Goal: Entertainment & Leisure: Consume media (video, audio)

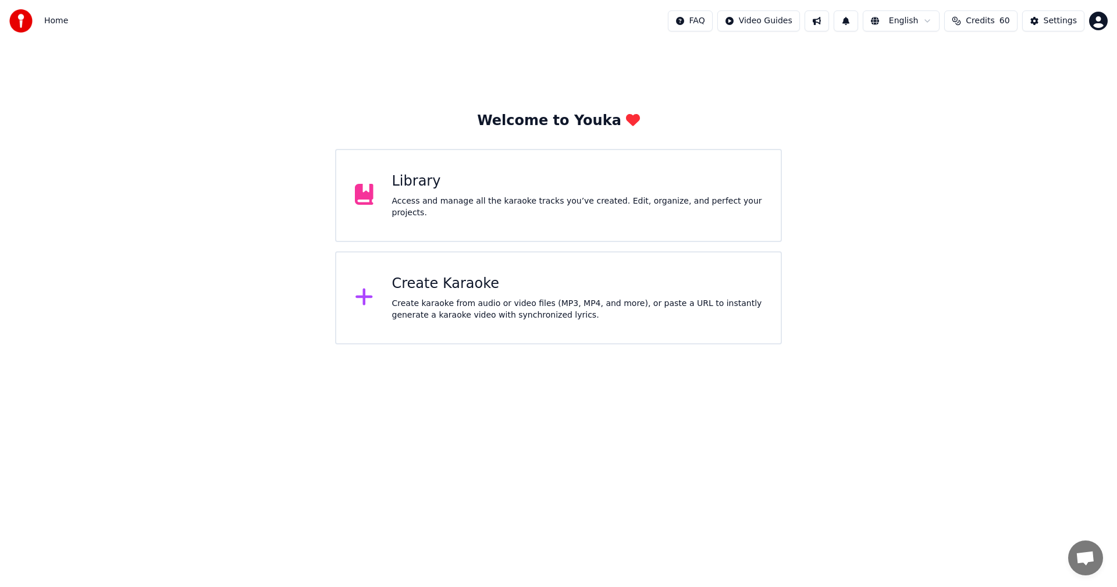
click at [481, 275] on div "Create Karaoke" at bounding box center [577, 284] width 371 height 19
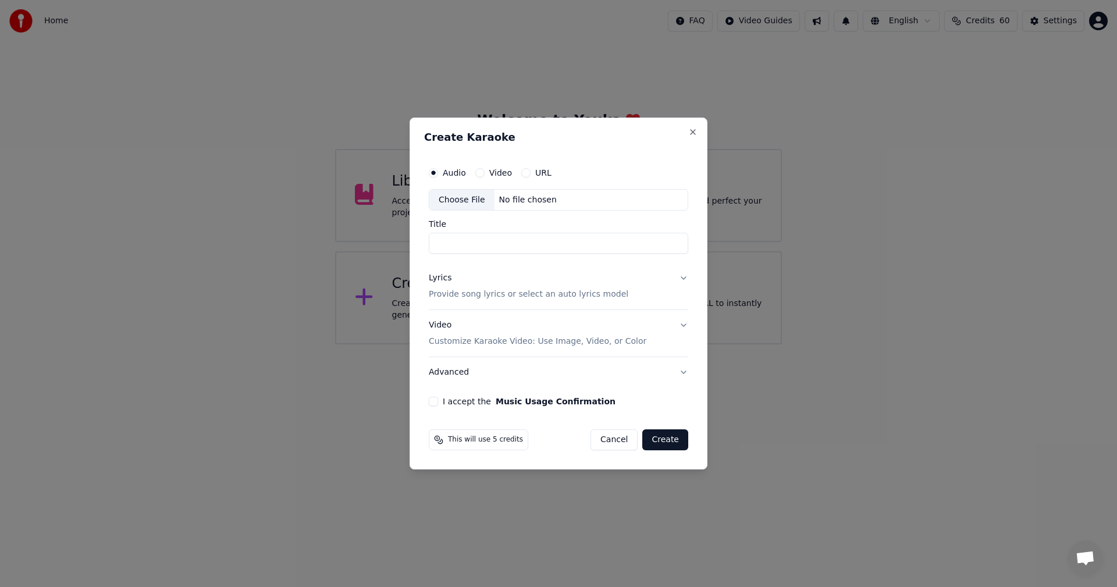
click at [456, 201] on div "Choose File" at bounding box center [462, 200] width 65 height 21
type input "**********"
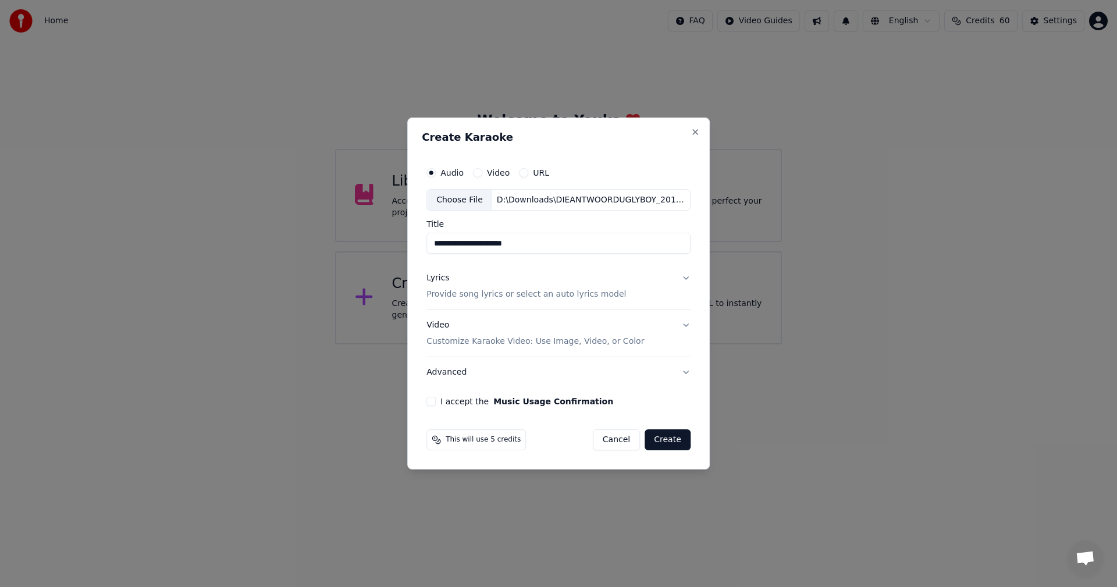
click at [545, 290] on p "Provide song lyrics or select an auto lyrics model" at bounding box center [527, 295] width 200 height 12
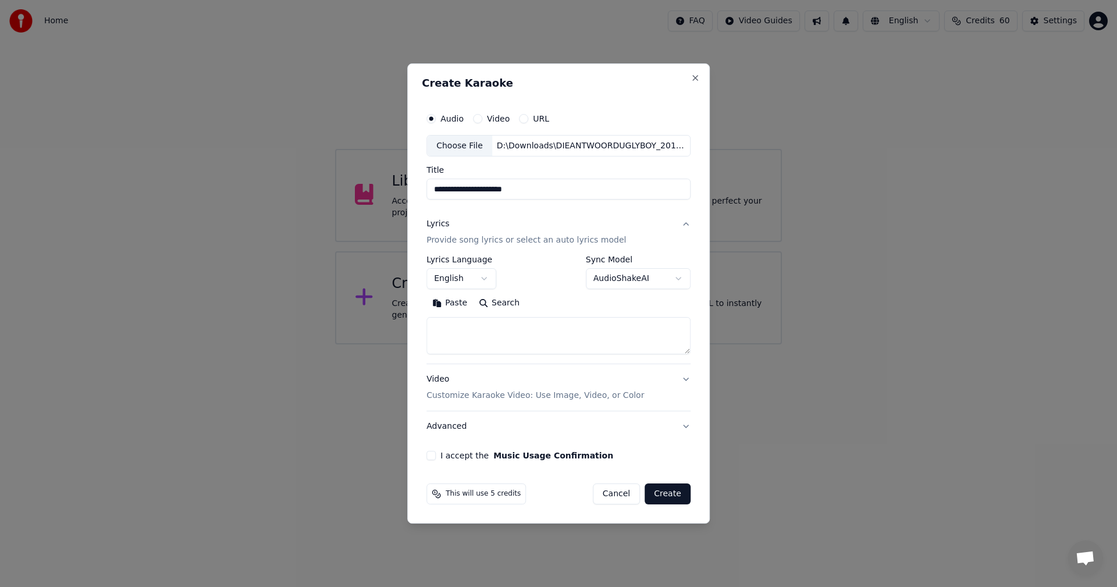
click at [496, 337] on textarea at bounding box center [559, 336] width 264 height 37
click at [461, 306] on button "Paste" at bounding box center [450, 304] width 47 height 19
type textarea "**********"
drag, startPoint x: 566, startPoint y: 324, endPoint x: 261, endPoint y: 324, distance: 305.0
click at [261, 324] on body "**********" at bounding box center [558, 172] width 1117 height 345
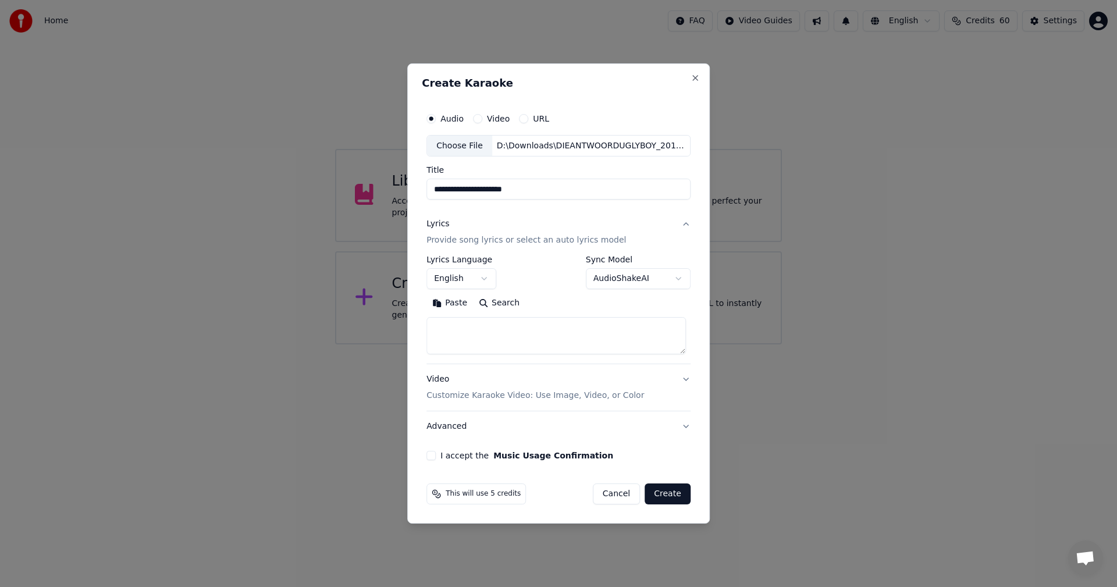
paste textarea "**********"
type textarea "**********"
click at [480, 381] on div "Video Customize Karaoke Video: Use Image, Video, or Color" at bounding box center [536, 388] width 218 height 28
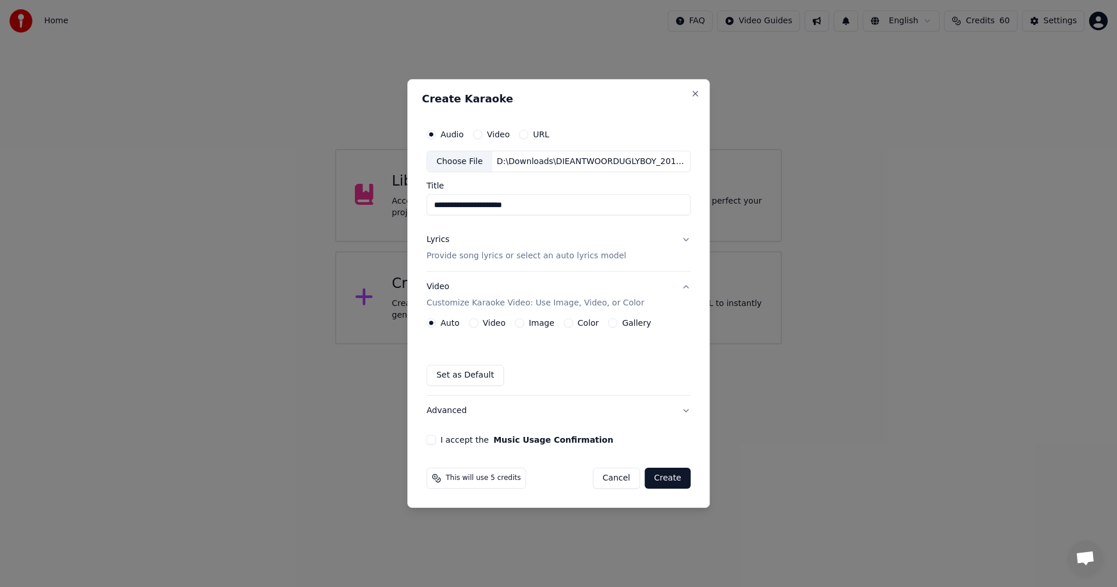
click at [474, 324] on button "Video" at bounding box center [473, 322] width 9 height 9
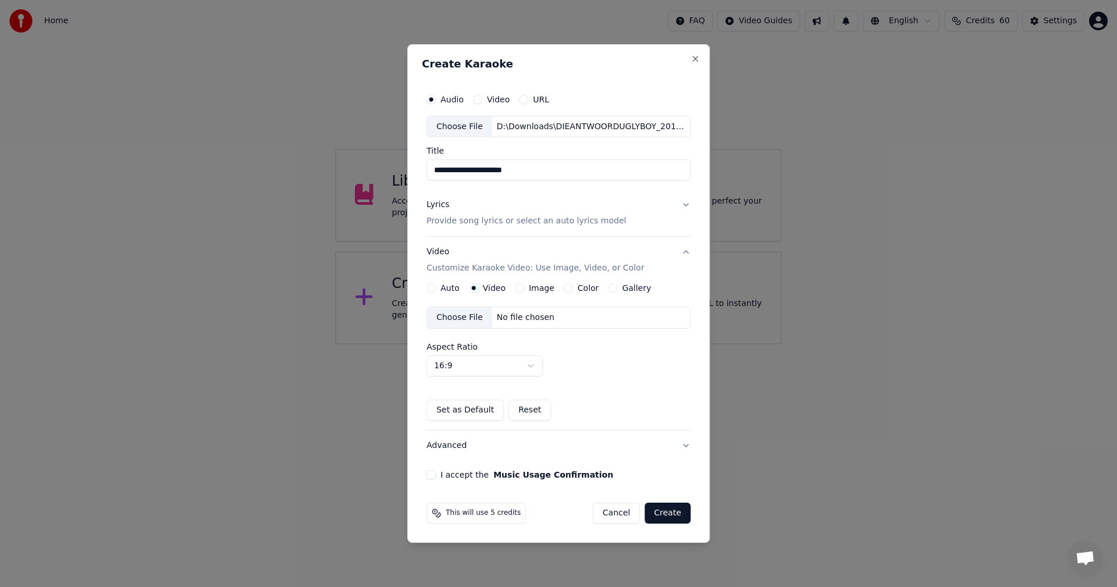
click at [473, 323] on div "Choose File" at bounding box center [459, 317] width 65 height 21
click at [520, 288] on button "Image" at bounding box center [519, 287] width 9 height 9
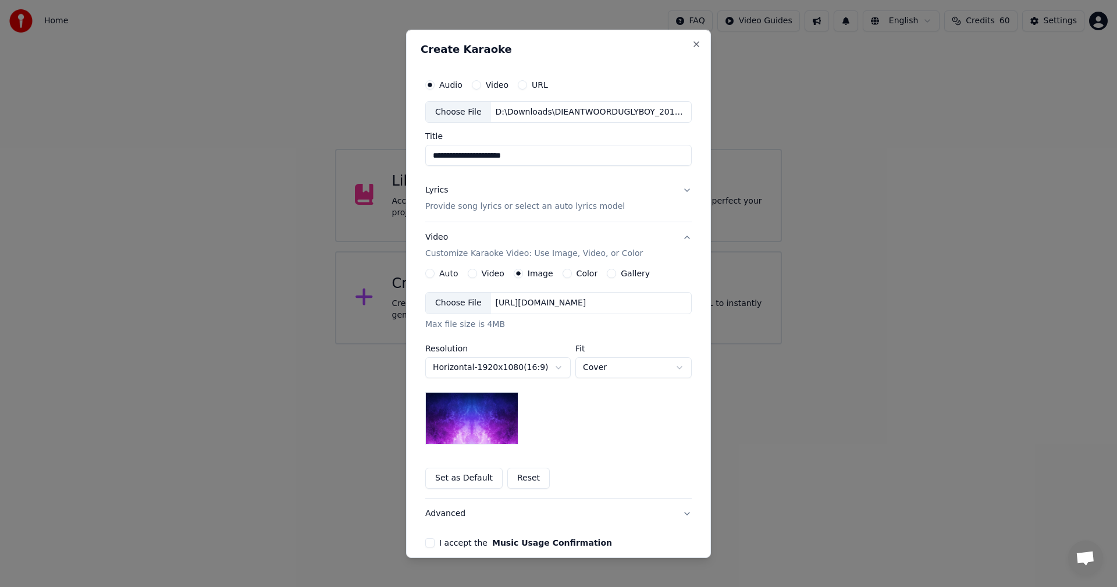
click at [459, 302] on div "Choose File" at bounding box center [458, 303] width 65 height 21
drag, startPoint x: 428, startPoint y: 541, endPoint x: 439, endPoint y: 534, distance: 13.4
click at [428, 541] on button "I accept the Music Usage Confirmation" at bounding box center [429, 542] width 9 height 9
click at [450, 518] on button "Advanced" at bounding box center [558, 514] width 267 height 30
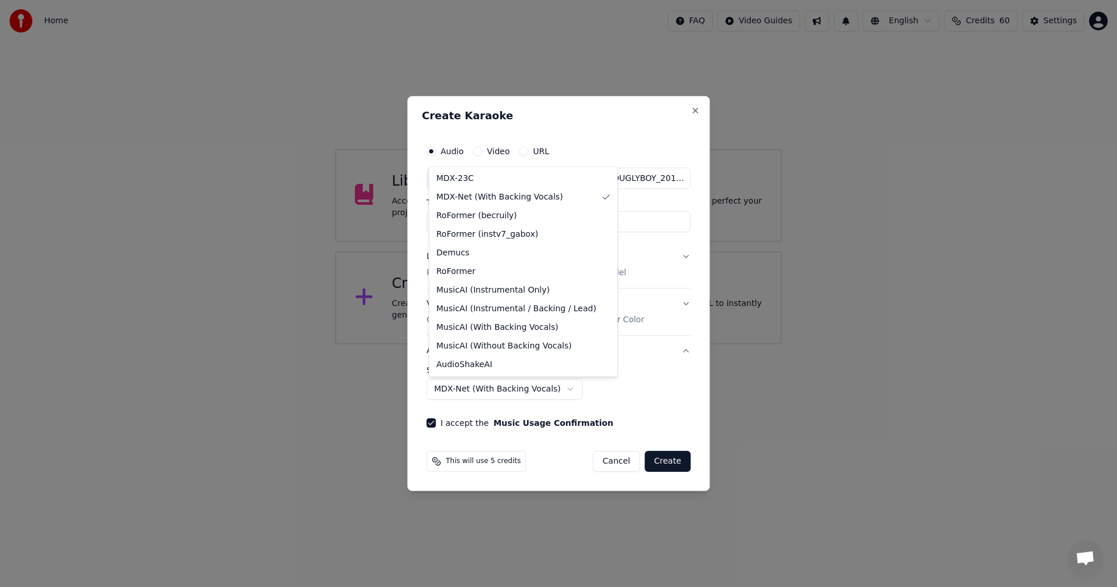
click at [565, 345] on body "**********" at bounding box center [558, 172] width 1117 height 345
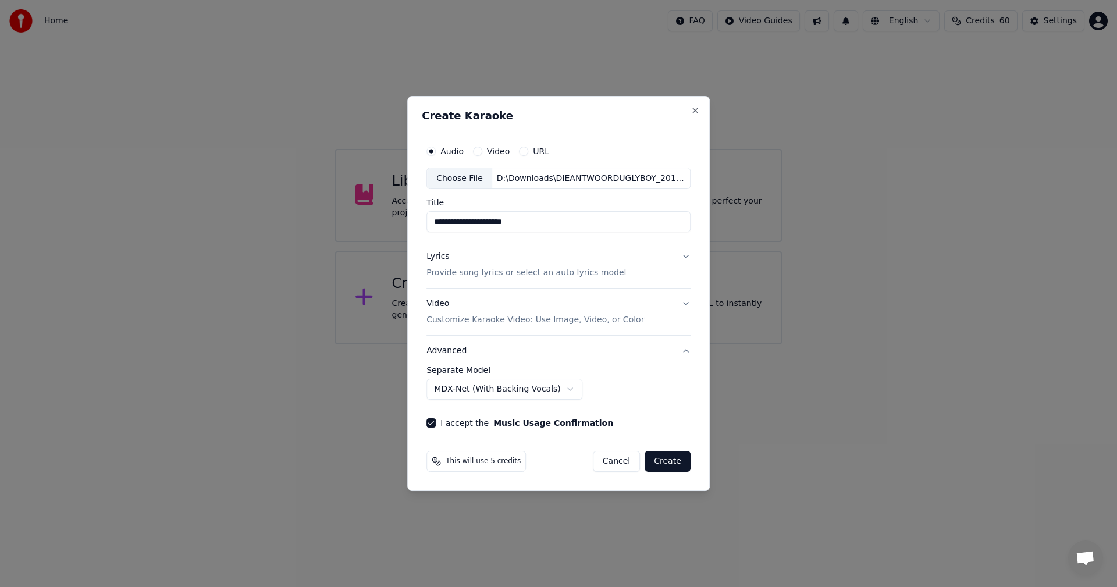
click at [481, 155] on button "Video" at bounding box center [477, 151] width 9 height 9
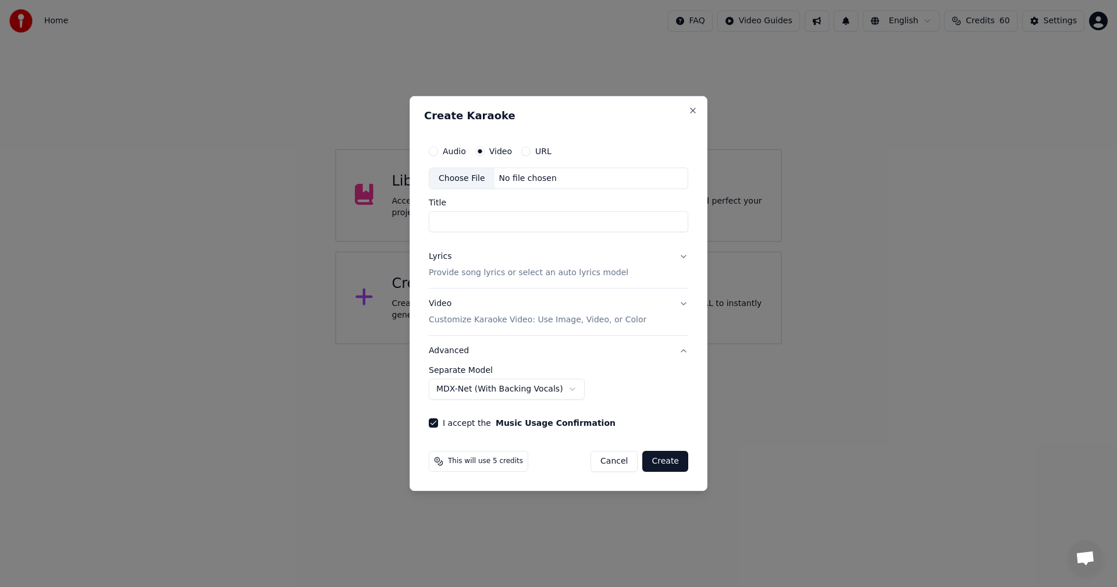
click at [428, 151] on div "**********" at bounding box center [558, 284] width 269 height 298
click at [440, 151] on div "Audio" at bounding box center [447, 151] width 37 height 9
click at [436, 151] on button "Audio" at bounding box center [433, 151] width 9 height 9
click at [451, 177] on div "Choose File" at bounding box center [462, 178] width 65 height 21
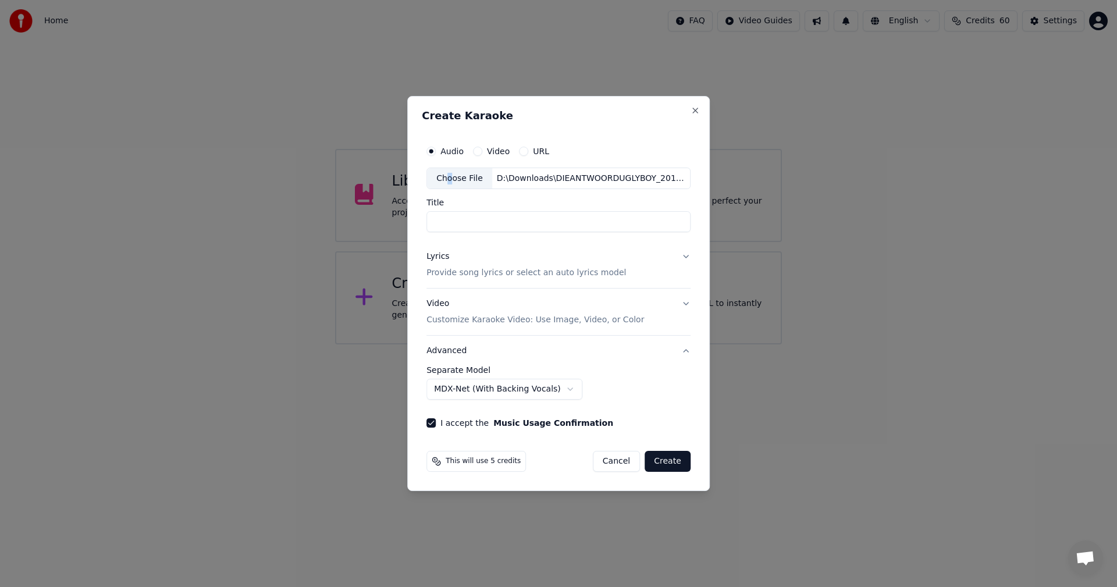
type input "**********"
click at [669, 258] on button "Lyrics Provide song lyrics or select an auto lyrics model" at bounding box center [559, 265] width 264 height 47
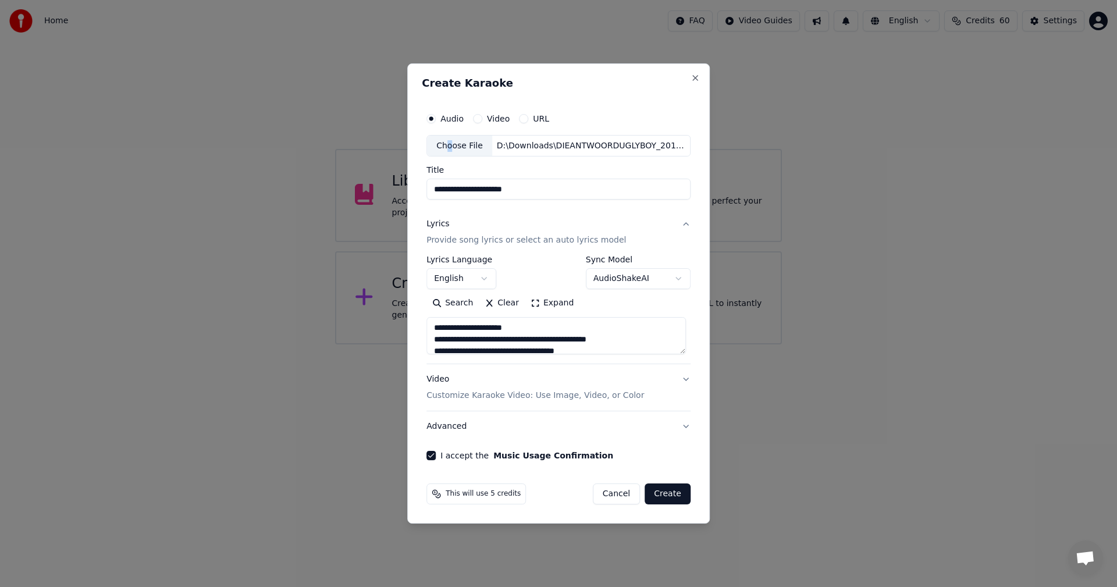
click at [669, 275] on body "**********" at bounding box center [558, 172] width 1117 height 345
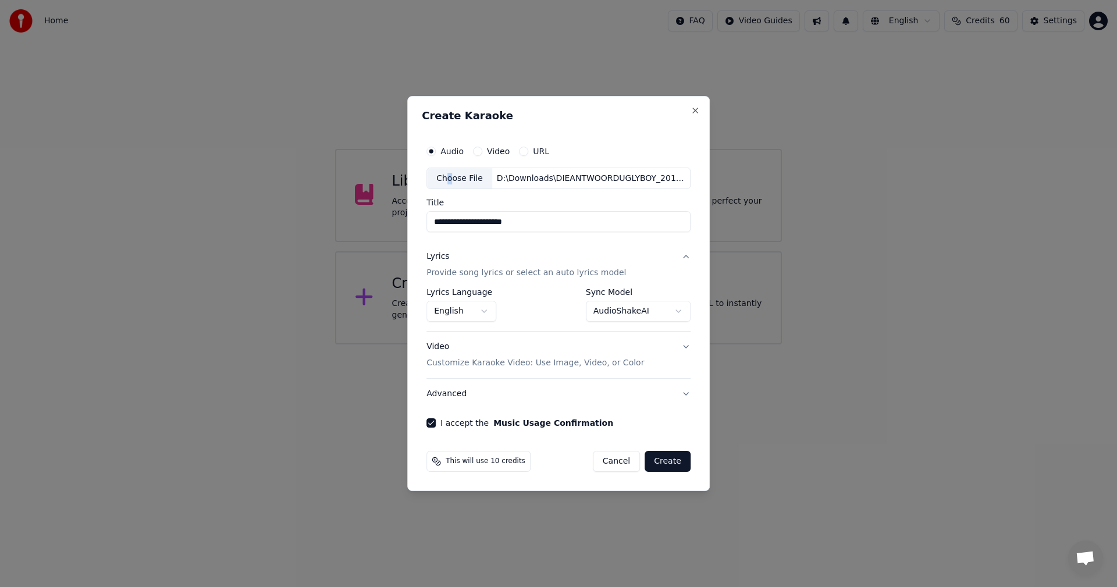
click at [647, 314] on body "**********" at bounding box center [558, 172] width 1117 height 345
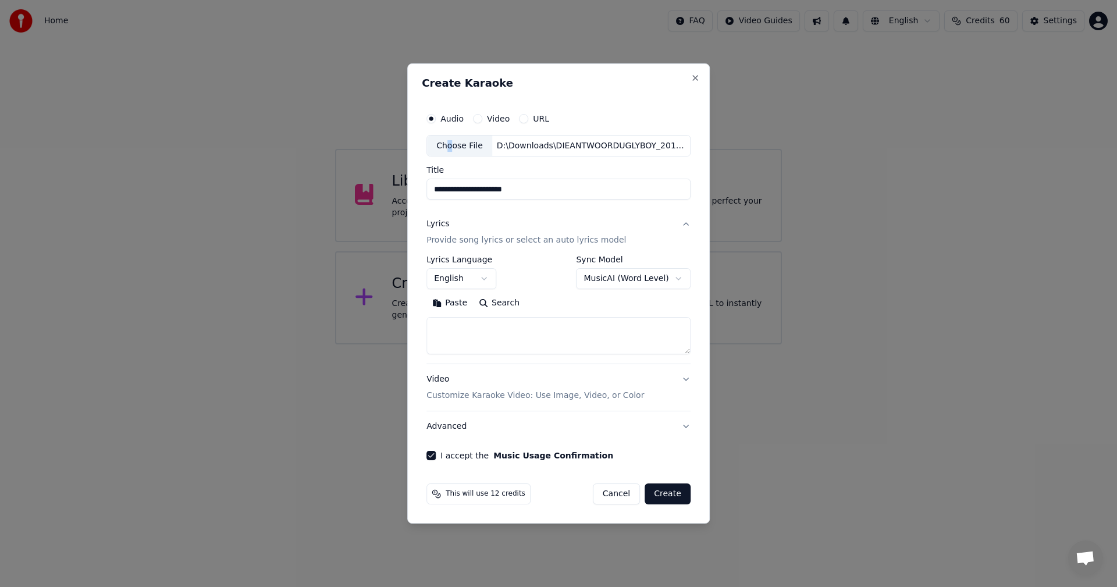
click at [630, 278] on body "**********" at bounding box center [558, 172] width 1117 height 345
click at [631, 281] on body "**********" at bounding box center [558, 172] width 1117 height 345
click at [623, 278] on body "**********" at bounding box center [558, 172] width 1117 height 345
click at [619, 282] on body "**********" at bounding box center [558, 172] width 1117 height 345
click at [619, 279] on body "**********" at bounding box center [558, 172] width 1117 height 345
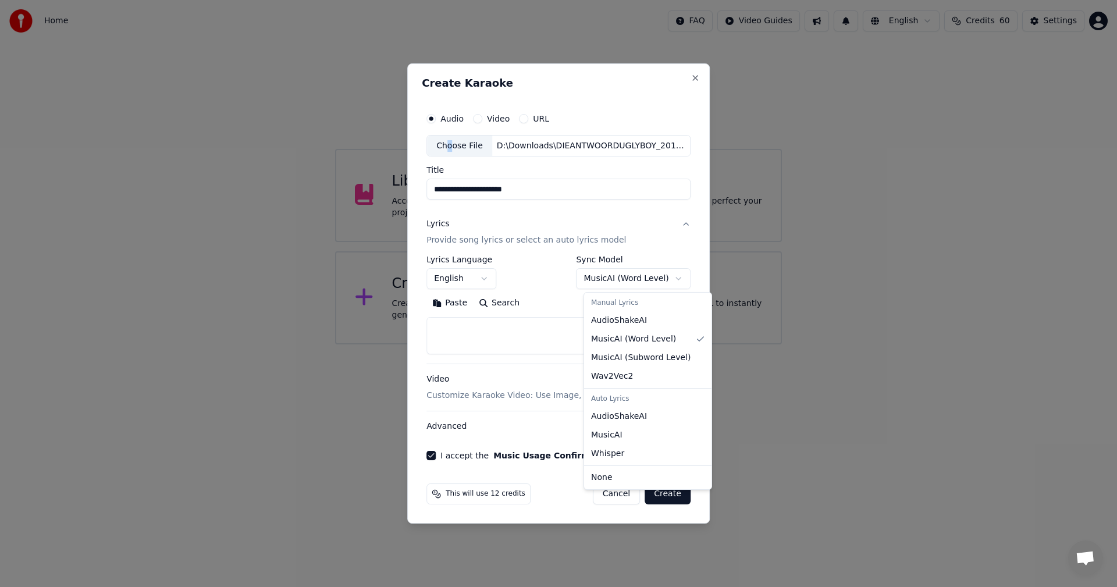
select select "**********"
click at [621, 278] on body "**********" at bounding box center [558, 172] width 1117 height 345
click at [661, 223] on body "**********" at bounding box center [558, 172] width 1117 height 345
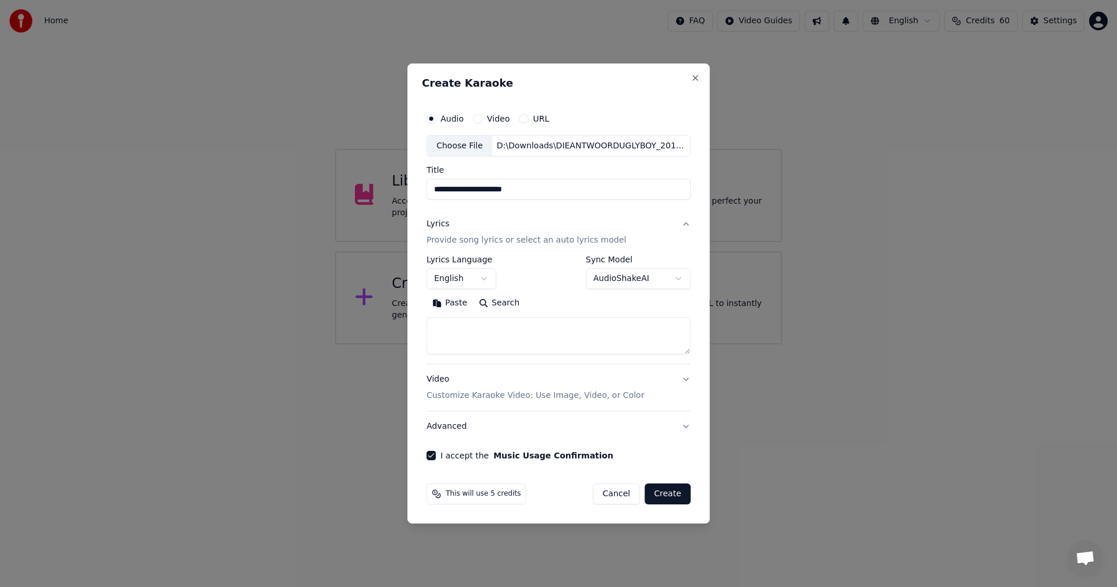
click at [662, 378] on button "Video Customize Karaoke Video: Use Image, Video, or Color" at bounding box center [559, 388] width 264 height 47
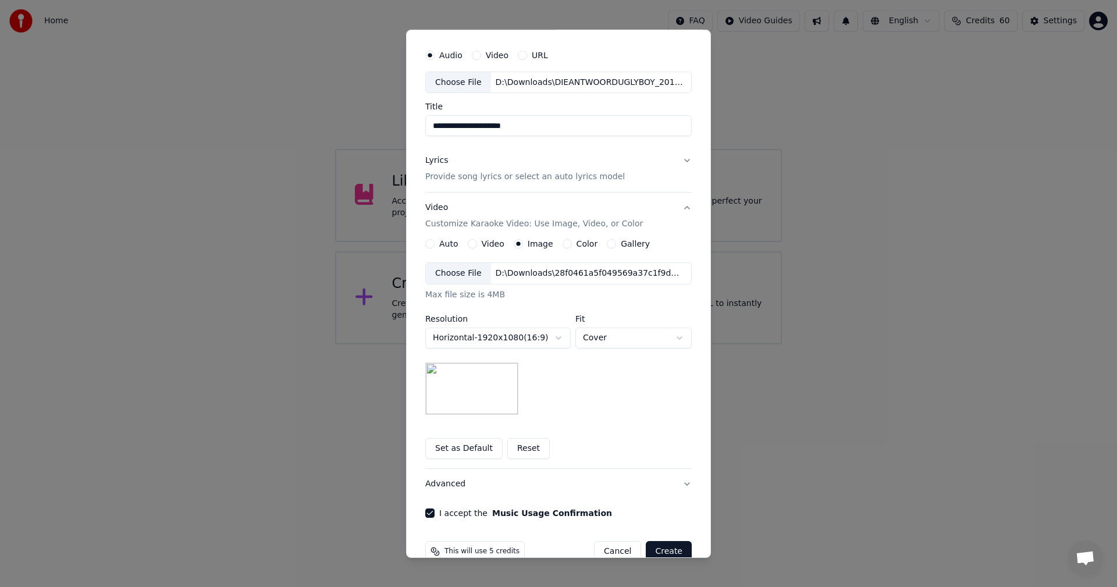
scroll to position [53, 0]
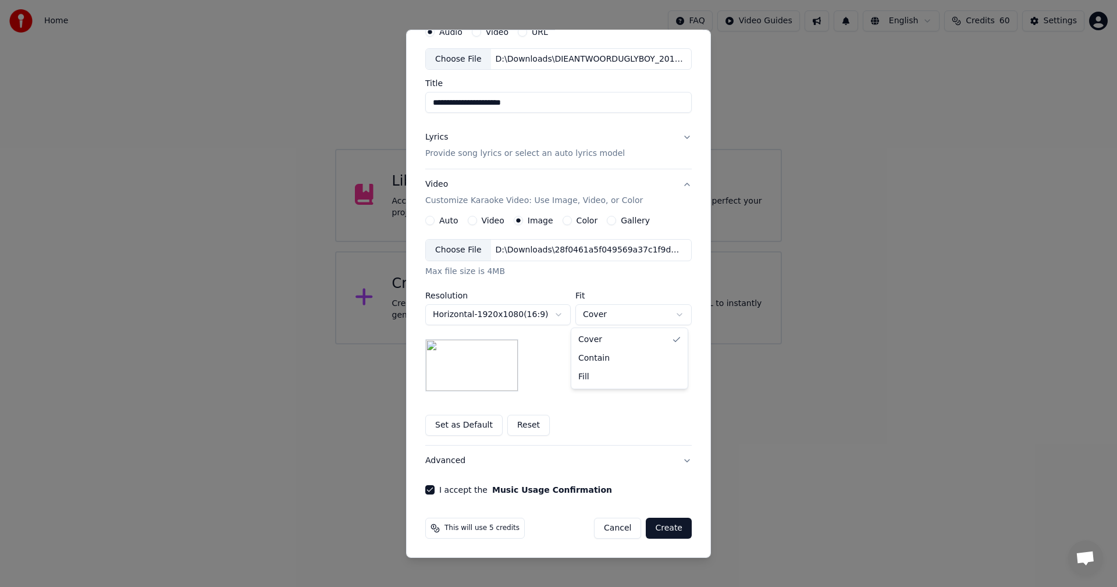
click at [666, 314] on body "**********" at bounding box center [558, 172] width 1117 height 345
select select "****"
click at [676, 530] on button "Create" at bounding box center [669, 528] width 46 height 21
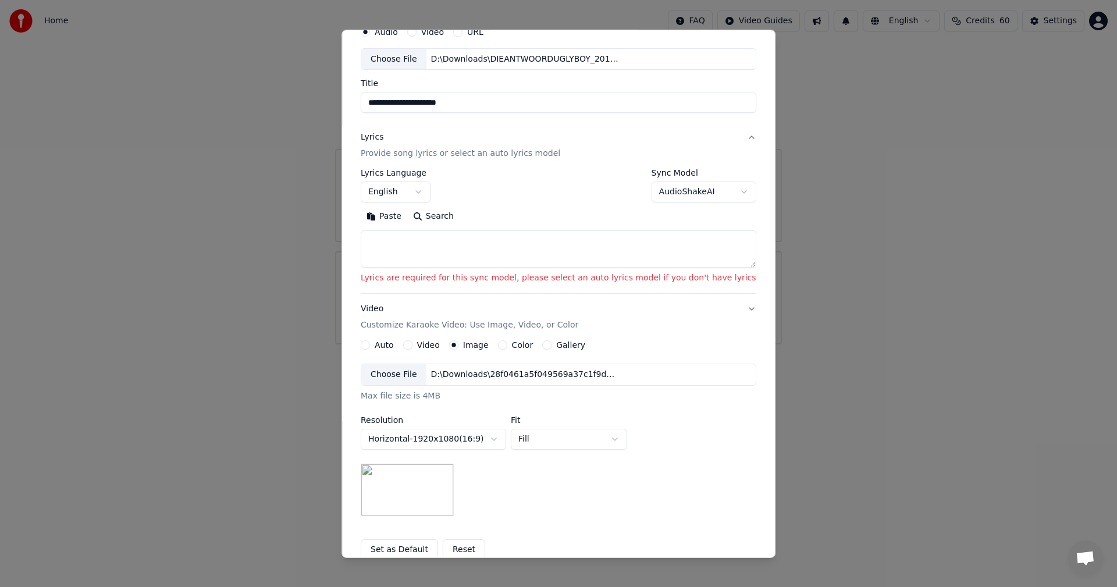
scroll to position [0, 0]
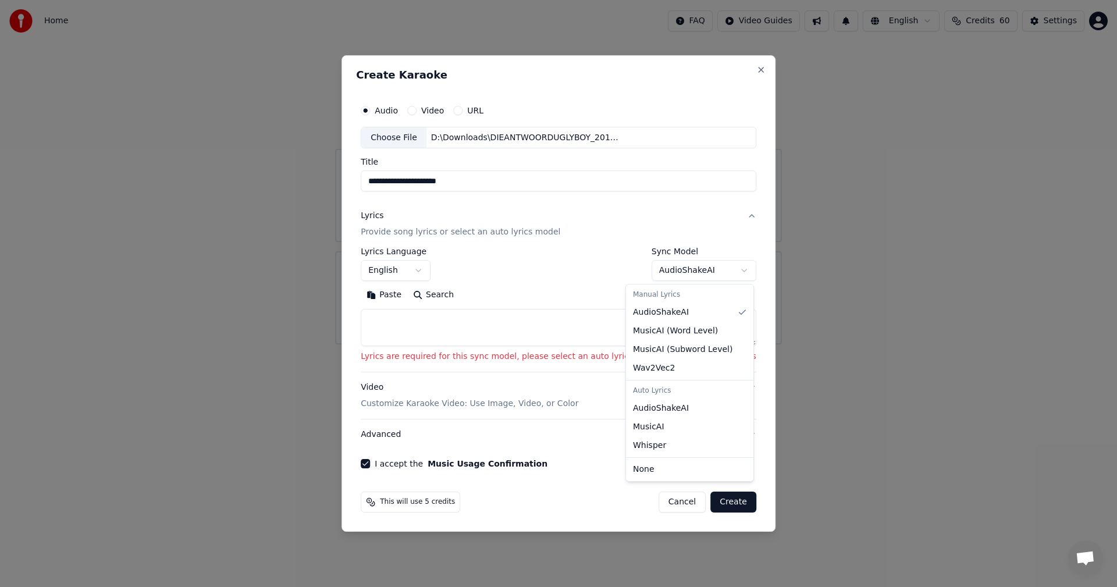
click at [693, 272] on body "**********" at bounding box center [558, 172] width 1117 height 345
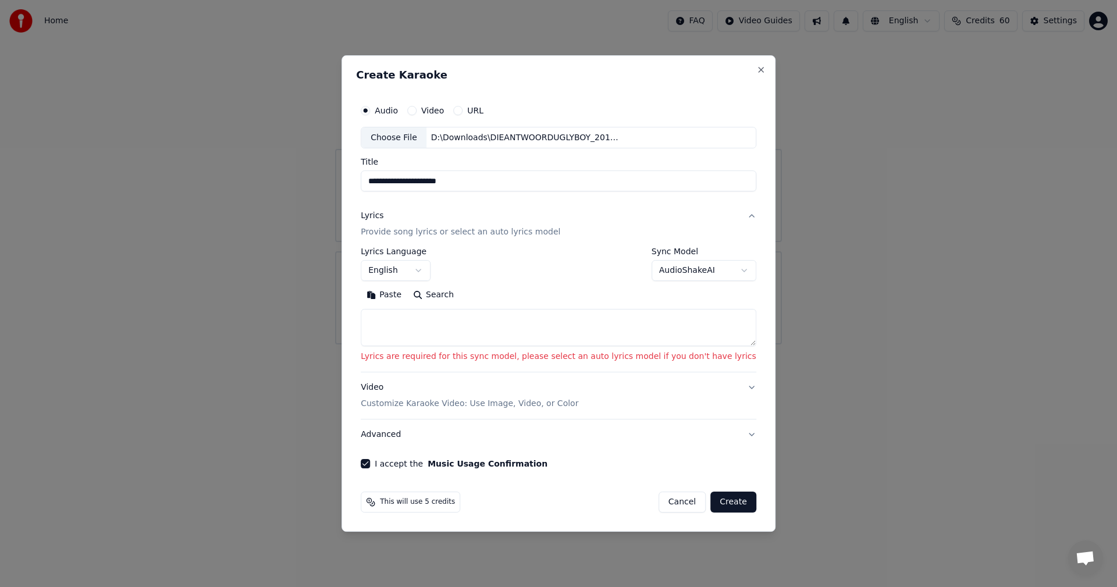
click at [502, 324] on textarea at bounding box center [559, 328] width 396 height 37
click at [407, 289] on button "Paste" at bounding box center [384, 295] width 47 height 19
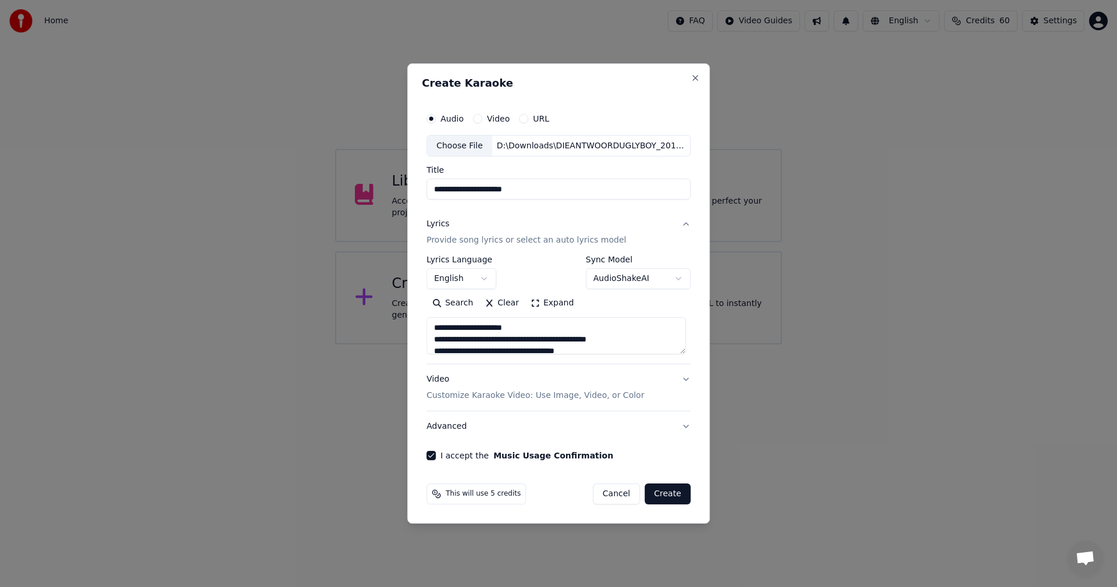
click at [669, 497] on button "Create" at bounding box center [668, 494] width 46 height 21
type textarea "**********"
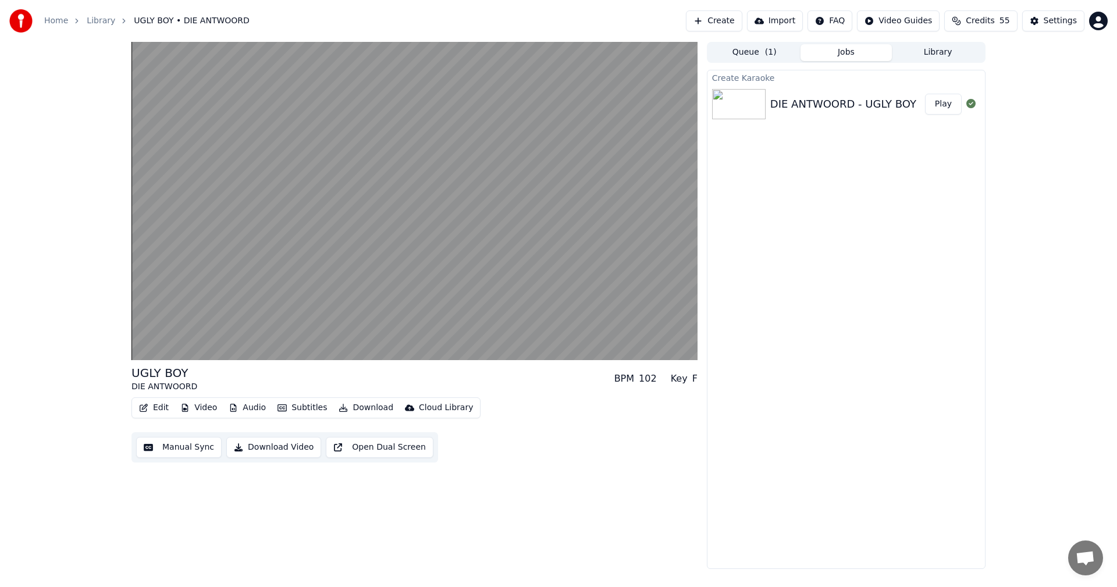
click at [280, 408] on icon "button" at bounding box center [282, 408] width 9 height 8
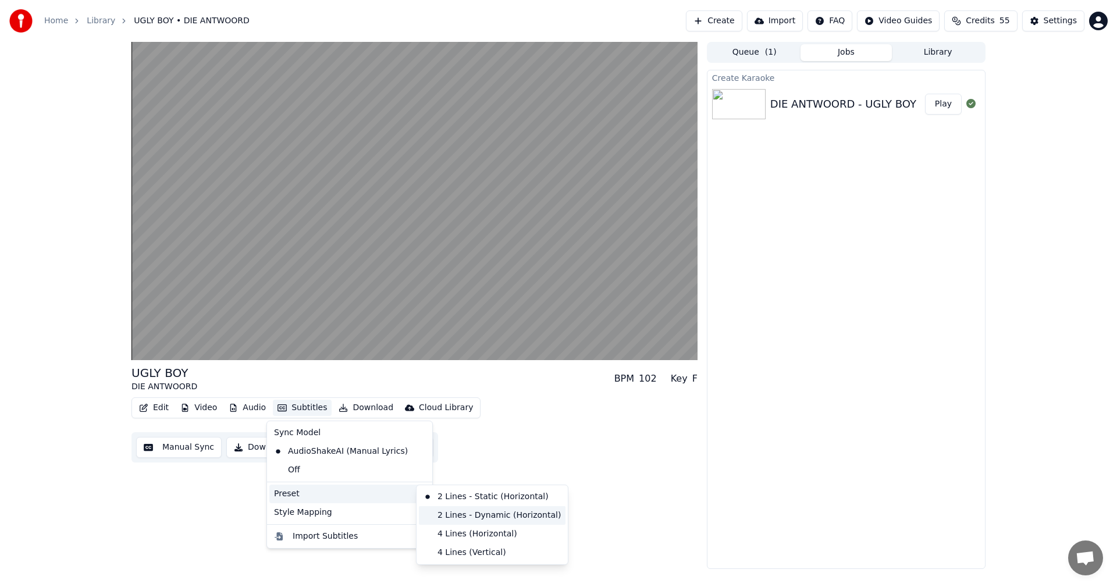
click at [488, 520] on div "2 Lines - Dynamic (Horizontal)" at bounding box center [492, 515] width 147 height 19
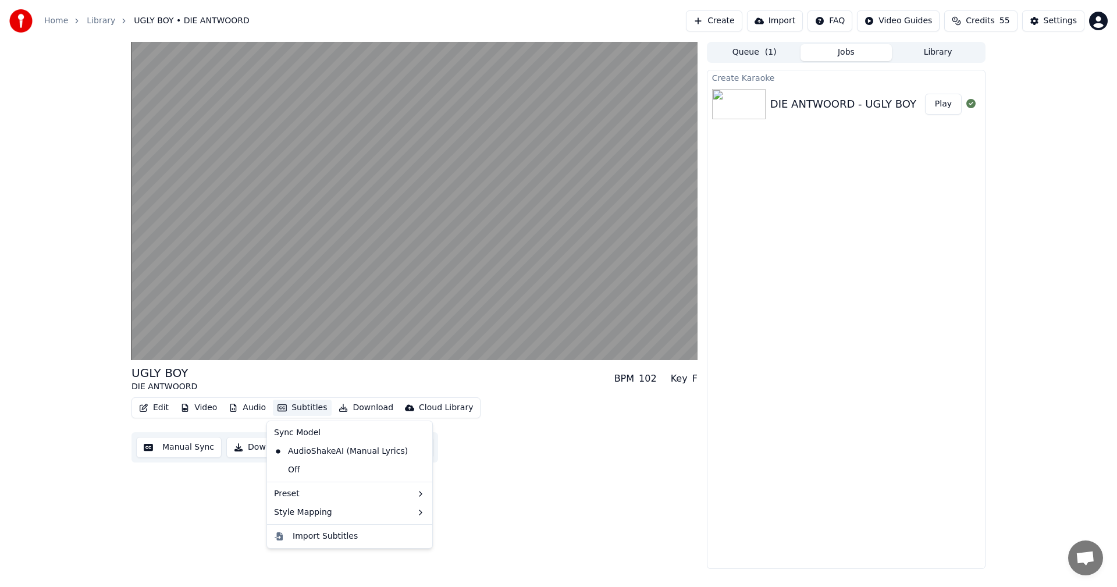
click at [301, 410] on button "Subtitles" at bounding box center [302, 408] width 59 height 16
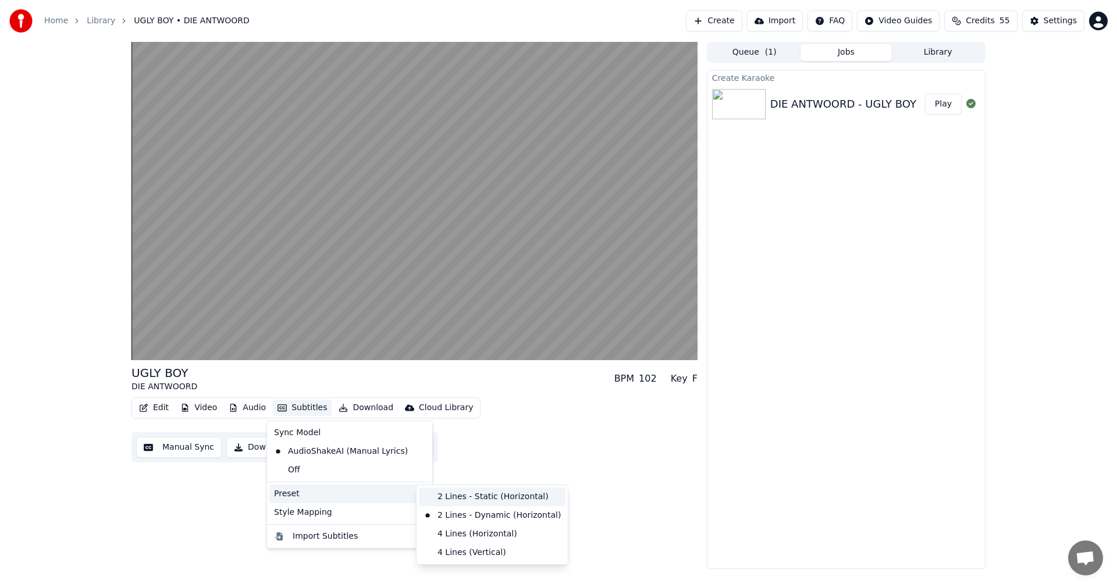
click at [489, 493] on div "2 Lines - Static (Horizontal)" at bounding box center [492, 497] width 147 height 19
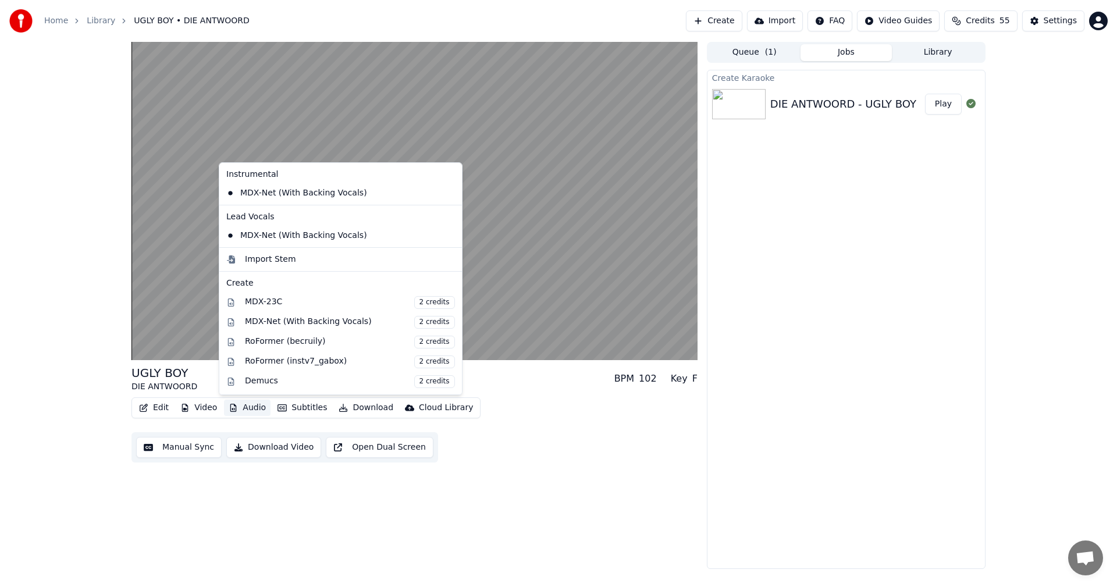
click at [243, 409] on button "Audio" at bounding box center [247, 408] width 47 height 16
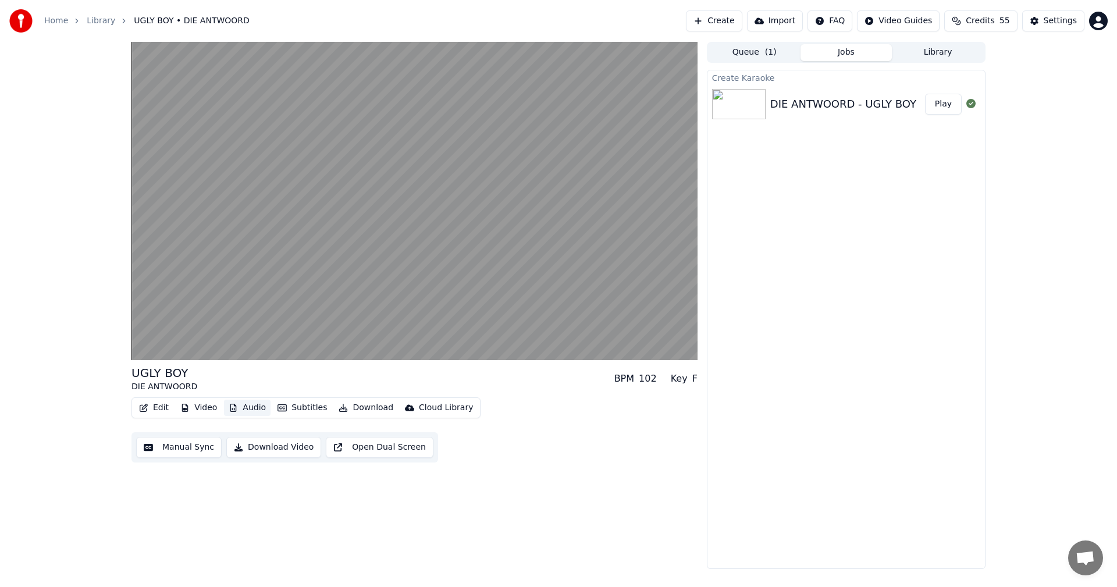
click at [243, 409] on button "Audio" at bounding box center [247, 408] width 47 height 16
click at [304, 411] on button "Subtitles" at bounding box center [302, 408] width 59 height 16
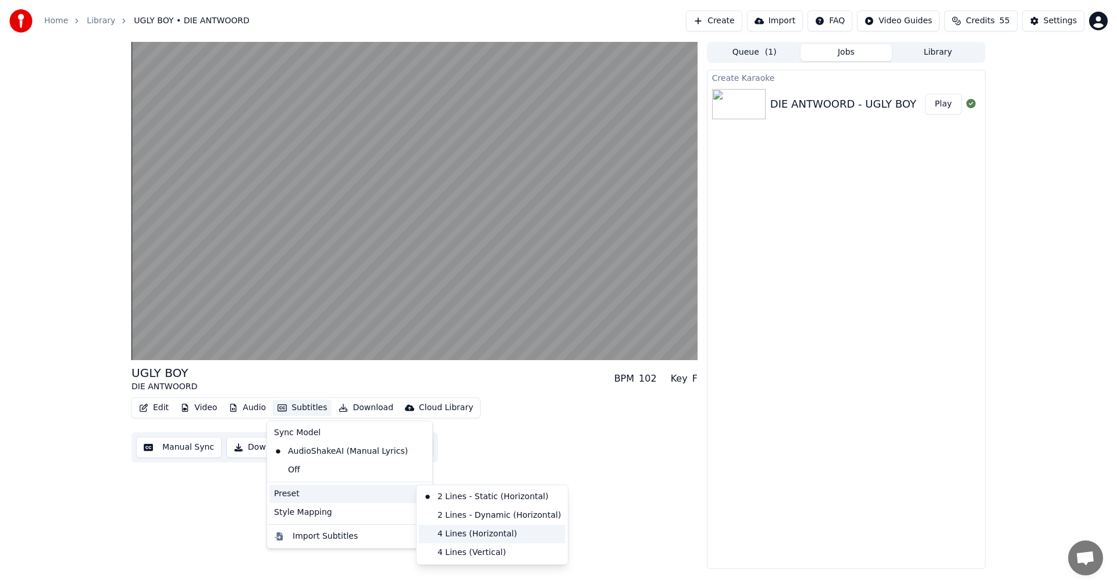
click at [491, 530] on div "4 Lines (Horizontal)" at bounding box center [492, 534] width 147 height 19
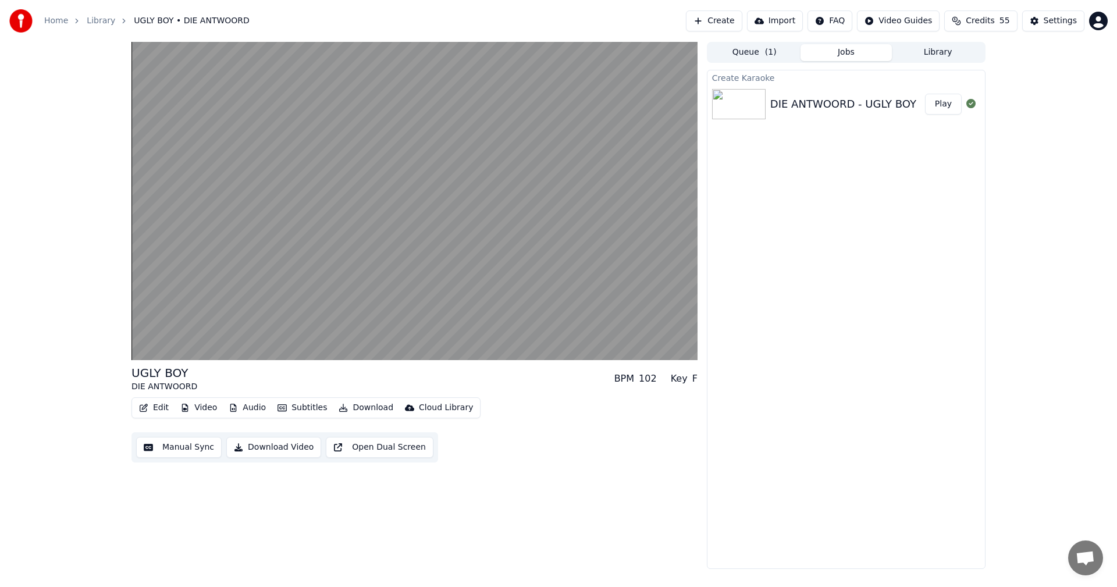
click at [253, 408] on button "Audio" at bounding box center [247, 408] width 47 height 16
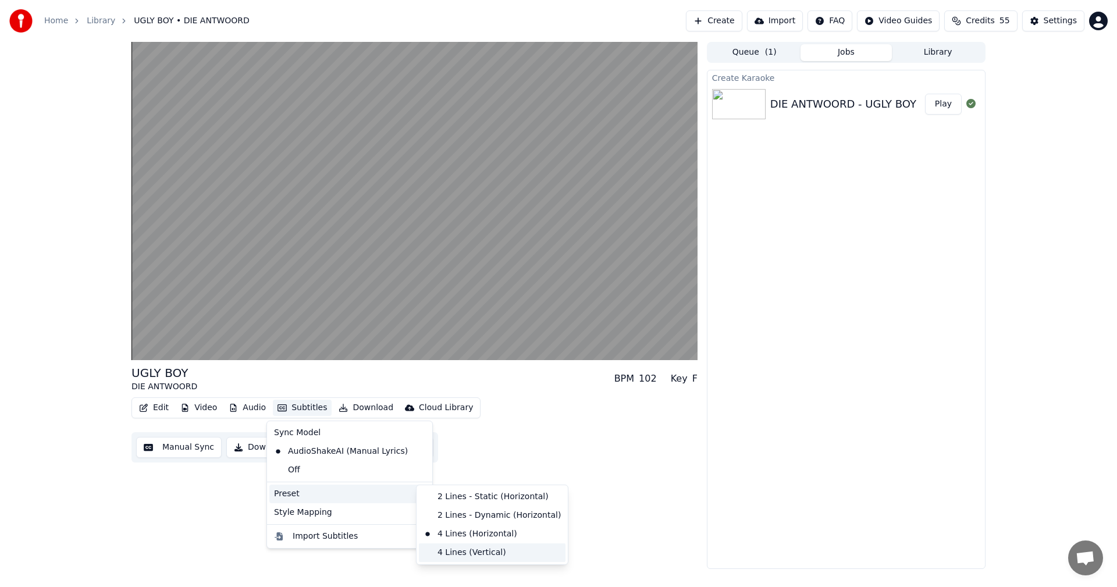
click at [472, 558] on div "4 Lines (Vertical)" at bounding box center [492, 553] width 147 height 19
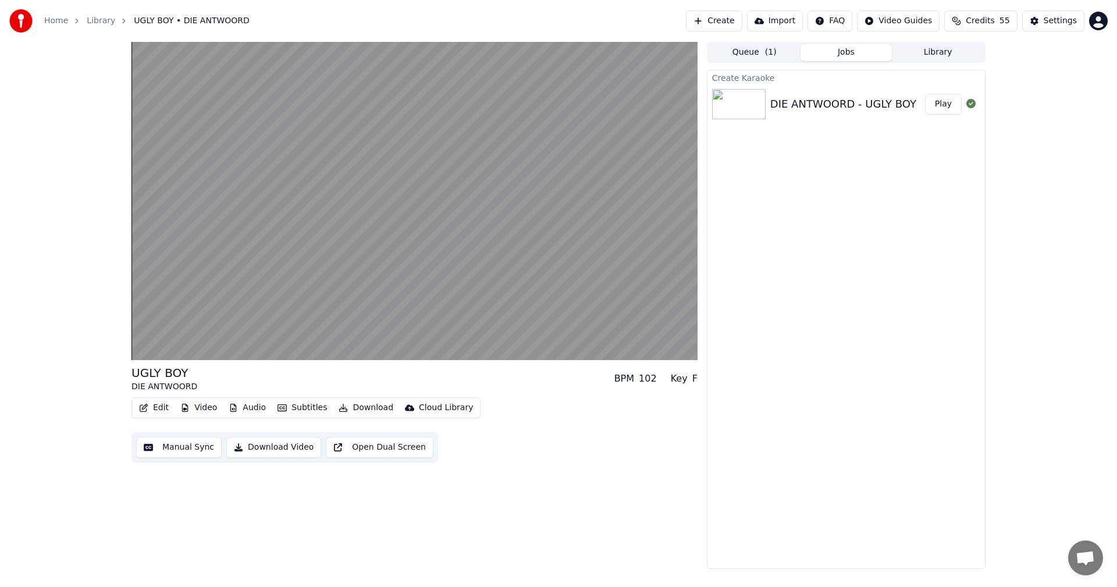
click at [297, 405] on button "Subtitles" at bounding box center [302, 408] width 59 height 16
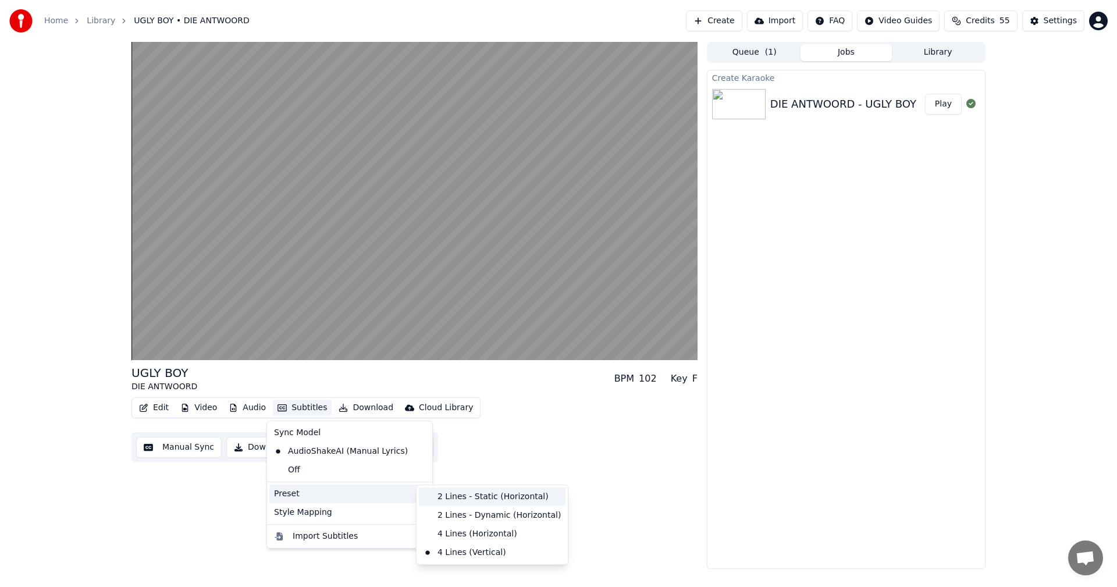
click at [450, 493] on div "2 Lines - Static (Horizontal)" at bounding box center [492, 497] width 147 height 19
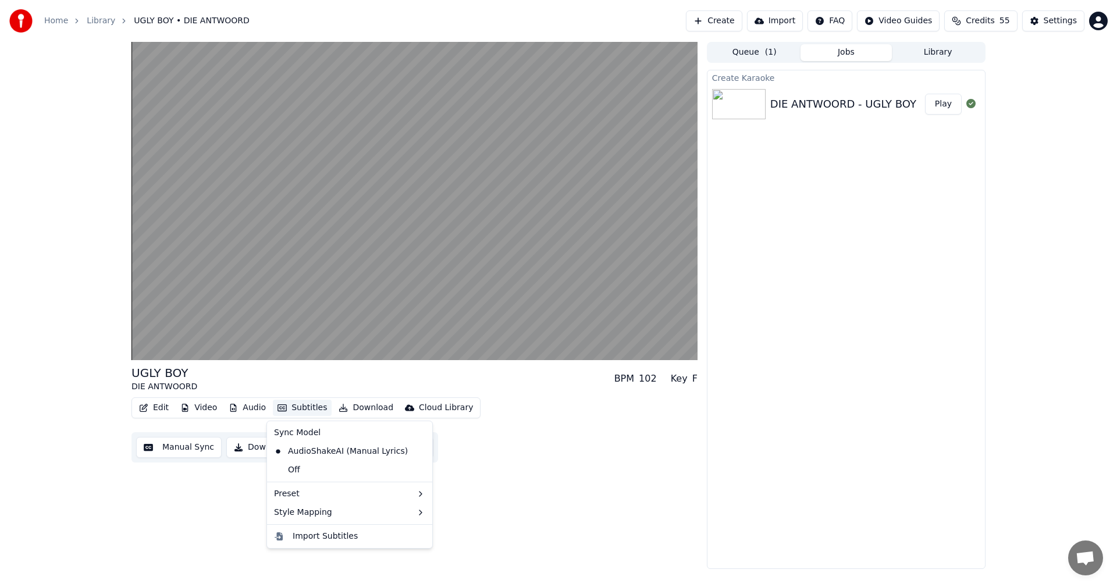
click at [292, 405] on button "Subtitles" at bounding box center [302, 408] width 59 height 16
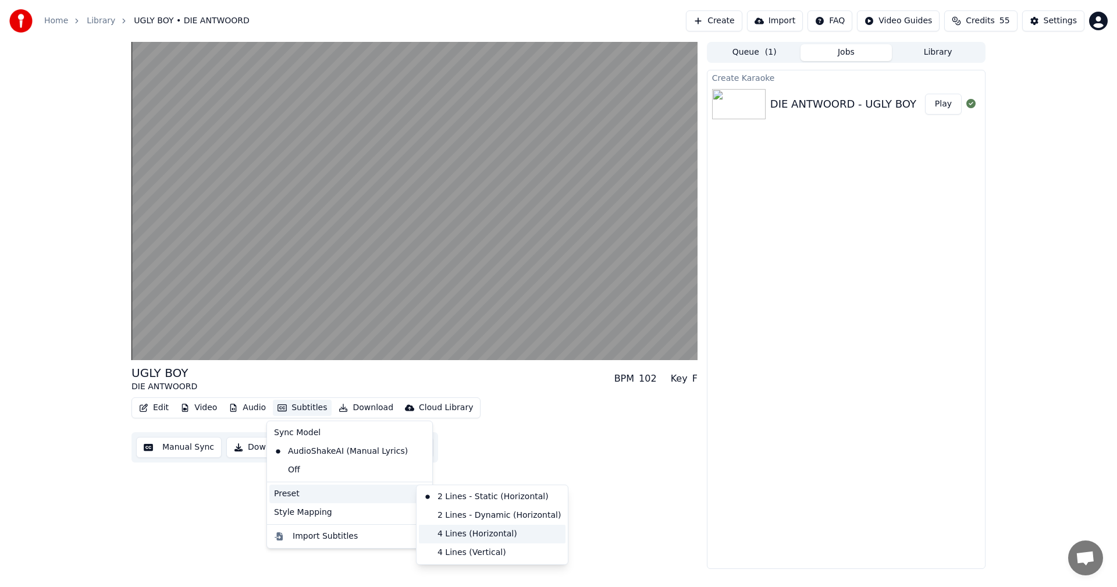
click at [487, 530] on div "4 Lines (Horizontal)" at bounding box center [492, 534] width 147 height 19
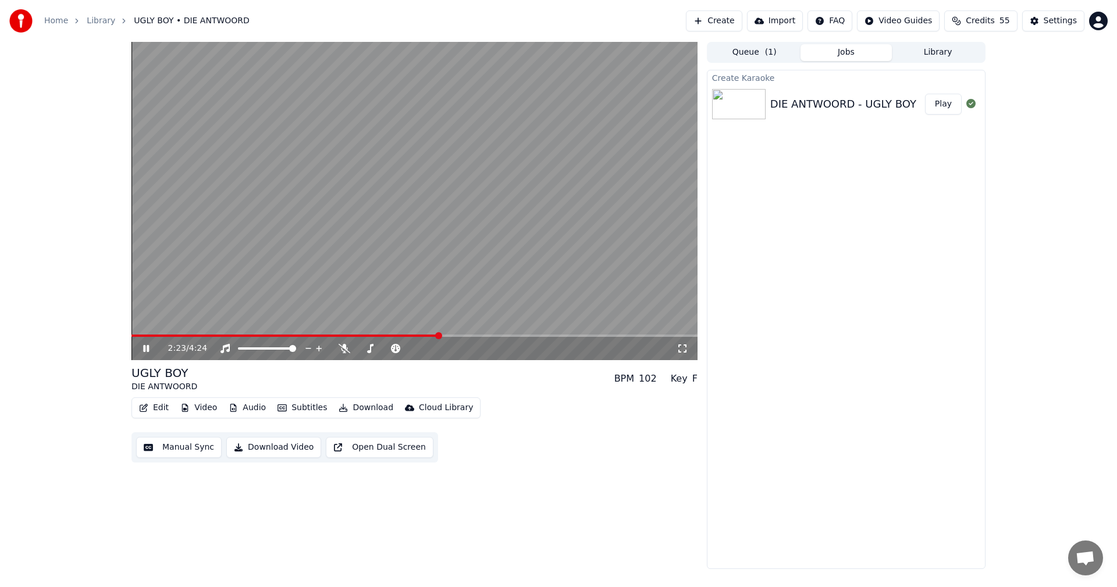
click at [530, 339] on div "2:23 / 4:24" at bounding box center [415, 348] width 566 height 23
click at [680, 335] on span at bounding box center [415, 336] width 566 height 2
click at [662, 336] on span at bounding box center [407, 336] width 551 height 2
click at [648, 335] on span at bounding box center [402, 336] width 540 height 2
click at [663, 336] on span at bounding box center [415, 336] width 566 height 2
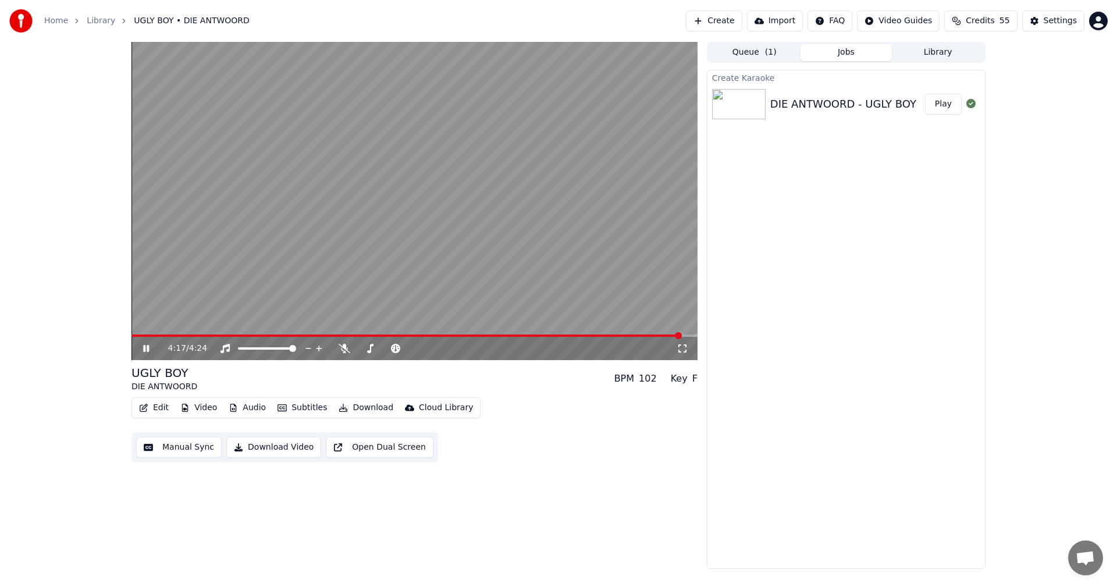
click at [682, 335] on span at bounding box center [415, 336] width 566 height 2
click at [693, 335] on span at bounding box center [415, 336] width 566 height 2
click at [556, 336] on span at bounding box center [415, 336] width 566 height 2
click at [609, 338] on div "3:18 / 4:24" at bounding box center [415, 348] width 566 height 23
click at [411, 278] on video at bounding box center [415, 201] width 566 height 318
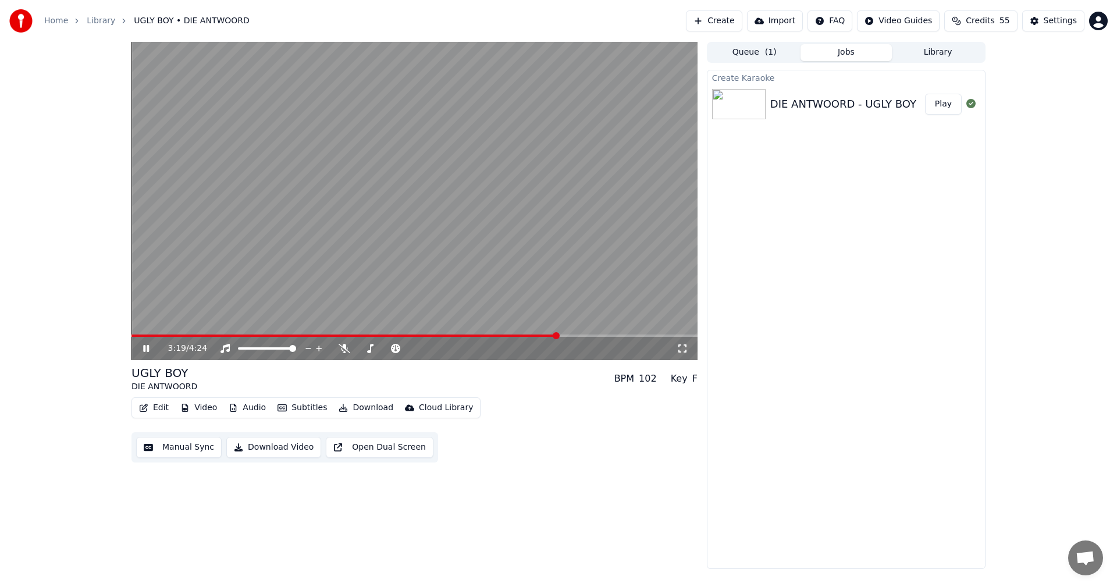
click at [620, 334] on video at bounding box center [415, 201] width 566 height 318
click at [620, 338] on div "3:19 / 4:24" at bounding box center [415, 348] width 566 height 23
click at [620, 336] on span at bounding box center [415, 336] width 566 height 2
click at [622, 253] on video at bounding box center [415, 201] width 566 height 318
click at [642, 335] on span at bounding box center [415, 336] width 566 height 2
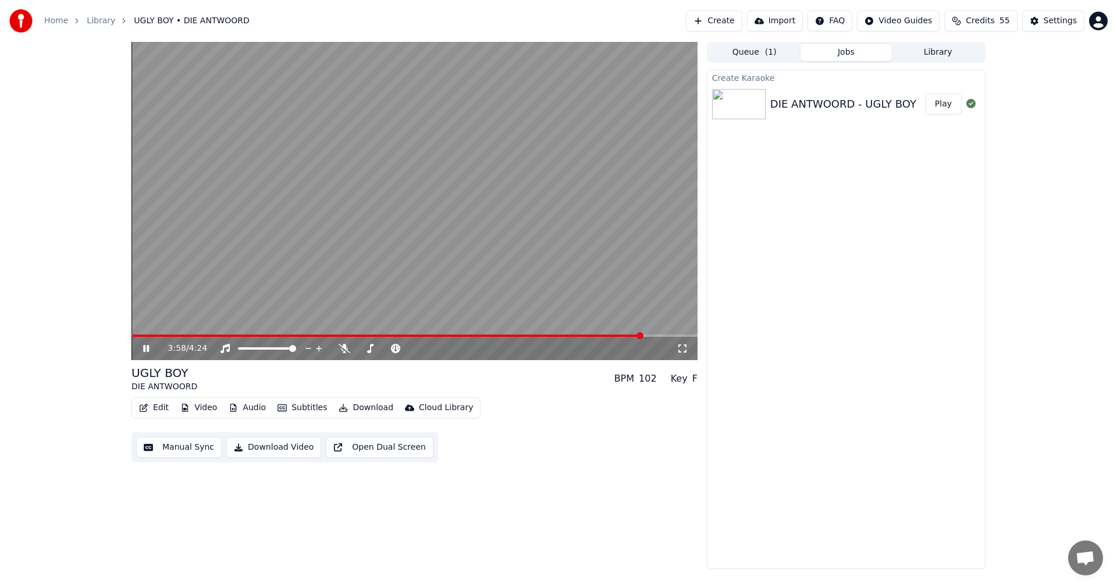
click at [657, 336] on span at bounding box center [415, 336] width 566 height 2
click at [670, 336] on span at bounding box center [415, 336] width 566 height 2
click at [147, 350] on icon at bounding box center [146, 348] width 6 height 7
click at [152, 406] on button "Edit" at bounding box center [153, 408] width 39 height 16
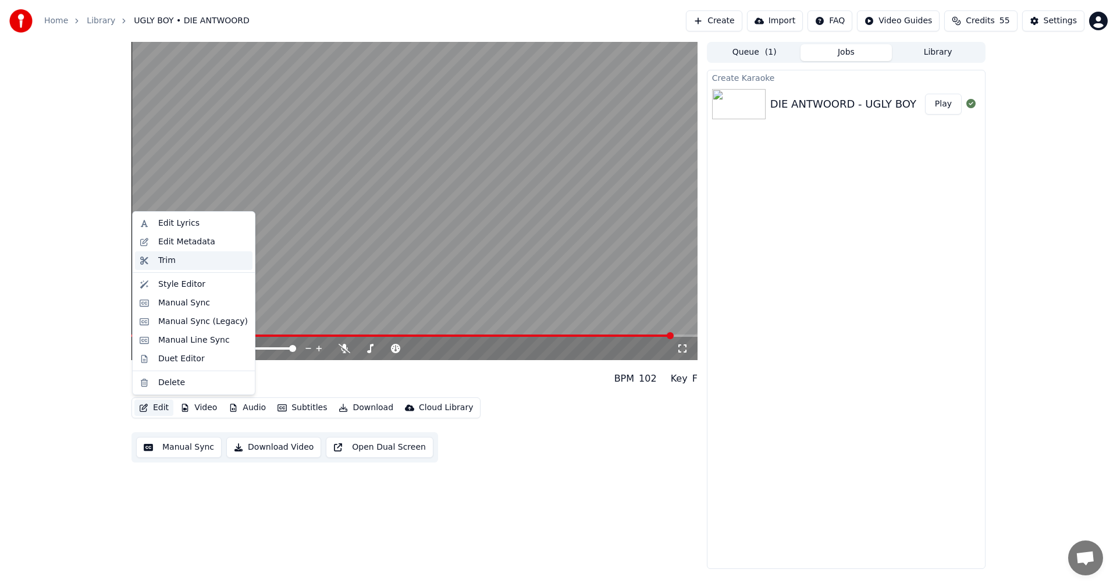
click at [169, 255] on div "Trim" at bounding box center [166, 261] width 17 height 12
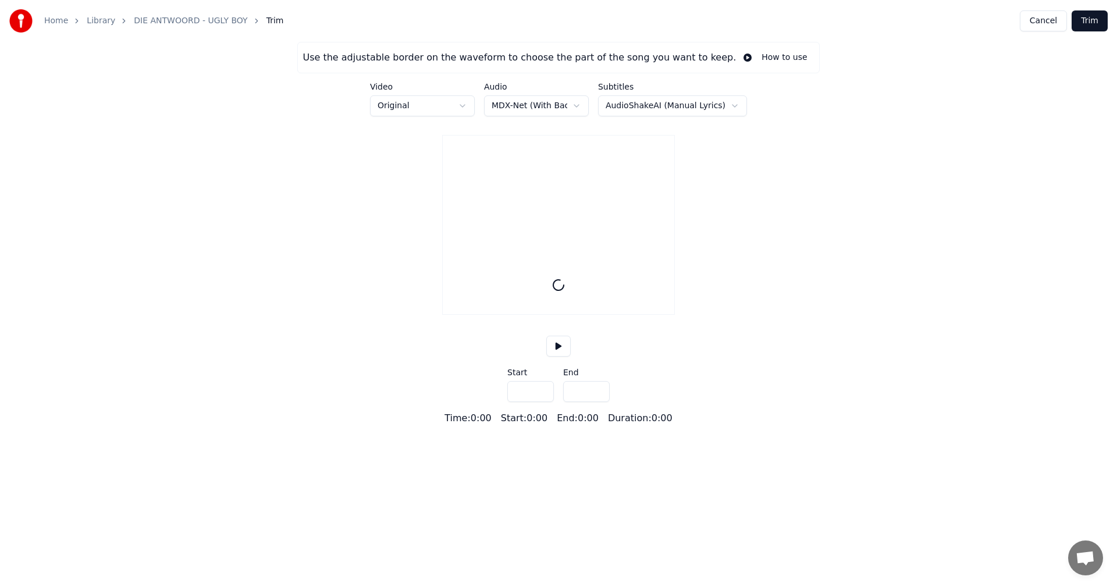
type input "*****"
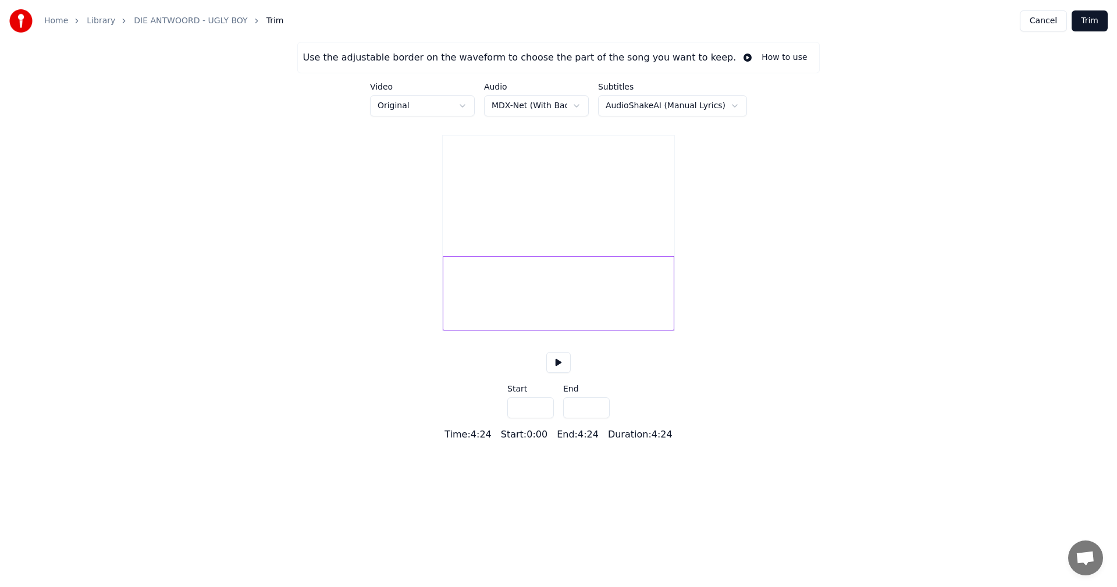
click at [664, 311] on div at bounding box center [559, 293] width 232 height 74
click at [659, 312] on div at bounding box center [559, 293] width 232 height 74
click at [662, 310] on div at bounding box center [559, 293] width 232 height 74
click at [662, 314] on div at bounding box center [559, 293] width 232 height 74
click at [661, 310] on div at bounding box center [559, 293] width 232 height 74
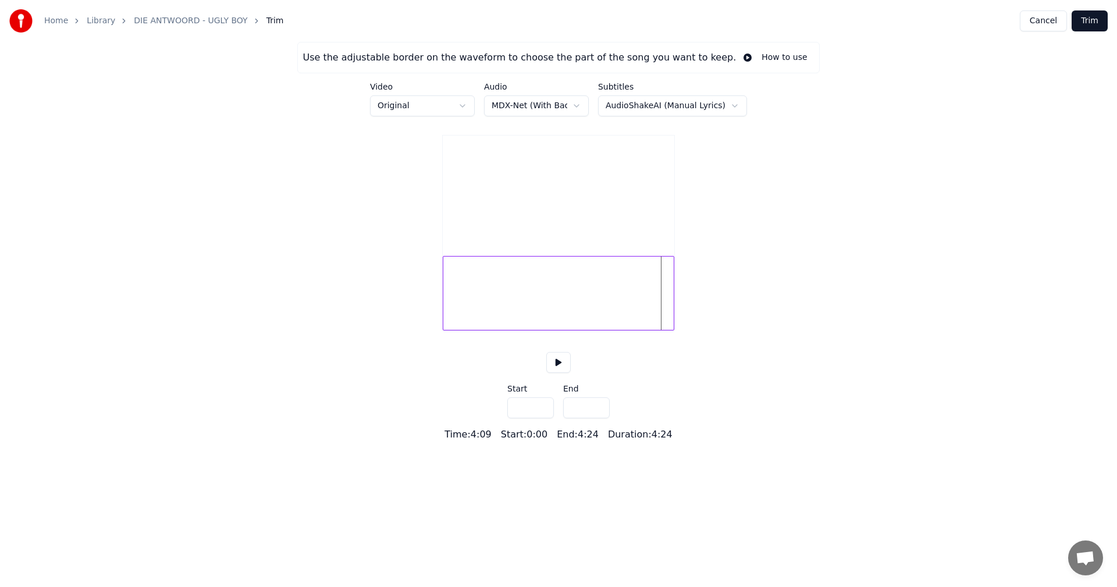
drag, startPoint x: 531, startPoint y: 423, endPoint x: 496, endPoint y: 423, distance: 34.9
click at [496, 423] on div "Use the adjustable border on the waveform to choose the part of the song you wa…" at bounding box center [558, 242] width 1117 height 400
click at [662, 311] on div at bounding box center [663, 293] width 3 height 73
click at [559, 373] on button at bounding box center [559, 362] width 24 height 21
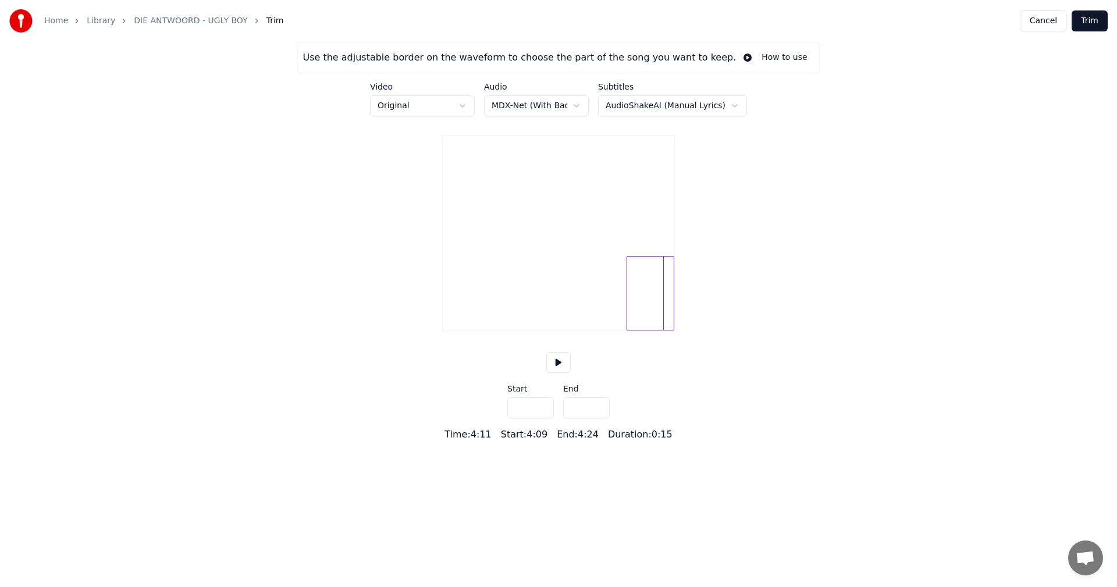
click at [628, 322] on div at bounding box center [628, 293] width 3 height 73
click at [557, 373] on button at bounding box center [559, 362] width 24 height 21
click at [646, 323] on div at bounding box center [646, 293] width 3 height 73
click at [659, 323] on div at bounding box center [658, 293] width 3 height 73
click at [662, 323] on div at bounding box center [661, 293] width 3 height 73
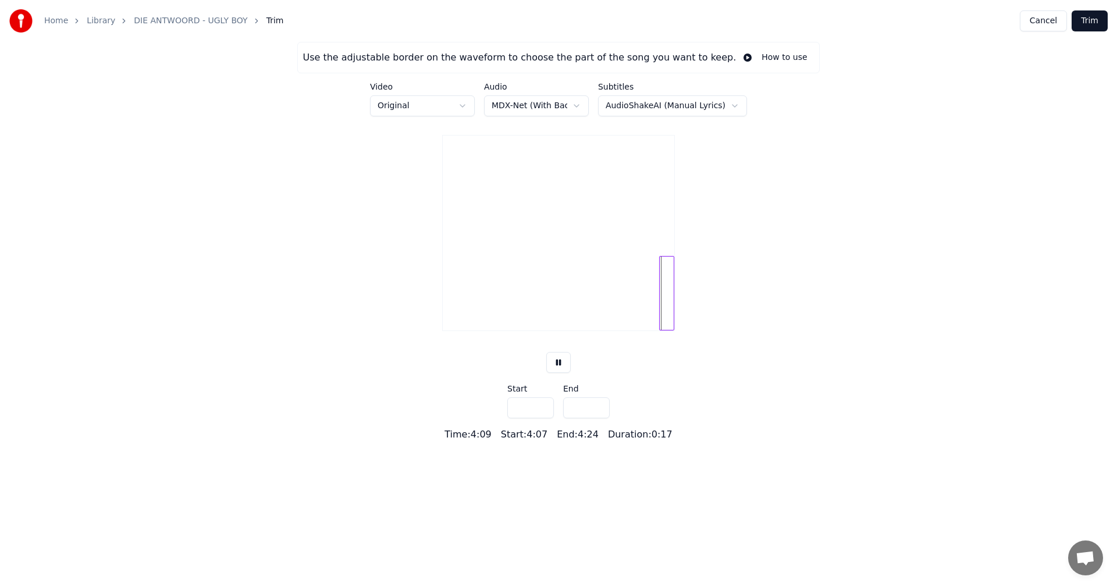
click at [563, 373] on button at bounding box center [559, 362] width 24 height 21
click at [660, 326] on div at bounding box center [660, 293] width 3 height 73
click at [555, 373] on button at bounding box center [559, 362] width 24 height 21
click at [654, 326] on div at bounding box center [654, 293] width 3 height 73
click at [657, 328] on div at bounding box center [658, 293] width 3 height 73
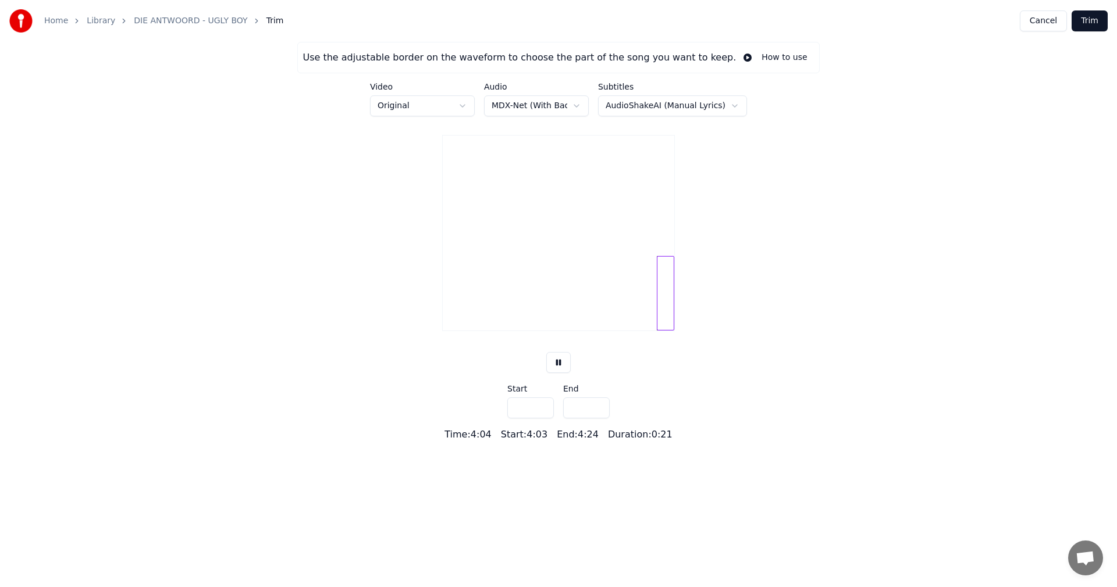
click at [660, 329] on div at bounding box center [659, 293] width 3 height 73
click at [655, 330] on div at bounding box center [655, 293] width 3 height 73
click at [661, 330] on div at bounding box center [660, 293] width 3 height 73
click at [606, 327] on div at bounding box center [607, 293] width 3 height 73
click at [632, 329] on div at bounding box center [639, 293] width 71 height 74
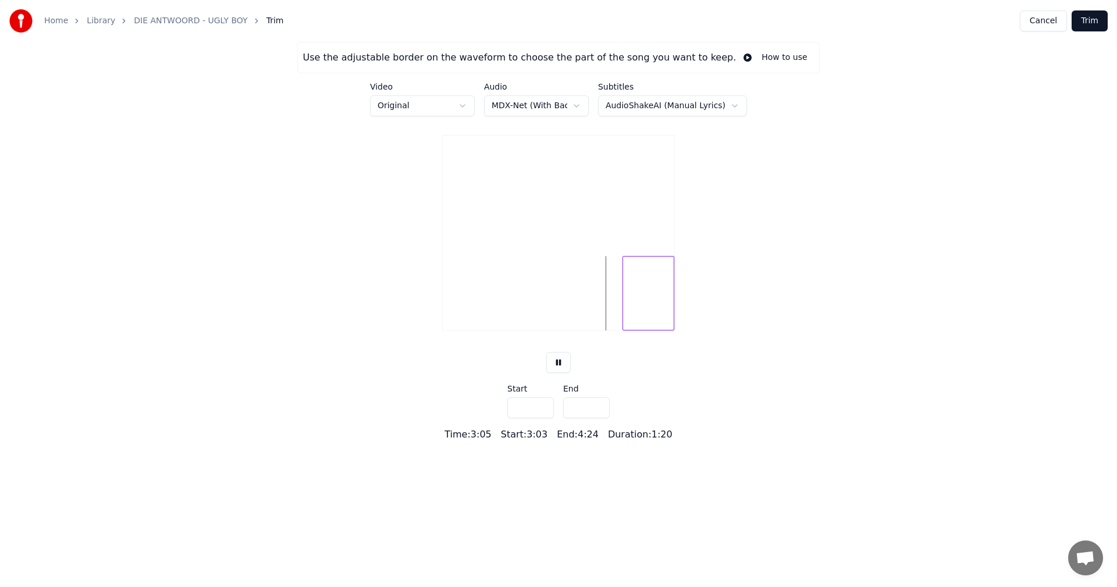
click at [624, 330] on div at bounding box center [624, 293] width 3 height 73
click at [562, 373] on button at bounding box center [559, 362] width 24 height 21
click at [623, 330] on div at bounding box center [623, 293] width 3 height 73
type input "*****"
click at [556, 373] on button at bounding box center [559, 362] width 24 height 21
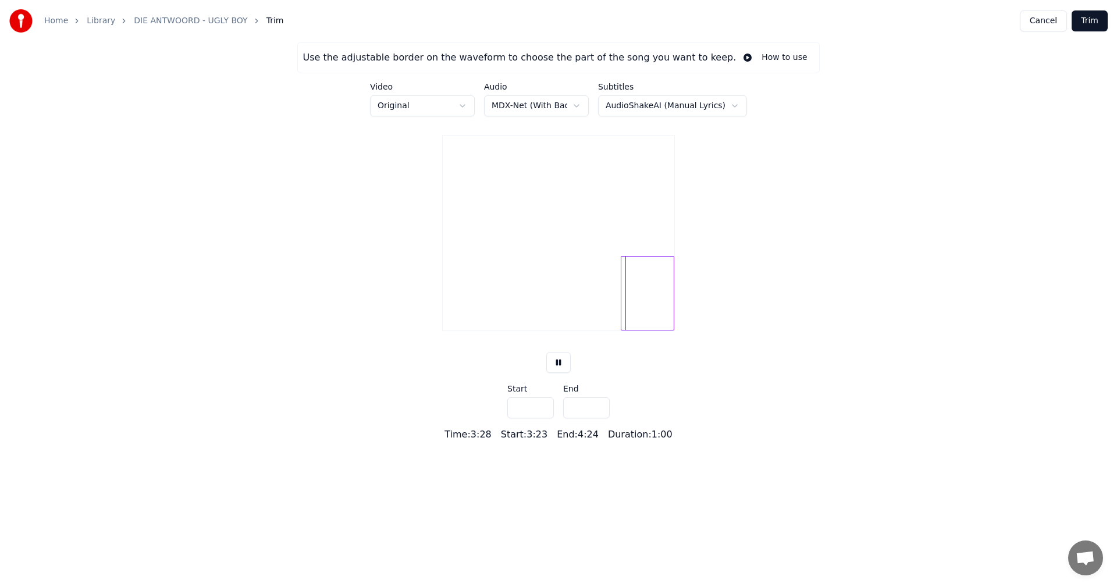
click at [556, 373] on button at bounding box center [559, 362] width 24 height 21
click at [1096, 22] on button "Trim" at bounding box center [1090, 20] width 36 height 21
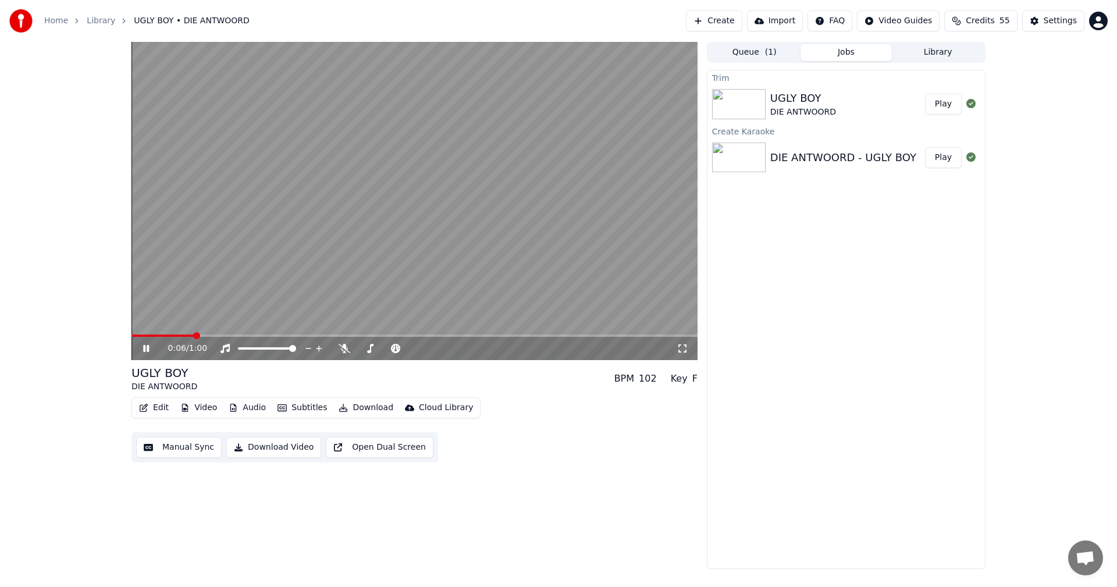
click at [146, 347] on icon at bounding box center [146, 348] width 6 height 7
click at [867, 152] on div "DIE ANTWOORD - UGLY BOY" at bounding box center [844, 158] width 146 height 16
drag, startPoint x: 772, startPoint y: 136, endPoint x: 856, endPoint y: 150, distance: 84.3
click at [772, 137] on div "Create Karaoke" at bounding box center [847, 131] width 278 height 14
click at [938, 152] on button "Play" at bounding box center [943, 157] width 37 height 21
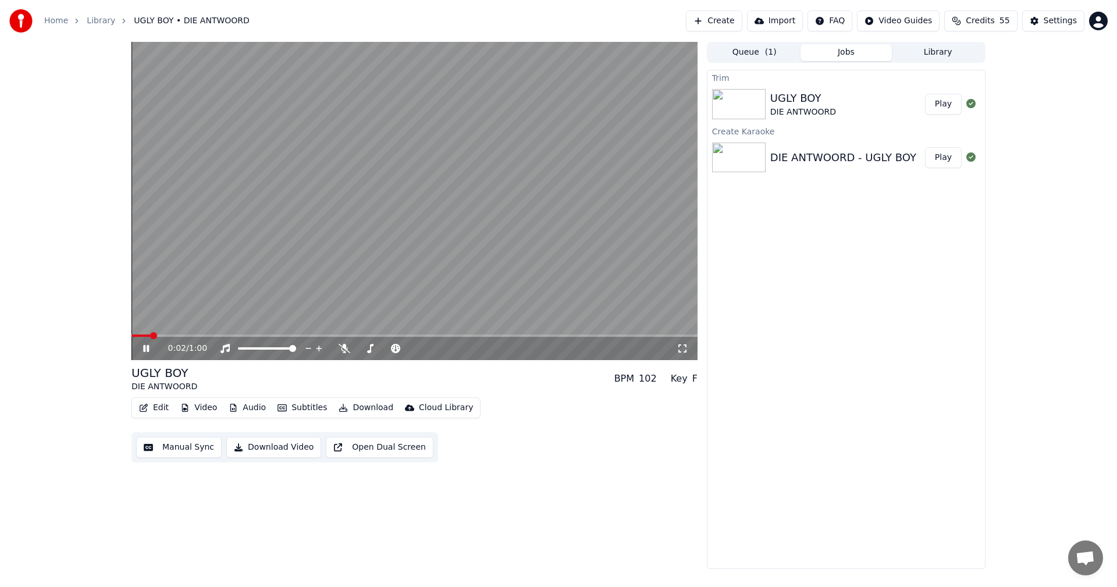
click at [942, 102] on button "Play" at bounding box center [943, 104] width 37 height 21
click at [945, 158] on button "Play" at bounding box center [943, 157] width 37 height 21
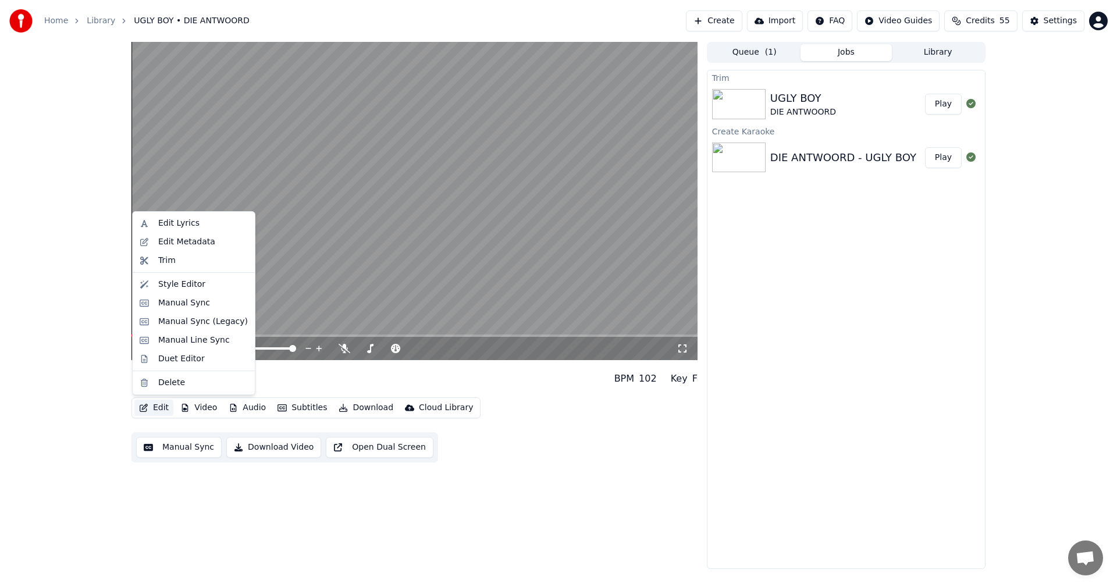
click at [146, 410] on icon "button" at bounding box center [144, 408] width 8 height 8
click at [186, 258] on div "Trim" at bounding box center [203, 261] width 90 height 12
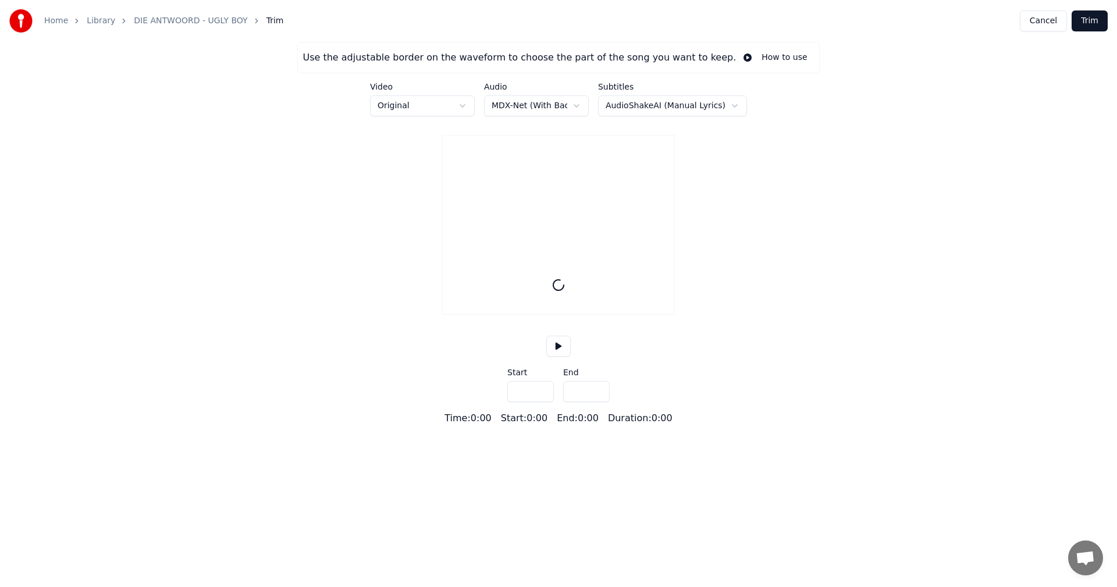
type input "*****"
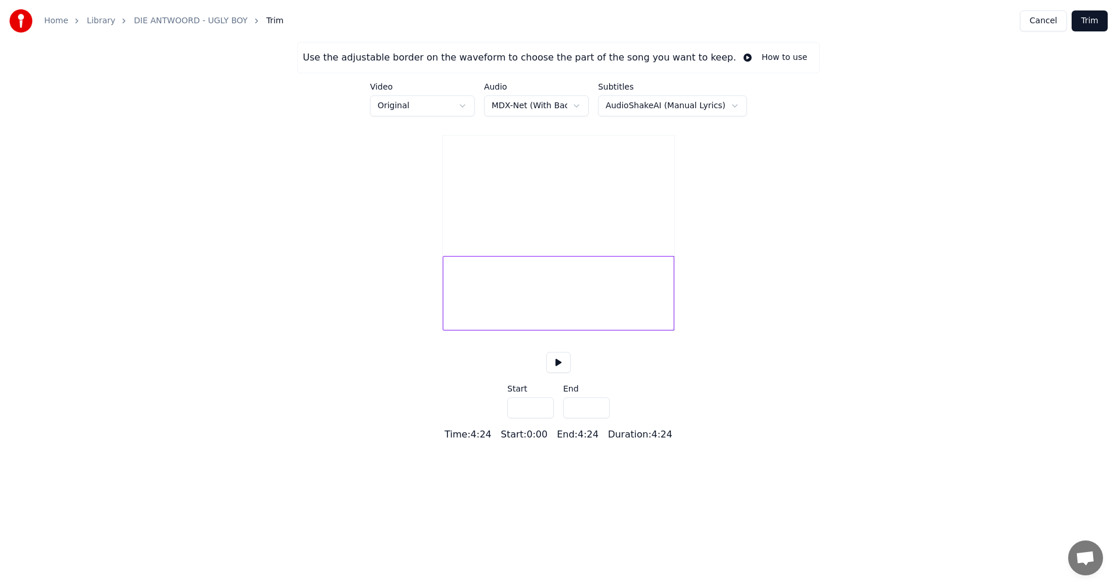
click at [547, 102] on html "Home Library DIE ANTWOORD - UGLY BOY Trim Cancel Trim Use the adjustable border…" at bounding box center [558, 221] width 1117 height 442
click at [676, 108] on html "Home Library DIE ANTWOORD - UGLY BOY Trim Cancel Trim Use the adjustable border…" at bounding box center [558, 221] width 1117 height 442
drag, startPoint x: 676, startPoint y: 108, endPoint x: 634, endPoint y: 102, distance: 42.9
click at [673, 108] on html "Home Library DIE ANTWOORD - UGLY BOY Trim Cancel Trim Use the adjustable border…" at bounding box center [558, 221] width 1117 height 442
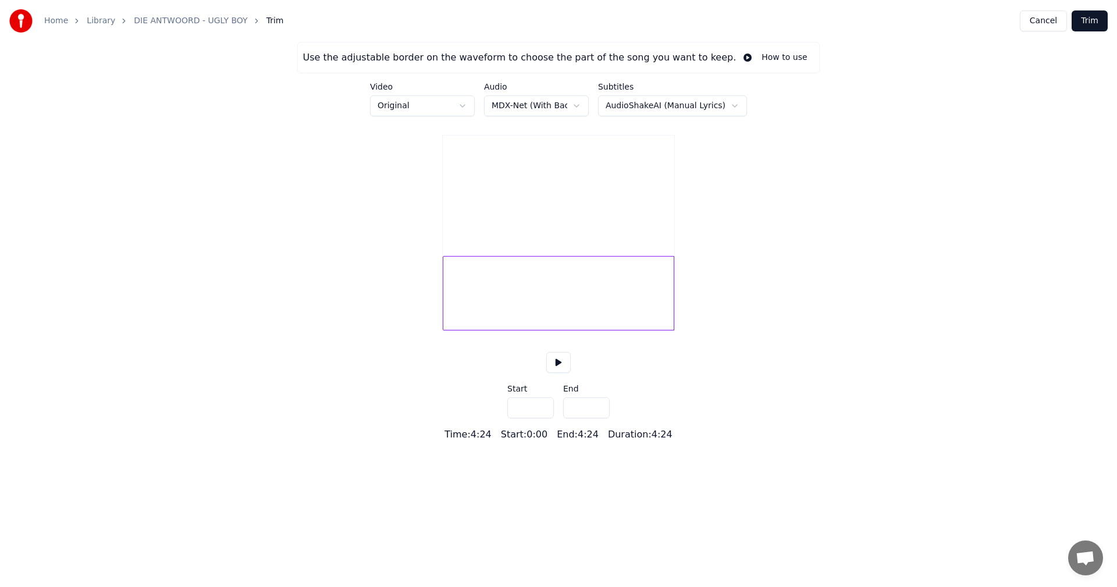
click at [409, 94] on div "Video Original" at bounding box center [422, 100] width 105 height 34
click at [409, 105] on html "Home Library DIE ANTWOORD - UGLY BOY Trim Cancel Trim Use the adjustable border…" at bounding box center [558, 221] width 1117 height 442
click at [1039, 24] on button "Cancel" at bounding box center [1043, 20] width 47 height 21
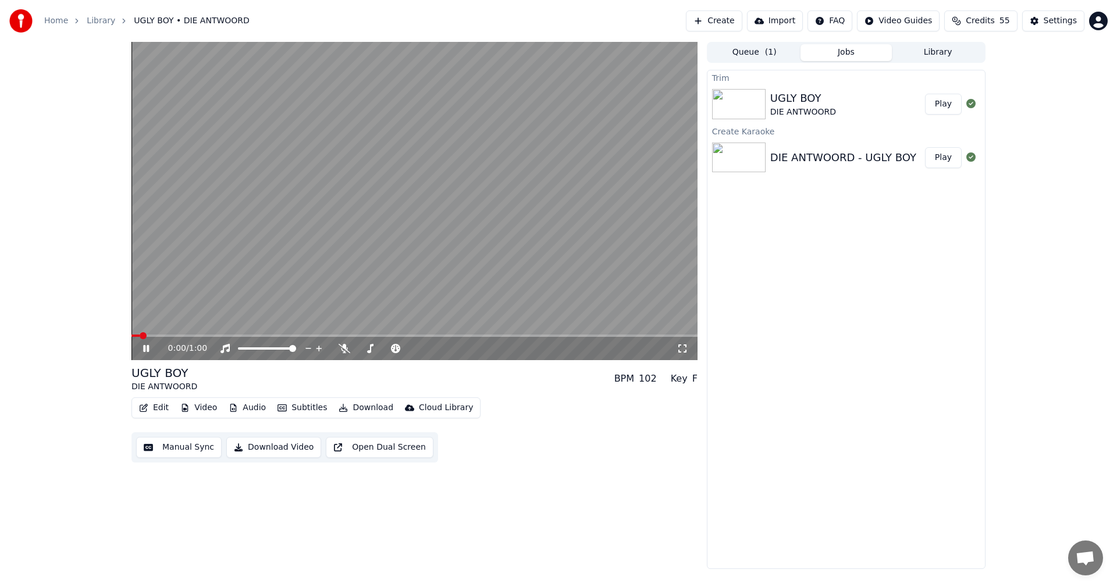
click at [801, 161] on div "DIE ANTWOORD - UGLY BOY" at bounding box center [844, 158] width 146 height 16
click at [257, 407] on button "Audio" at bounding box center [247, 408] width 47 height 16
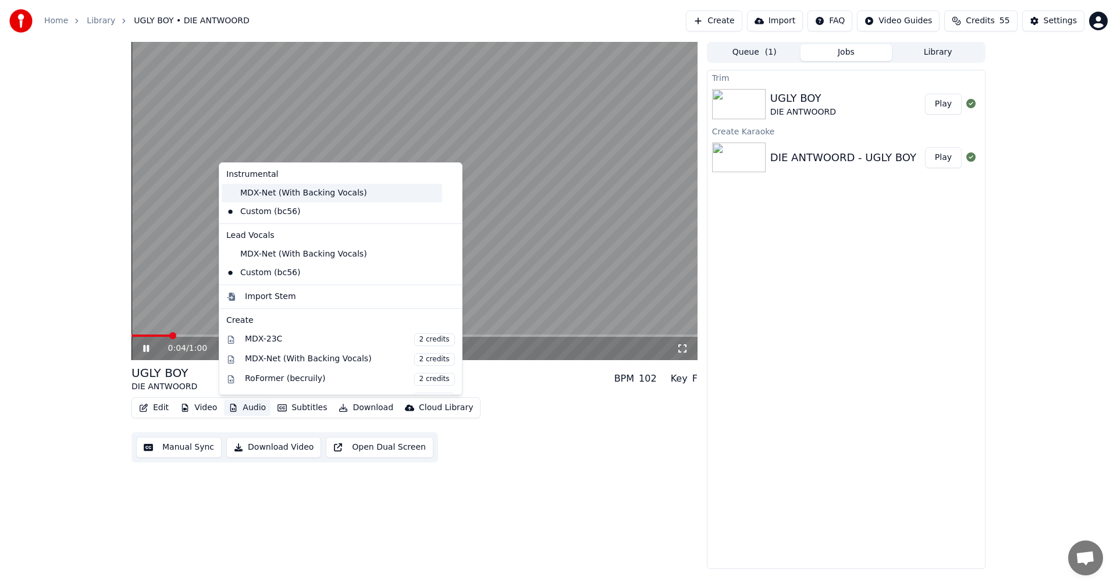
click at [295, 191] on div "MDX-Net (With Backing Vocals)" at bounding box center [332, 193] width 221 height 19
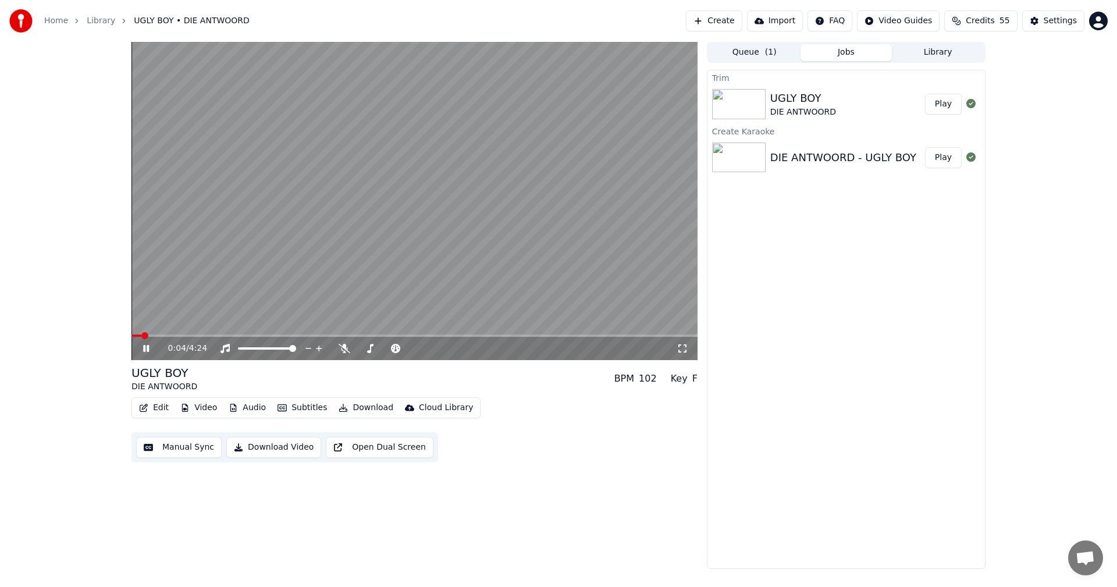
click at [246, 407] on button "Audio" at bounding box center [247, 408] width 47 height 16
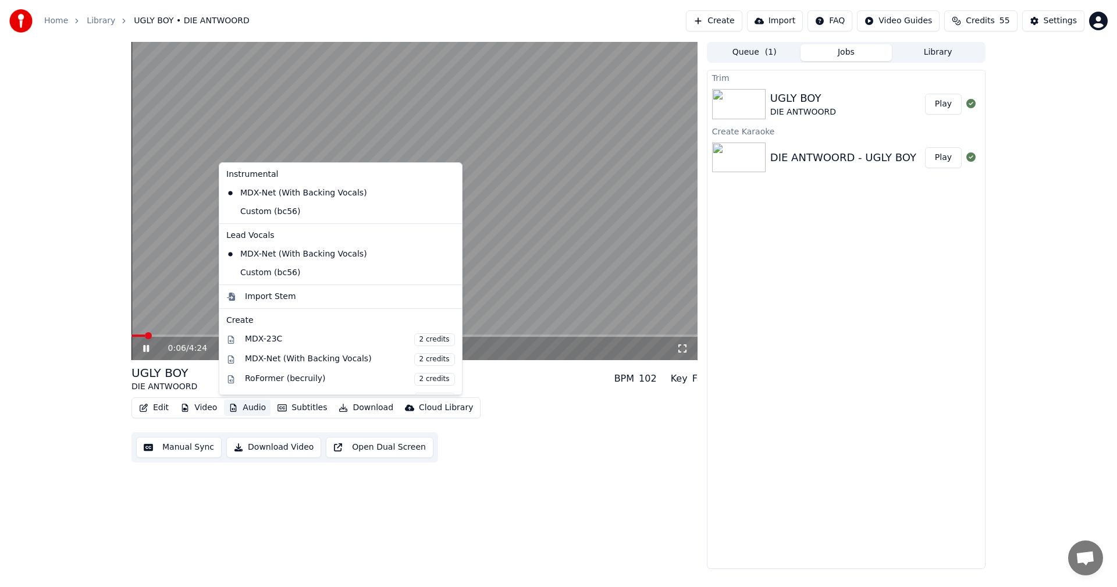
click at [596, 488] on div "0:06 / 4:24 UGLY BOY DIE ANTWOORD BPM 102 Key F Edit Video Audio Subtitles Down…" at bounding box center [415, 305] width 566 height 527
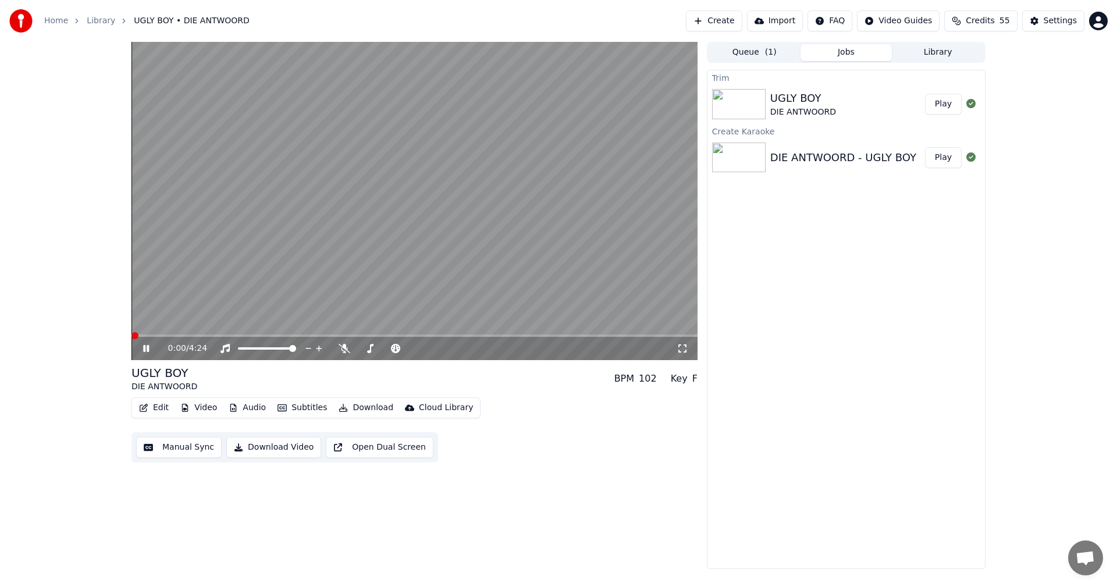
click at [132, 339] on span at bounding box center [135, 335] width 7 height 7
click at [307, 413] on button "Subtitles" at bounding box center [302, 408] width 59 height 16
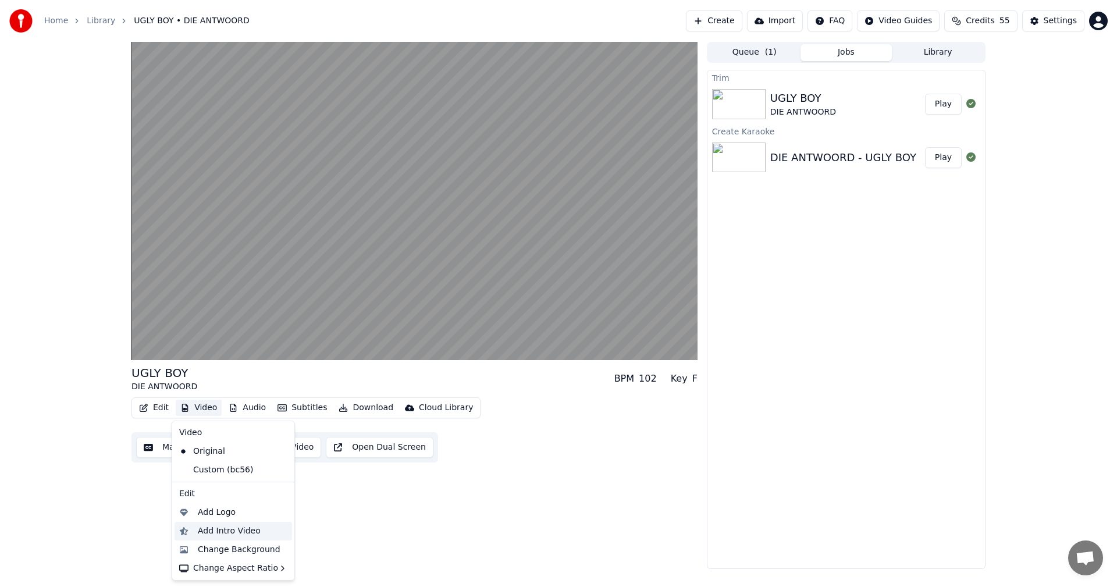
click at [228, 534] on div "Add Intro Video" at bounding box center [229, 532] width 63 height 12
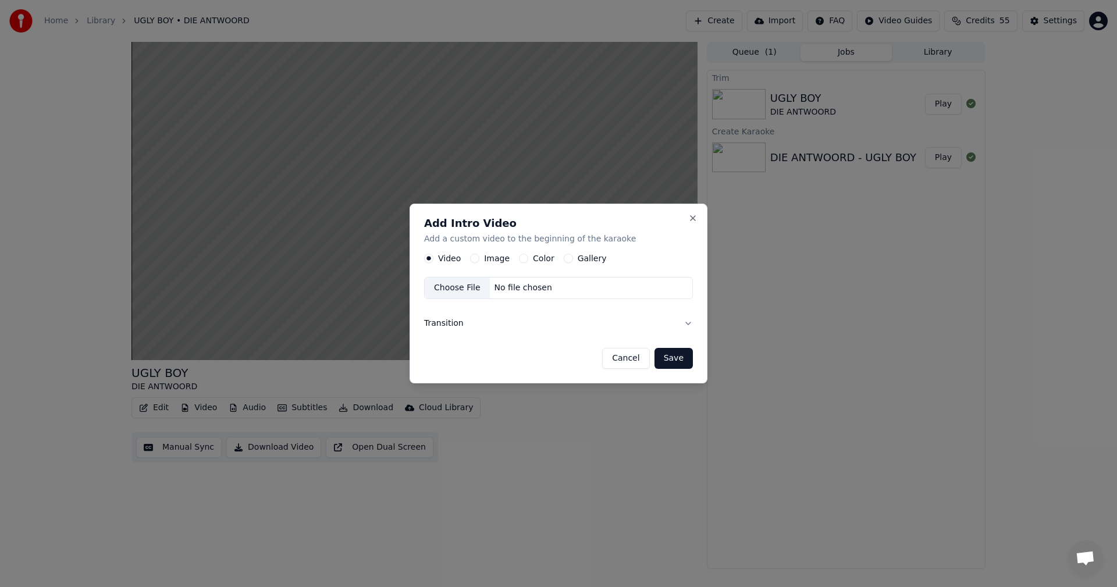
click at [620, 360] on button "Cancel" at bounding box center [625, 358] width 47 height 21
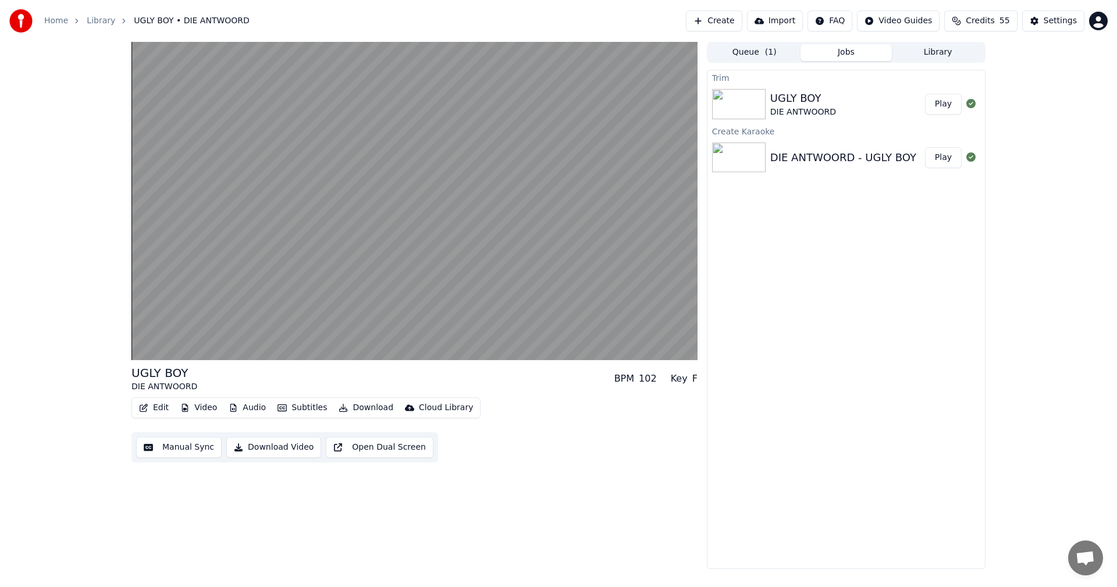
click at [162, 408] on button "Edit" at bounding box center [153, 408] width 39 height 16
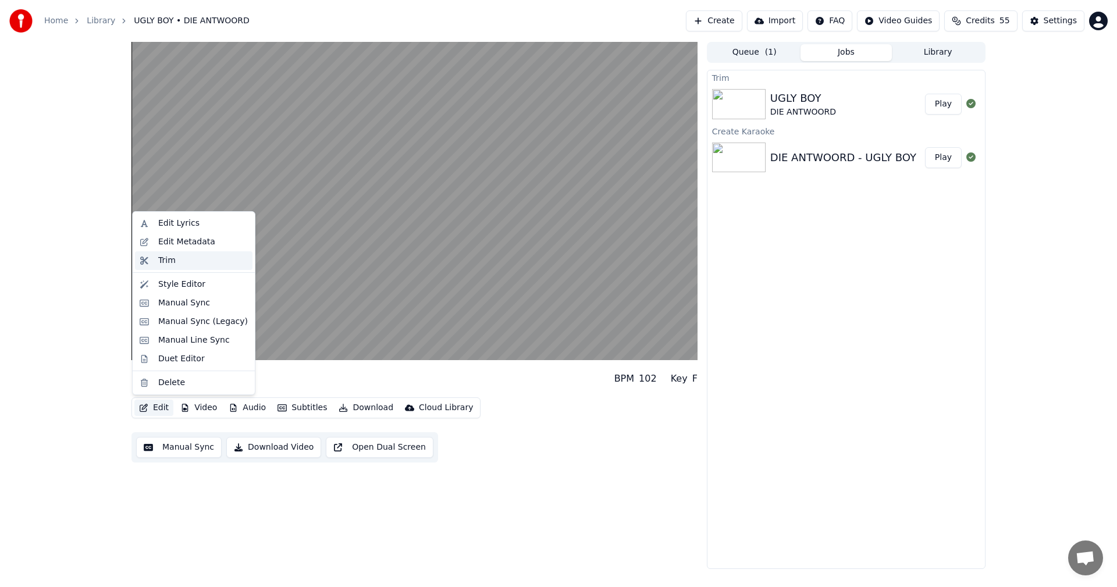
click at [165, 260] on div "Trim" at bounding box center [166, 261] width 17 height 12
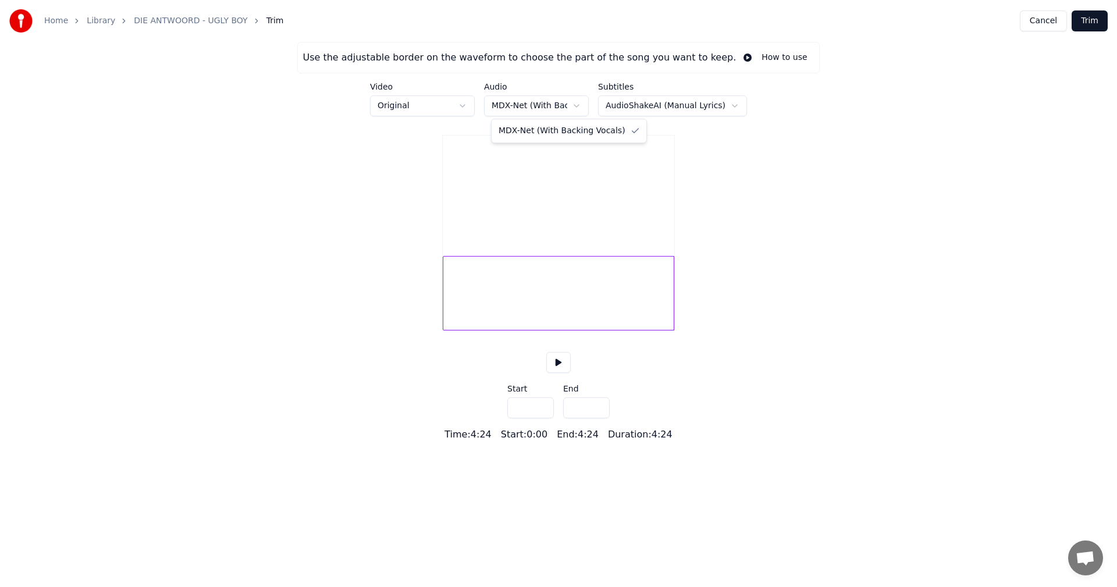
click at [541, 105] on html "Home Library DIE ANTWOORD - UGLY BOY Trim Cancel Trim Use the adjustable border…" at bounding box center [558, 221] width 1117 height 442
drag, startPoint x: 542, startPoint y: 104, endPoint x: 647, endPoint y: 99, distance: 104.9
click at [542, 104] on html "Home Library DIE ANTWOORD - UGLY BOY Trim Cancel Trim Use the adjustable border…" at bounding box center [558, 221] width 1117 height 442
drag, startPoint x: 709, startPoint y: 99, endPoint x: 703, endPoint y: 112, distance: 14.6
click at [705, 108] on div "Subtitles AudioShakeAI (Manual Lyrics)" at bounding box center [672, 100] width 149 height 34
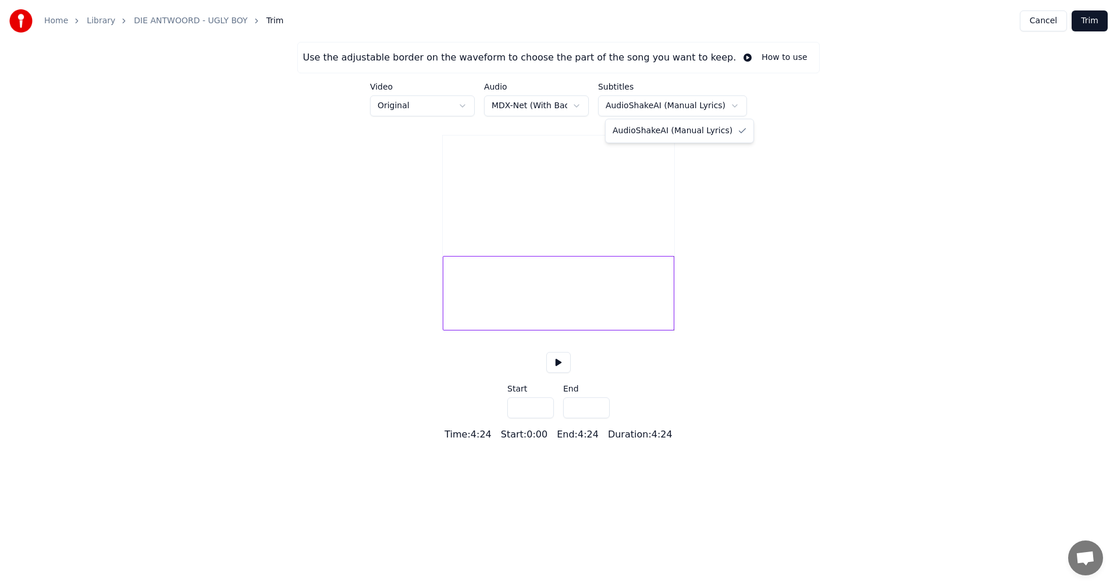
click at [701, 112] on html "Home Library DIE ANTWOORD - UGLY BOY Trim Cancel Trim Use the adjustable border…" at bounding box center [558, 221] width 1117 height 442
click at [671, 105] on html "Home Library DIE ANTWOORD - UGLY BOY Trim Cancel Trim Use the adjustable border…" at bounding box center [558, 221] width 1117 height 442
click at [413, 105] on html "Home Library DIE ANTWOORD - UGLY BOY Trim Cancel Trim Use the adjustable border…" at bounding box center [558, 221] width 1117 height 442
click at [189, 311] on div "Use the adjustable border on the waveform to choose the part of the song you wa…" at bounding box center [558, 242] width 1117 height 400
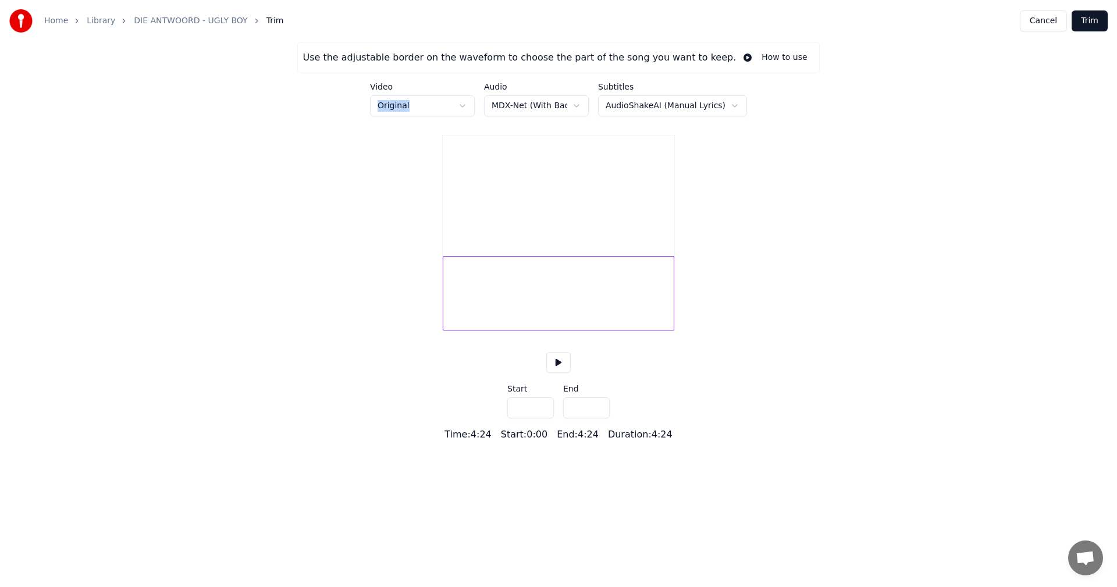
click at [1047, 24] on button "Cancel" at bounding box center [1043, 20] width 47 height 21
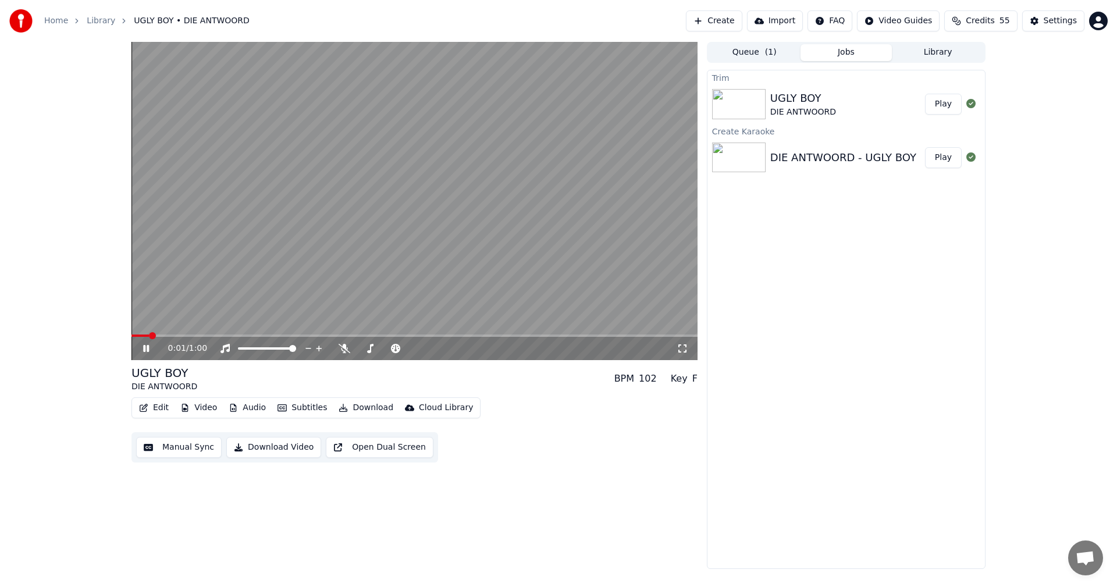
click at [828, 49] on button "Jobs" at bounding box center [847, 52] width 92 height 17
click at [797, 157] on div "DIE ANTWOORD - UGLY BOY" at bounding box center [844, 158] width 146 height 16
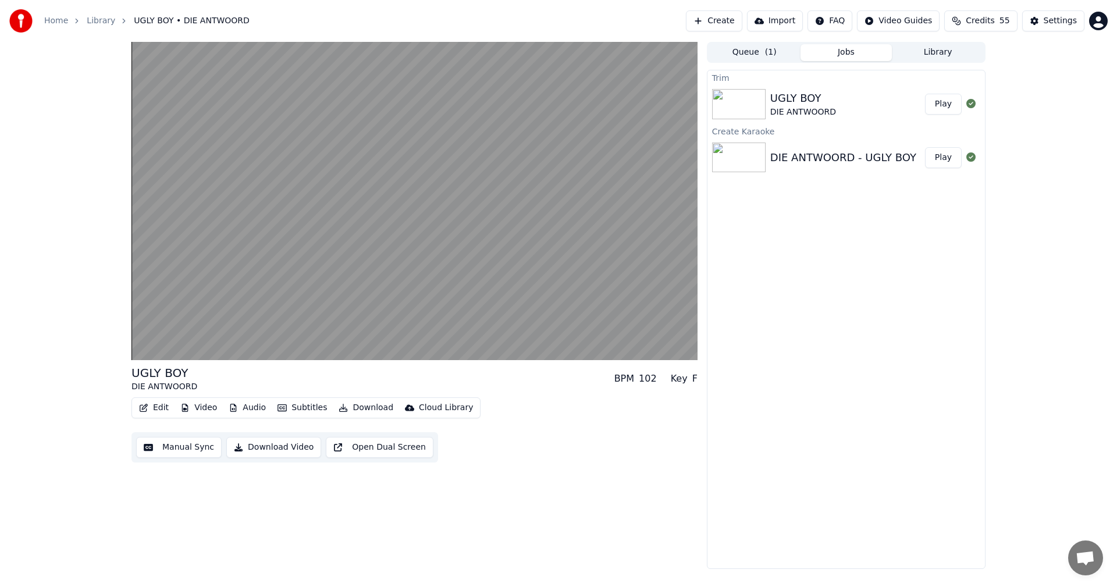
click at [939, 157] on button "Play" at bounding box center [943, 157] width 37 height 21
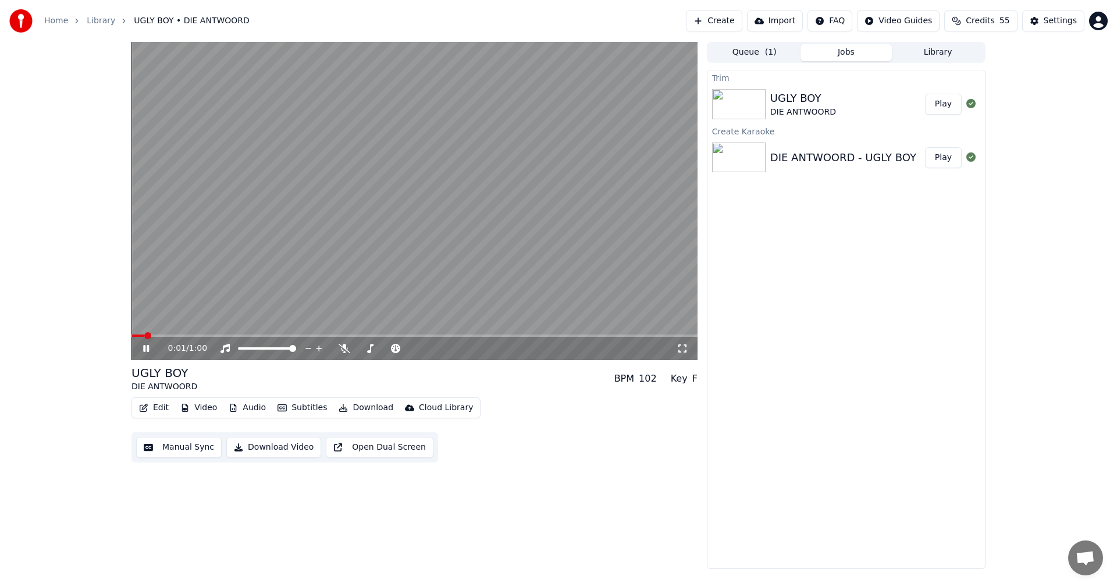
click at [248, 406] on button "Audio" at bounding box center [247, 408] width 47 height 16
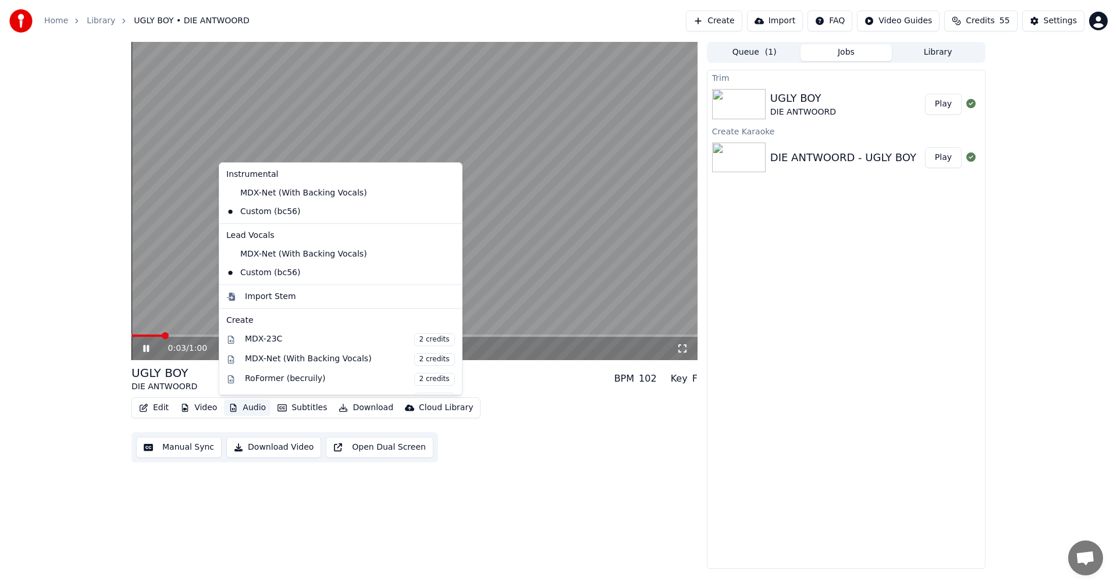
click at [447, 212] on icon at bounding box center [453, 211] width 13 height 9
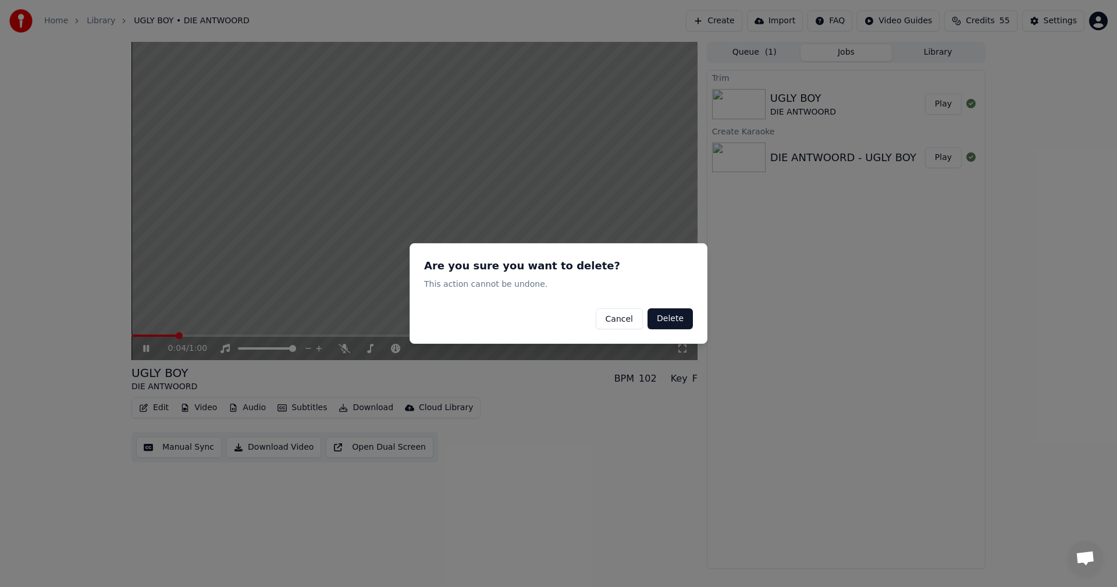
click at [672, 321] on button "Delete" at bounding box center [670, 318] width 45 height 21
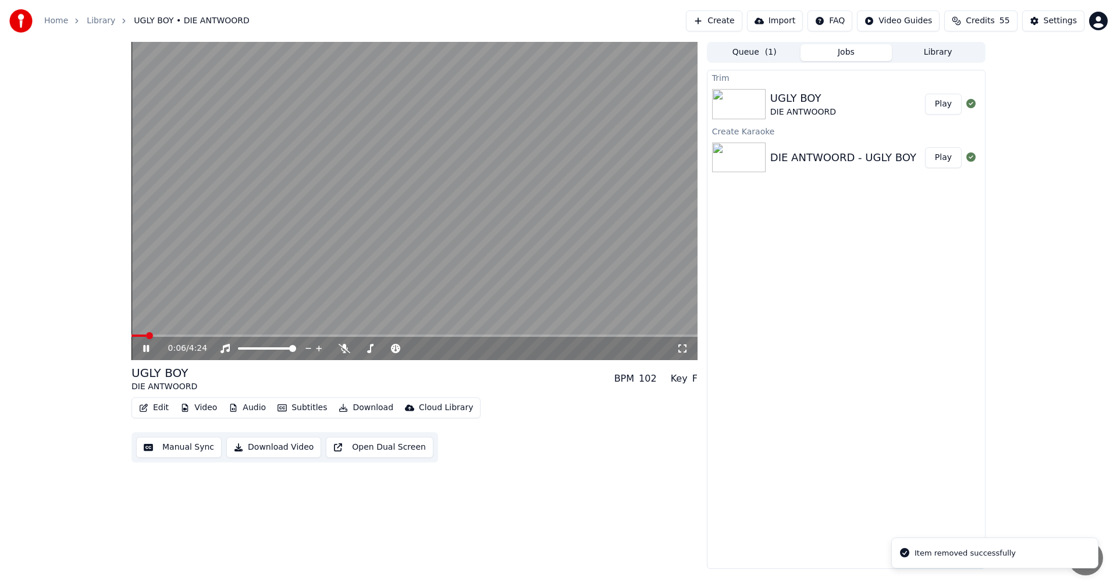
click at [250, 246] on video at bounding box center [415, 201] width 566 height 318
click at [158, 406] on button "Edit" at bounding box center [153, 408] width 39 height 16
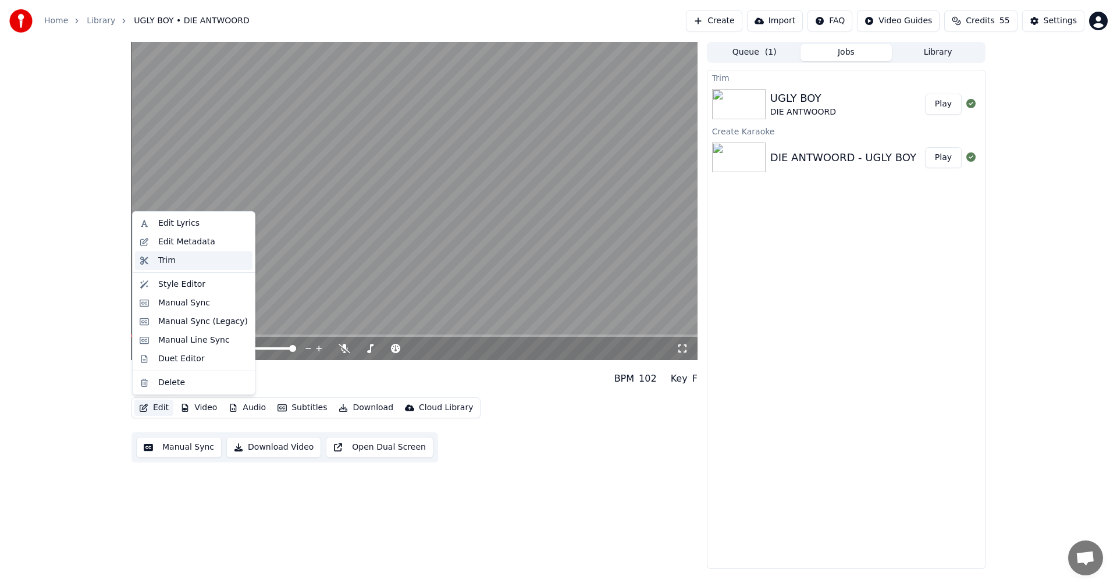
click at [176, 264] on div "Trim" at bounding box center [203, 261] width 90 height 12
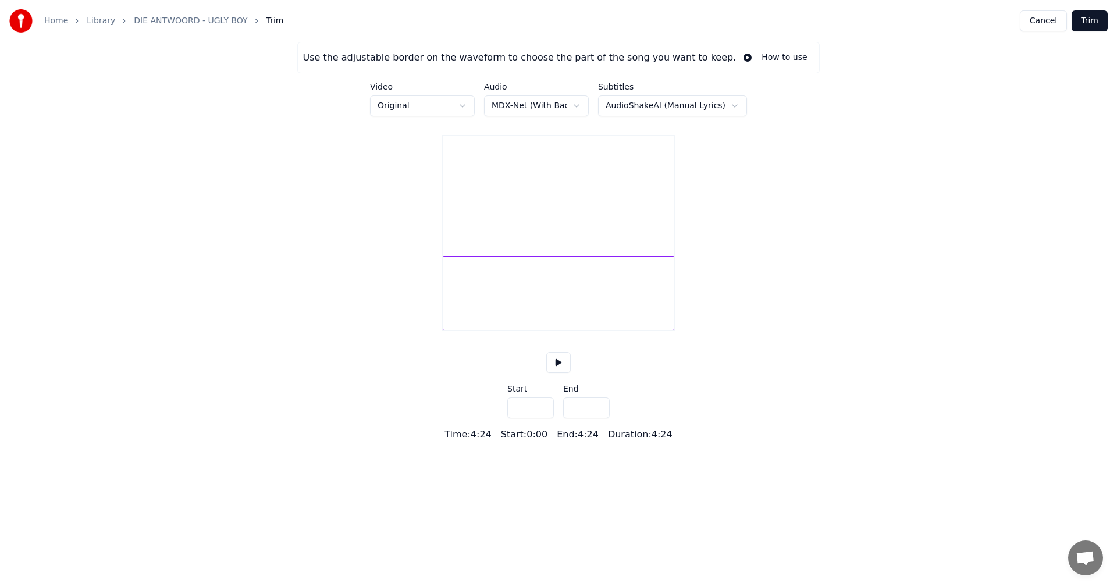
click at [388, 305] on div "Use the adjustable border on the waveform to choose the part of the song you wa…" at bounding box center [558, 242] width 1117 height 400
click at [659, 299] on div at bounding box center [658, 293] width 3 height 73
click at [563, 373] on button at bounding box center [559, 362] width 24 height 21
click at [659, 293] on div at bounding box center [657, 293] width 3 height 73
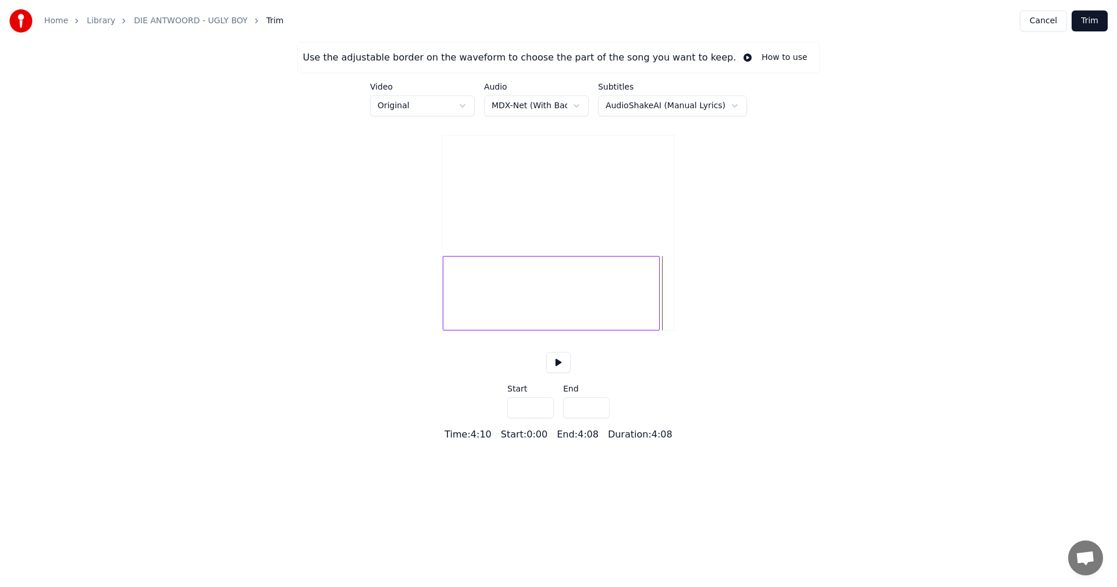
type input "*****"
drag, startPoint x: 1083, startPoint y: 19, endPoint x: 1058, endPoint y: 156, distance: 139.0
click at [1084, 19] on button "Trim" at bounding box center [1090, 20] width 36 height 21
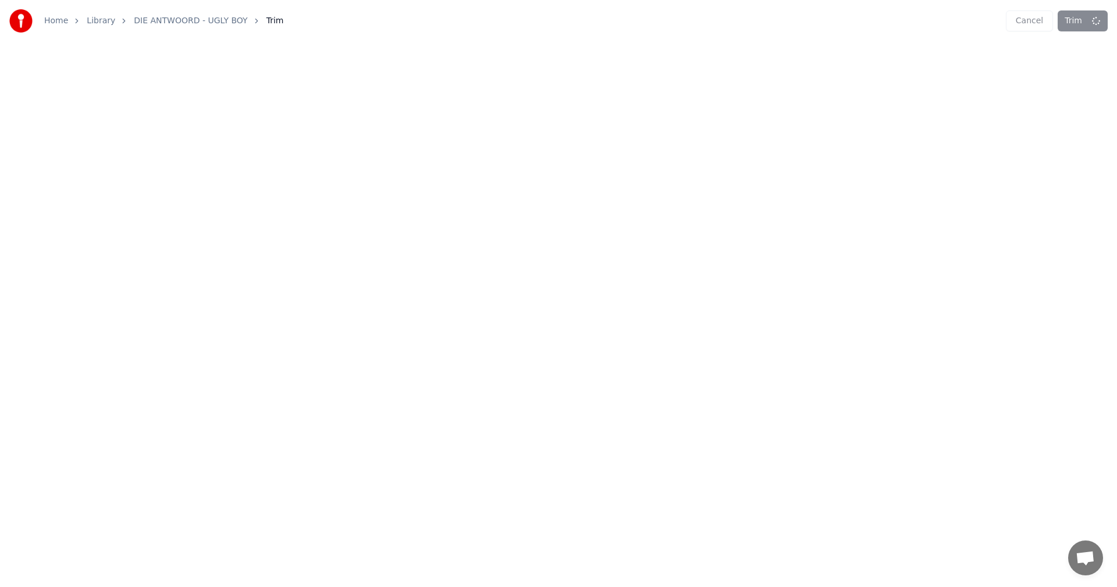
click at [1040, 18] on div "Cancel Trim" at bounding box center [1057, 20] width 102 height 21
click at [211, 22] on link "DIE ANTWOORD - UGLY BOY" at bounding box center [190, 21] width 113 height 12
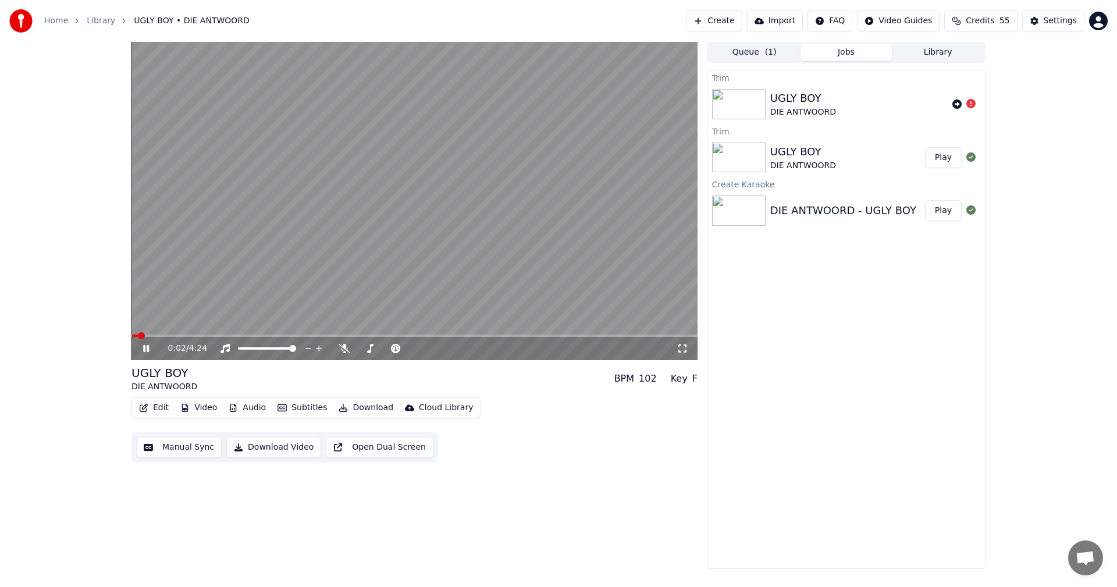
click at [676, 337] on span at bounding box center [415, 336] width 566 height 2
drag, startPoint x: 680, startPoint y: 334, endPoint x: 689, endPoint y: 336, distance: 8.9
click at [689, 336] on div "4:16 / 4:24" at bounding box center [415, 201] width 566 height 318
click at [689, 336] on span at bounding box center [415, 336] width 566 height 2
click at [694, 336] on span at bounding box center [415, 336] width 566 height 2
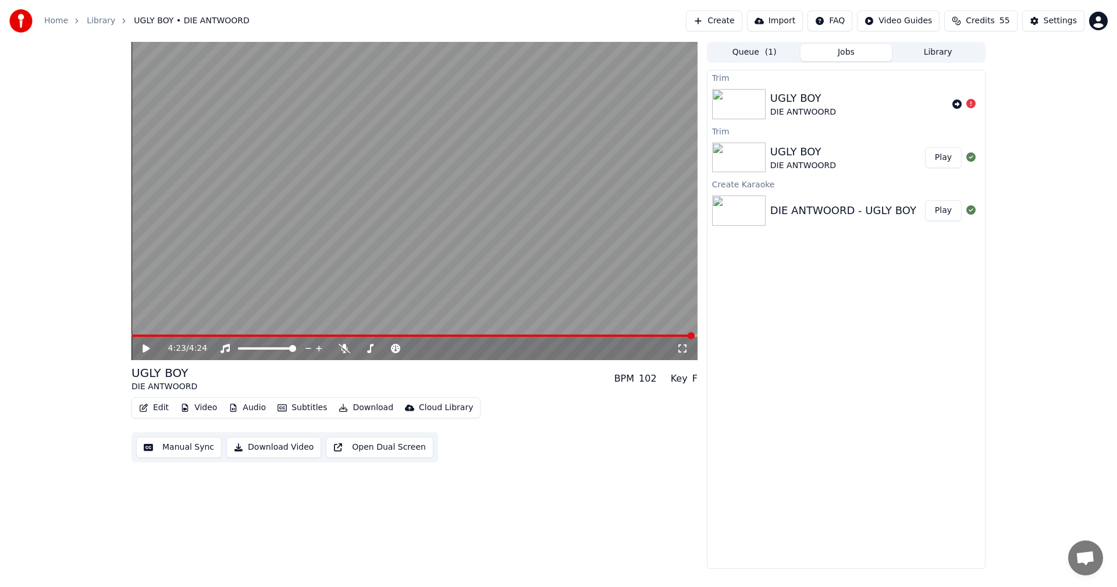
click at [672, 338] on div "4:23 / 4:24" at bounding box center [415, 348] width 566 height 23
click at [664, 337] on span at bounding box center [413, 336] width 563 height 2
click at [644, 334] on video at bounding box center [415, 201] width 566 height 318
click at [648, 336] on span at bounding box center [644, 335] width 7 height 7
click at [655, 336] on span at bounding box center [651, 335] width 7 height 7
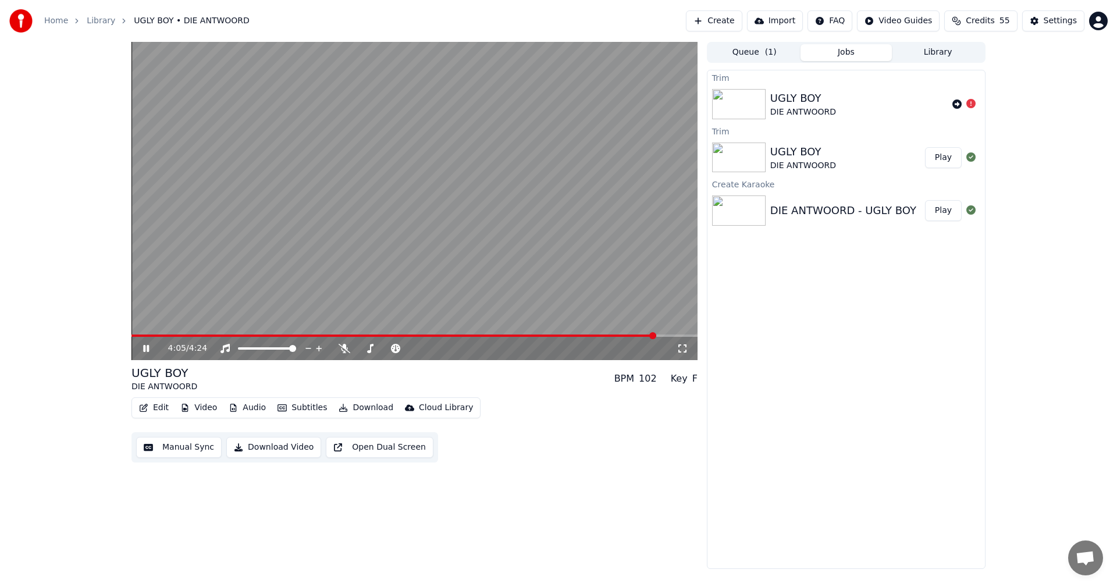
click at [657, 336] on span at bounding box center [653, 335] width 7 height 7
click at [146, 352] on icon at bounding box center [146, 348] width 6 height 7
click at [146, 352] on icon at bounding box center [146, 349] width 7 height 8
click at [146, 352] on icon at bounding box center [146, 348] width 6 height 7
click at [146, 352] on icon at bounding box center [146, 349] width 7 height 8
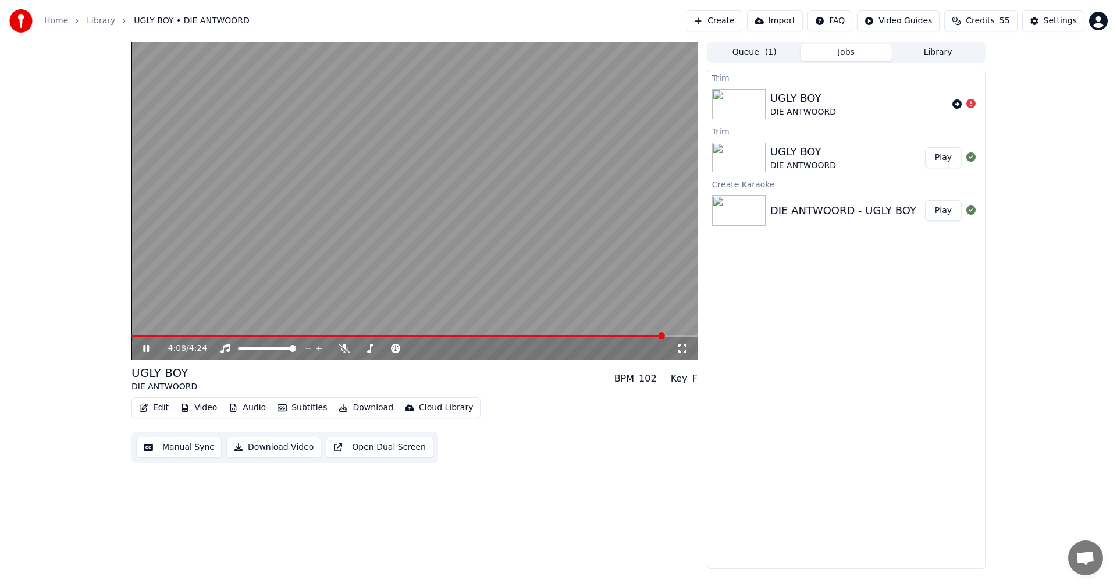
click at [146, 352] on icon at bounding box center [146, 348] width 6 height 7
click at [956, 103] on icon at bounding box center [957, 104] width 9 height 9
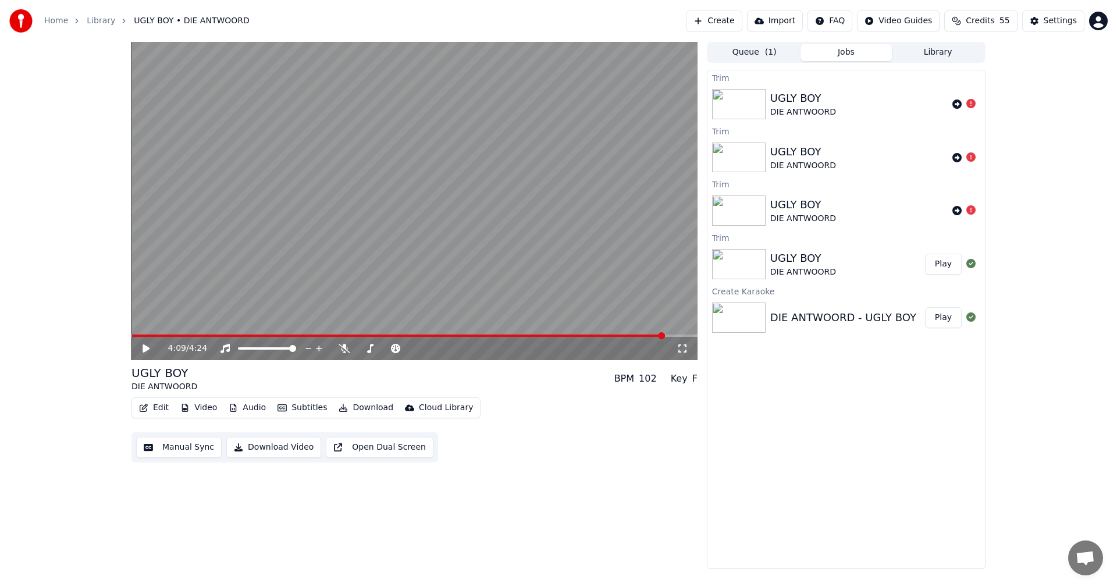
click at [155, 405] on button "Edit" at bounding box center [153, 408] width 39 height 16
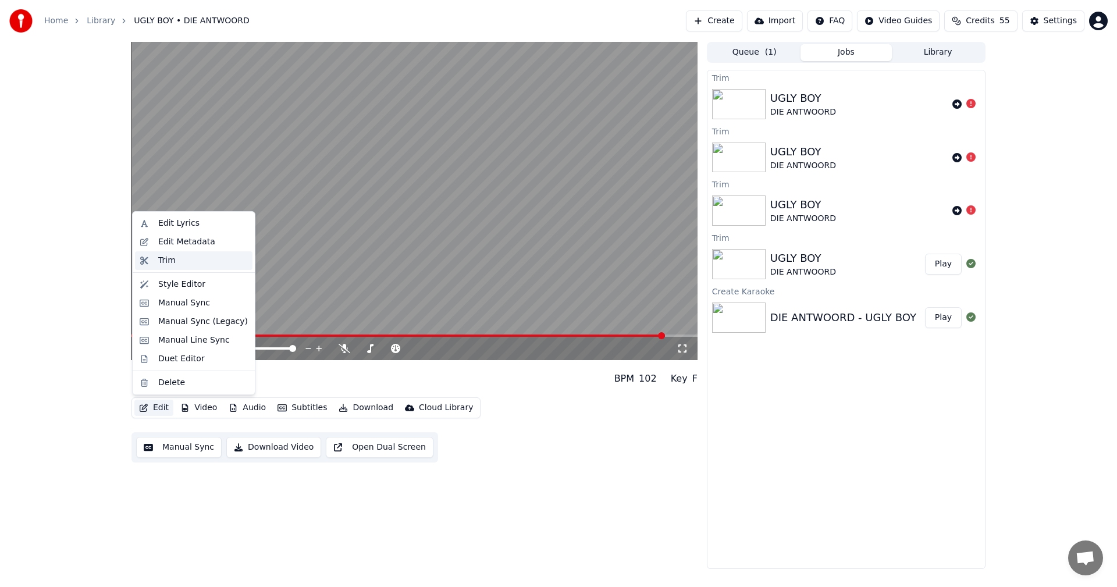
click at [165, 267] on div "Trim" at bounding box center [194, 260] width 118 height 19
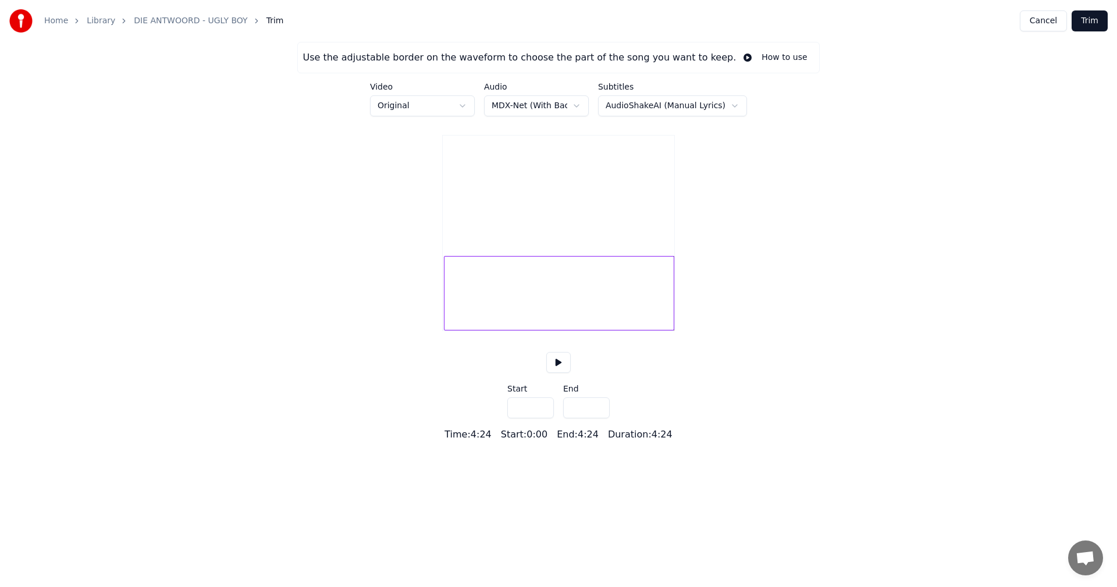
click at [334, 283] on div "Use the adjustable border on the waveform to choose the part of the song you wa…" at bounding box center [558, 242] width 1117 height 400
click at [430, 290] on div "Use the adjustable border on the waveform to choose the part of the song you wa…" at bounding box center [558, 242] width 1117 height 400
click at [431, 288] on div "Use the adjustable border on the waveform to choose the part of the song you wa…" at bounding box center [558, 242] width 1117 height 400
click at [431, 279] on div "Use the adjustable border on the waveform to choose the part of the song you wa…" at bounding box center [558, 242] width 1117 height 400
drag, startPoint x: 531, startPoint y: 423, endPoint x: 466, endPoint y: 405, distance: 67.5
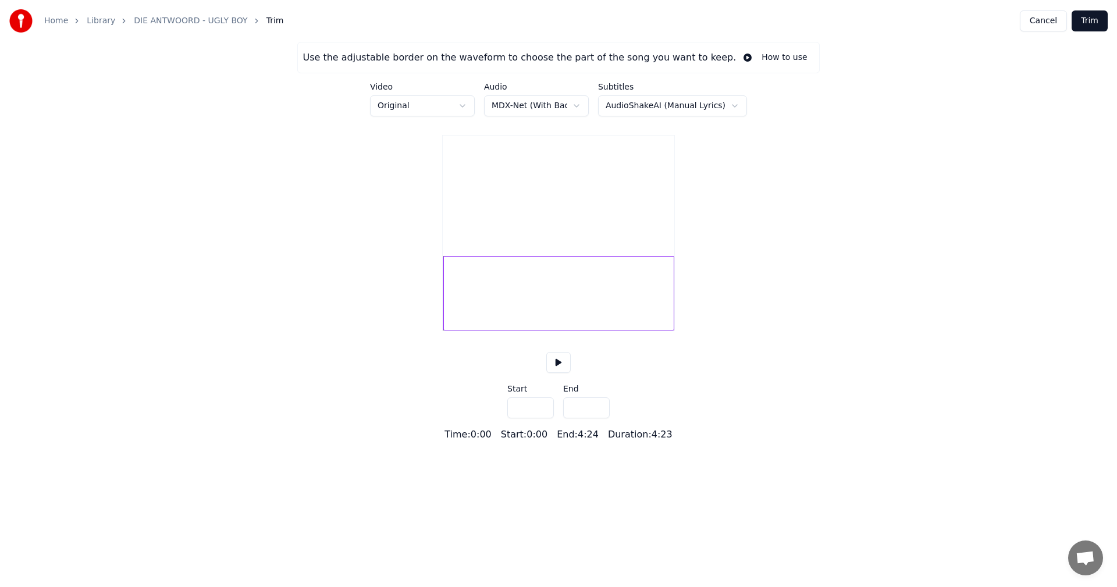
click at [467, 416] on div "Use the adjustable border on the waveform to choose the part of the song you wa…" at bounding box center [558, 242] width 1117 height 400
type input "***"
click at [673, 299] on div at bounding box center [671, 293] width 3 height 73
click at [659, 301] on div at bounding box center [657, 293] width 3 height 73
click at [659, 303] on div at bounding box center [658, 293] width 3 height 73
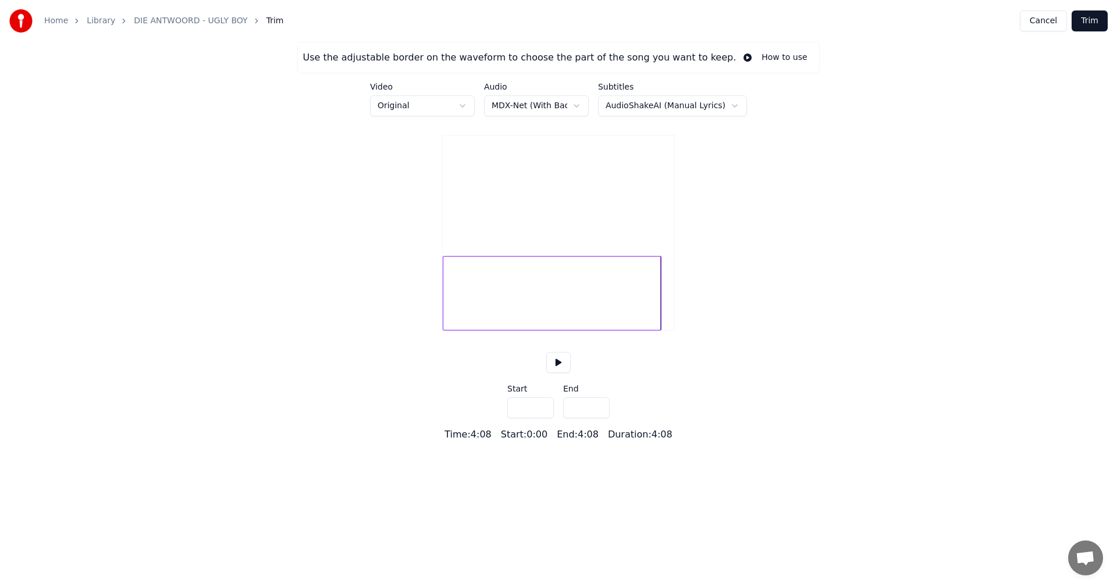
click at [661, 303] on div at bounding box center [659, 293] width 3 height 73
type input "*****"
type input "***"
click at [1090, 20] on button "Trim" at bounding box center [1090, 20] width 36 height 21
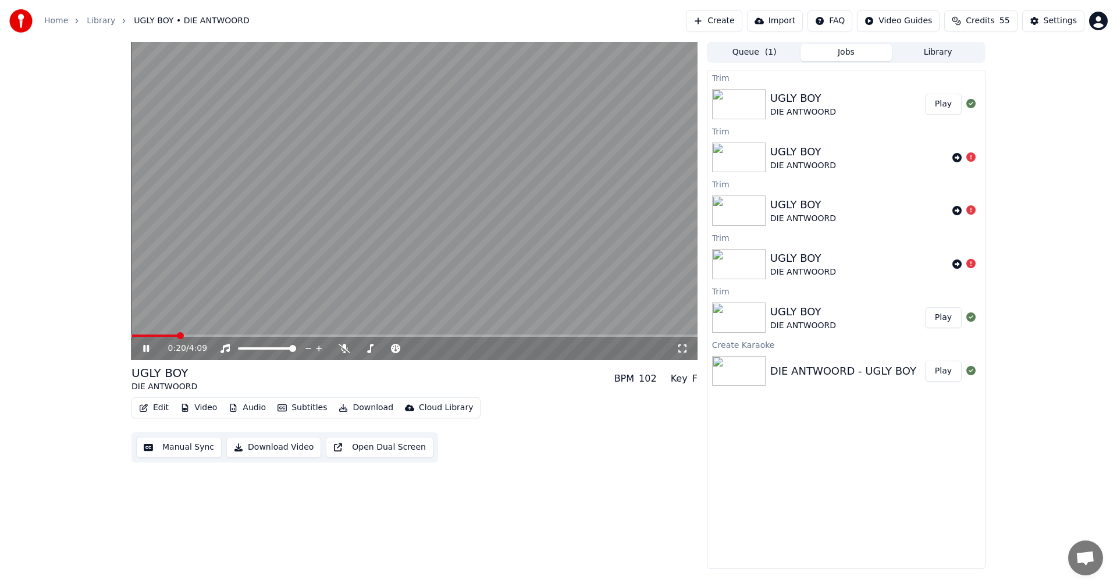
click at [650, 331] on video at bounding box center [415, 201] width 566 height 318
click at [657, 335] on span at bounding box center [415, 336] width 566 height 2
click at [674, 336] on span at bounding box center [415, 336] width 566 height 2
click at [693, 335] on span at bounding box center [415, 336] width 566 height 2
click at [646, 334] on video at bounding box center [415, 201] width 566 height 318
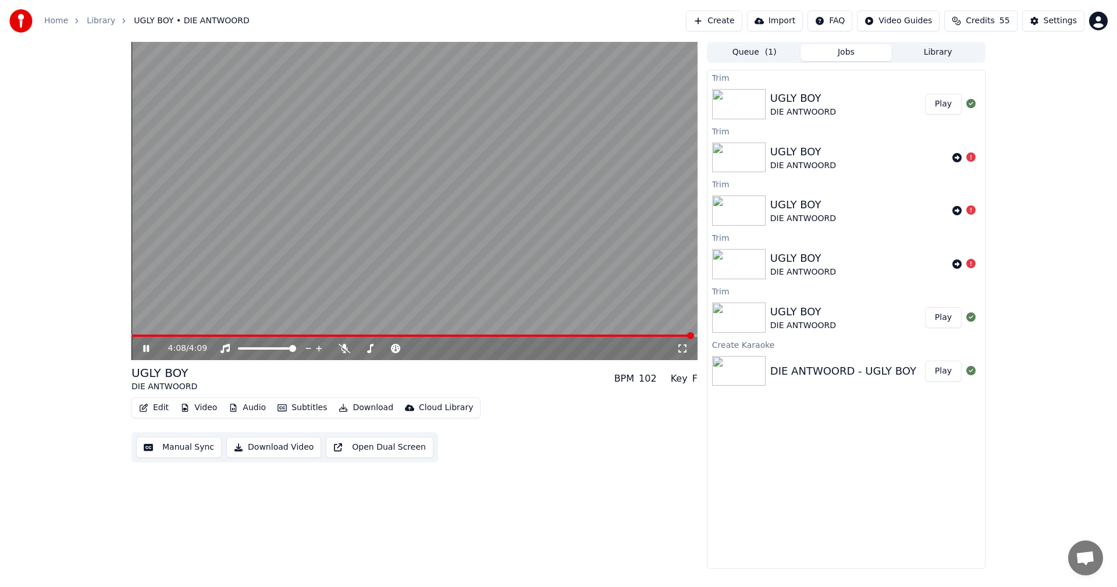
click at [643, 336] on span at bounding box center [413, 336] width 563 height 2
click at [659, 336] on span at bounding box center [415, 336] width 566 height 2
click at [668, 335] on span at bounding box center [415, 336] width 566 height 2
click at [680, 335] on span at bounding box center [415, 336] width 566 height 2
click at [690, 335] on span at bounding box center [415, 336] width 566 height 2
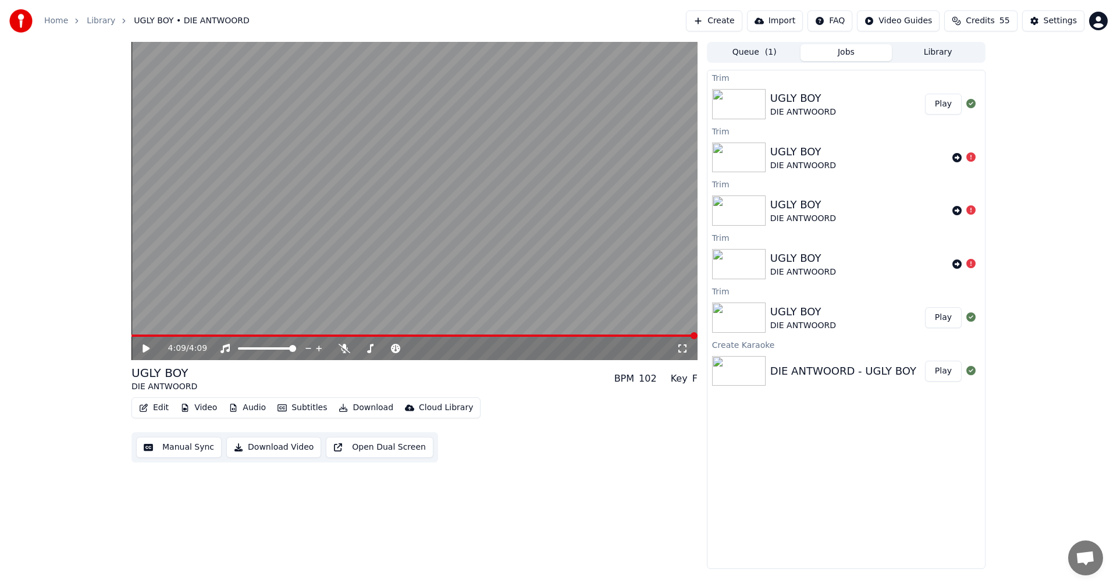
click at [146, 349] on icon at bounding box center [146, 349] width 7 height 8
click at [149, 345] on icon at bounding box center [154, 348] width 27 height 9
click at [364, 406] on button "Download" at bounding box center [366, 408] width 64 height 16
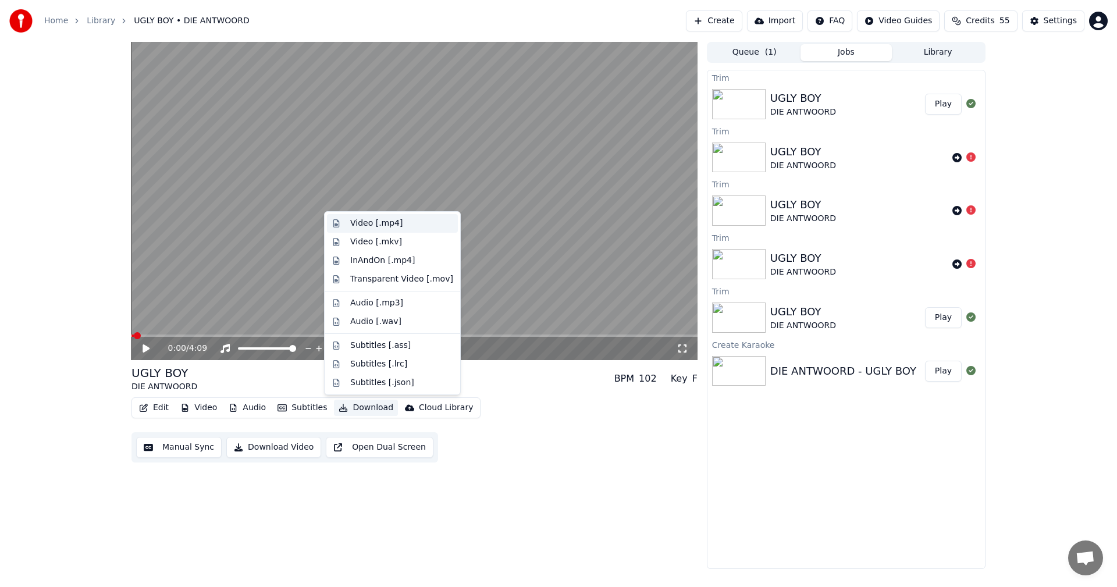
click at [389, 218] on div "Video [.mp4]" at bounding box center [376, 224] width 52 height 12
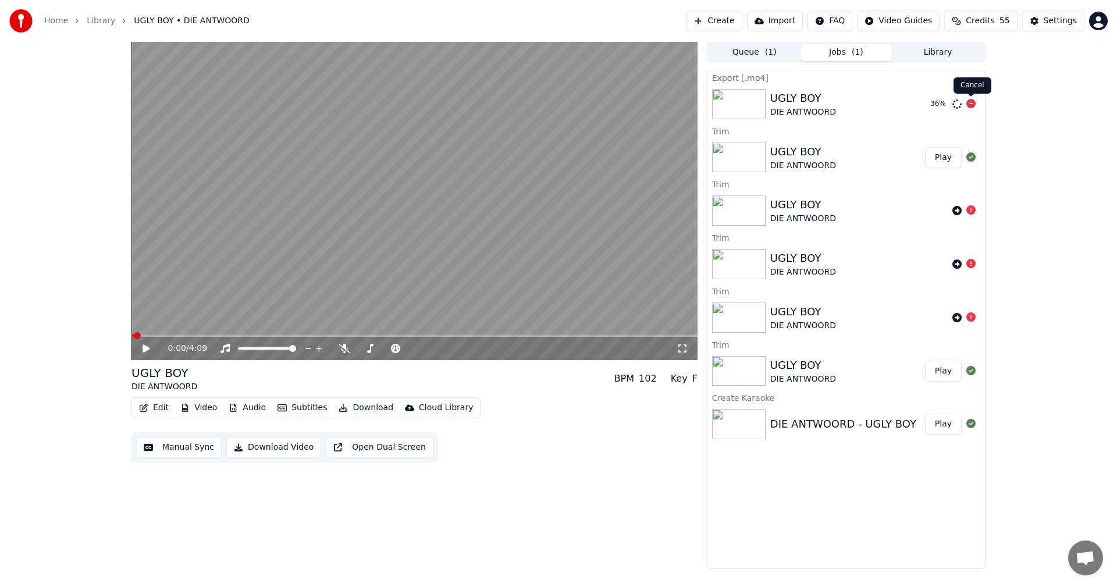
click at [973, 104] on icon at bounding box center [971, 103] width 9 height 9
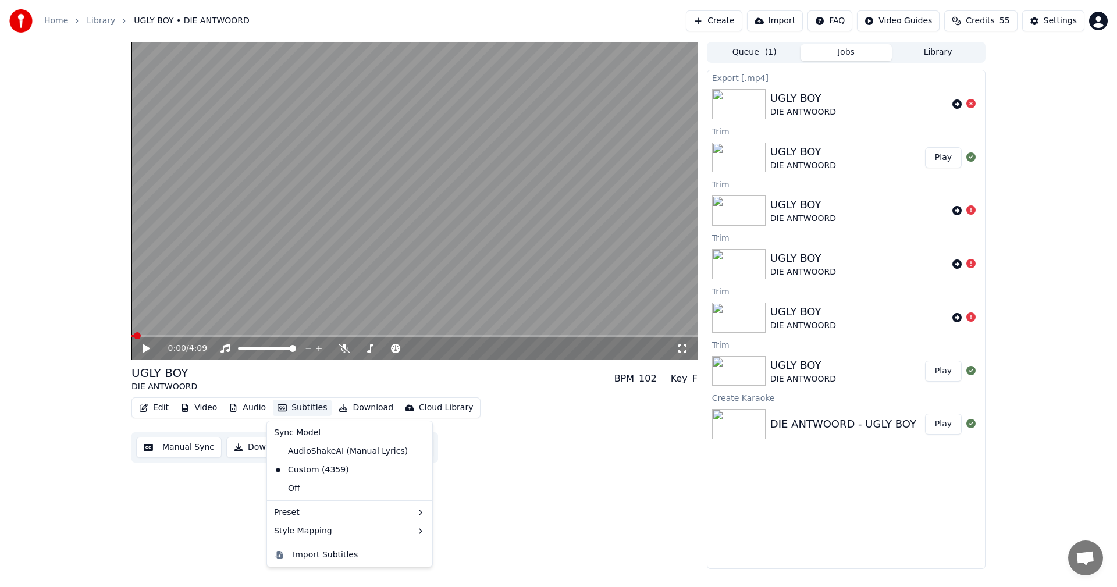
click at [301, 411] on button "Subtitles" at bounding box center [302, 408] width 59 height 16
click at [258, 410] on button "Audio" at bounding box center [247, 408] width 47 height 16
click at [311, 410] on button "Subtitles" at bounding box center [302, 408] width 59 height 16
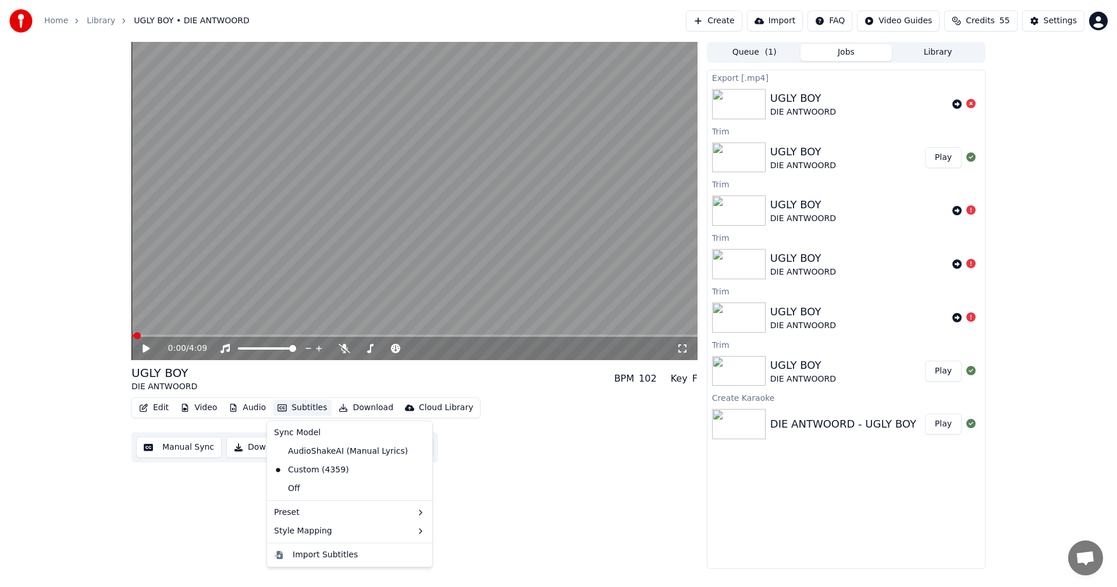
click at [148, 352] on icon at bounding box center [154, 348] width 27 height 9
click at [303, 406] on button "Subtitles" at bounding box center [302, 408] width 59 height 16
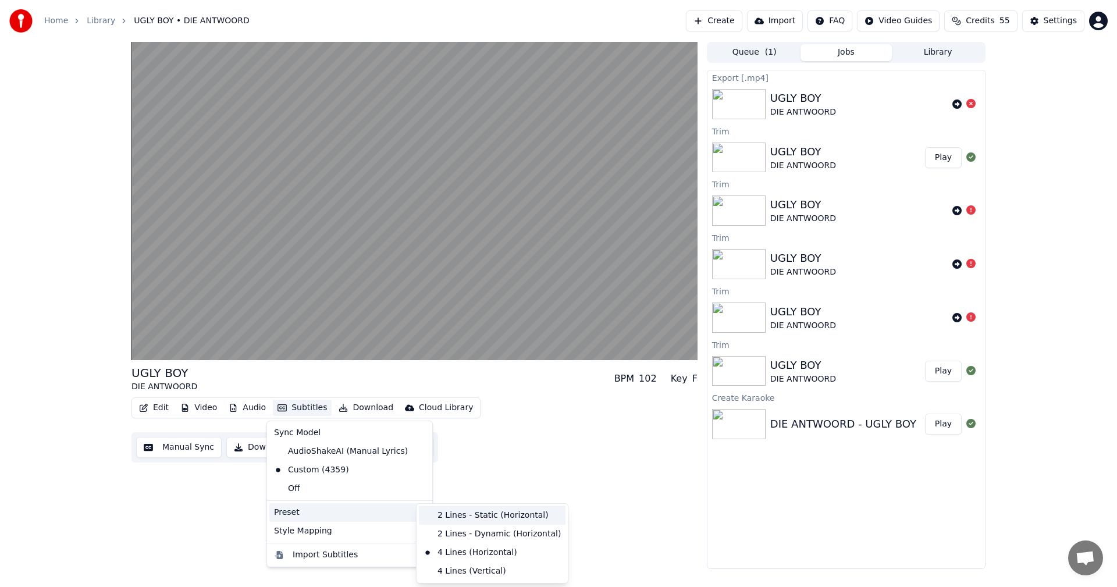
click at [488, 517] on div "2 Lines - Static (Horizontal)" at bounding box center [492, 515] width 147 height 19
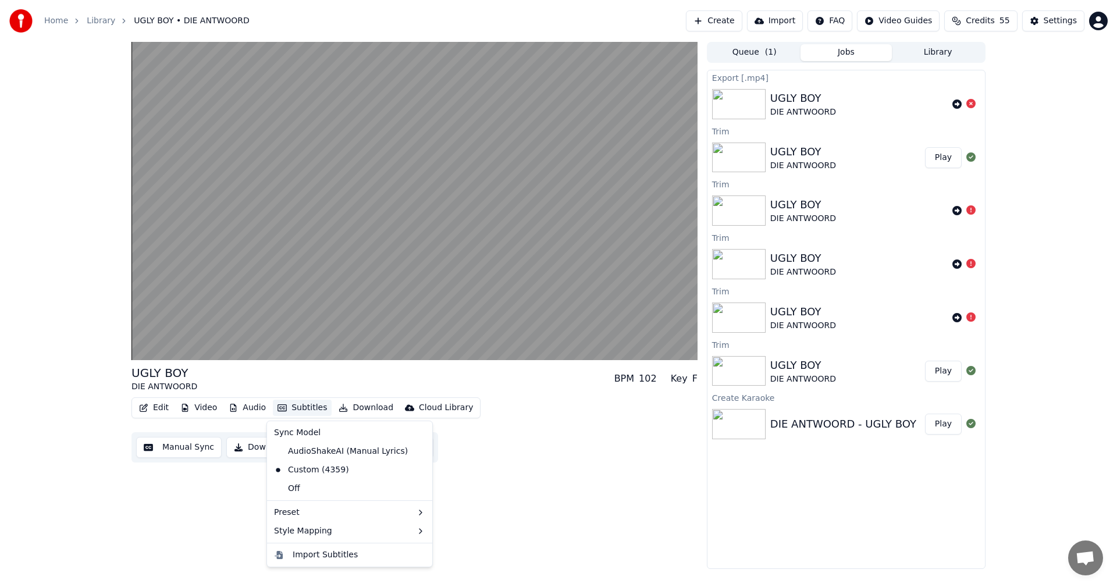
click at [308, 407] on button "Subtitles" at bounding box center [302, 408] width 59 height 16
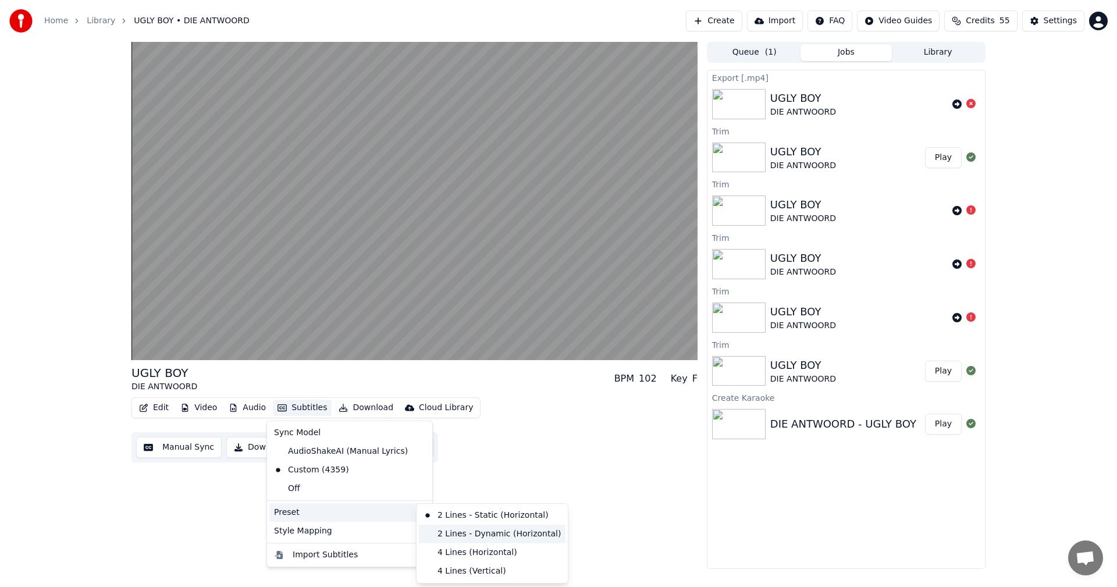
click at [485, 531] on div "2 Lines - Dynamic (Horizontal)" at bounding box center [492, 534] width 147 height 19
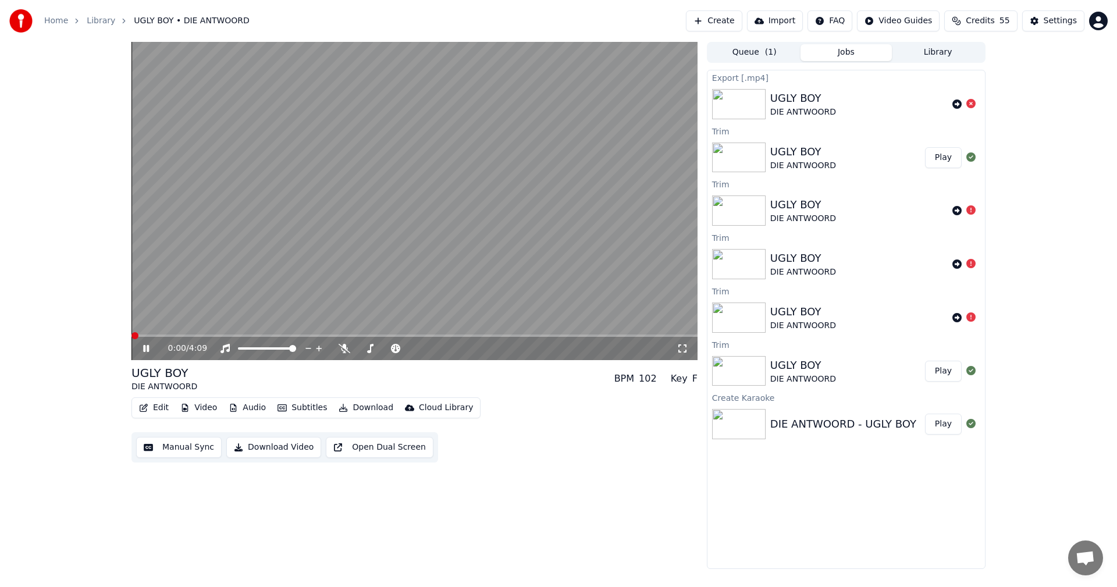
click at [132, 332] on span at bounding box center [135, 335] width 7 height 7
click at [302, 410] on button "Subtitles" at bounding box center [302, 408] width 59 height 16
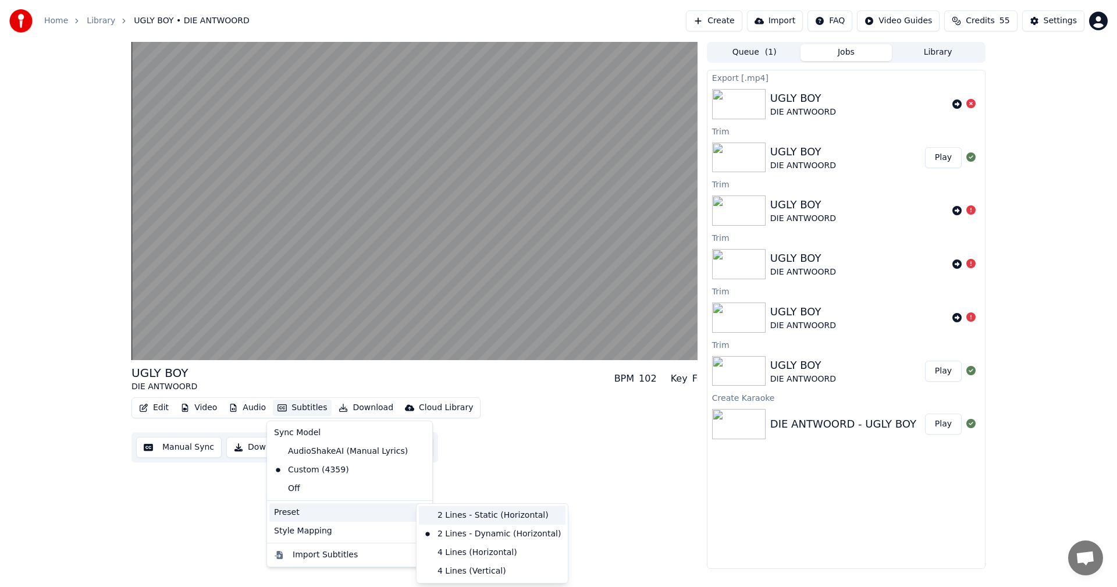
click at [473, 520] on div "2 Lines - Static (Horizontal)" at bounding box center [492, 515] width 147 height 19
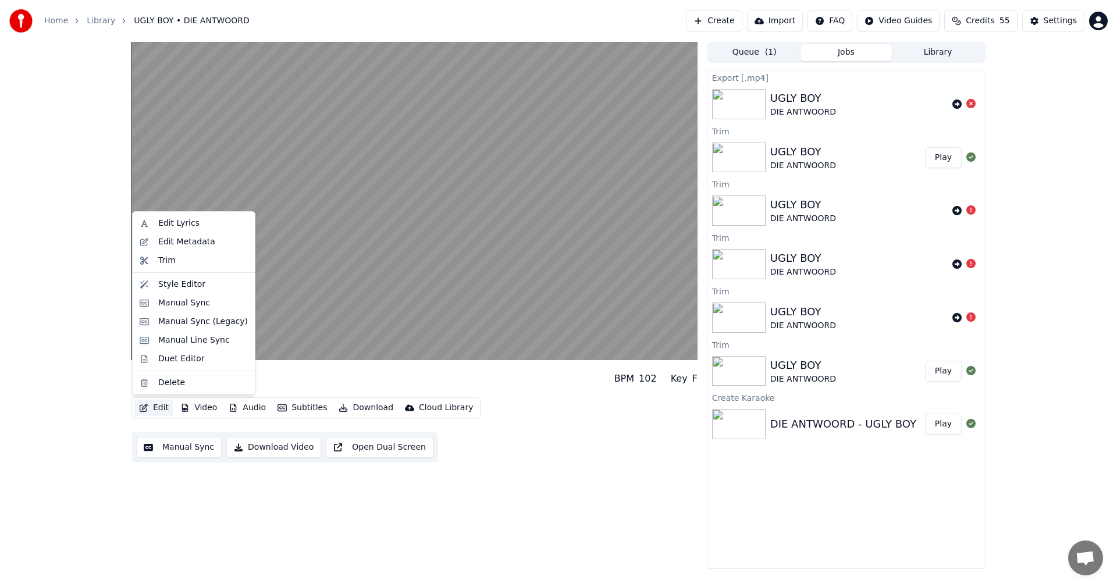
click at [161, 409] on button "Edit" at bounding box center [153, 408] width 39 height 16
click at [164, 279] on div "Style Editor" at bounding box center [181, 285] width 47 height 12
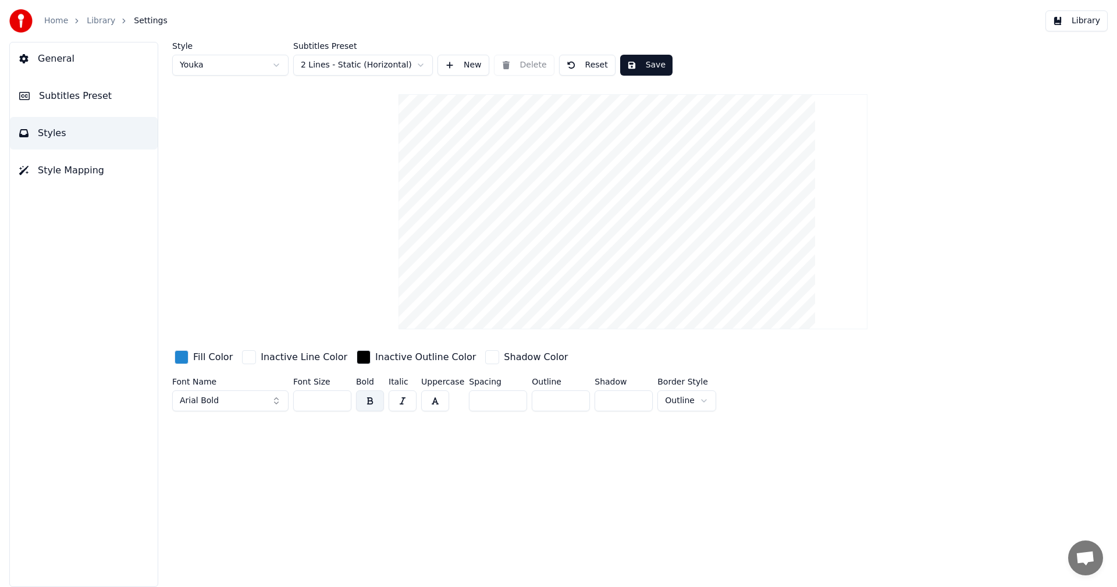
click at [95, 94] on span "Subtitles Preset" at bounding box center [75, 96] width 73 height 14
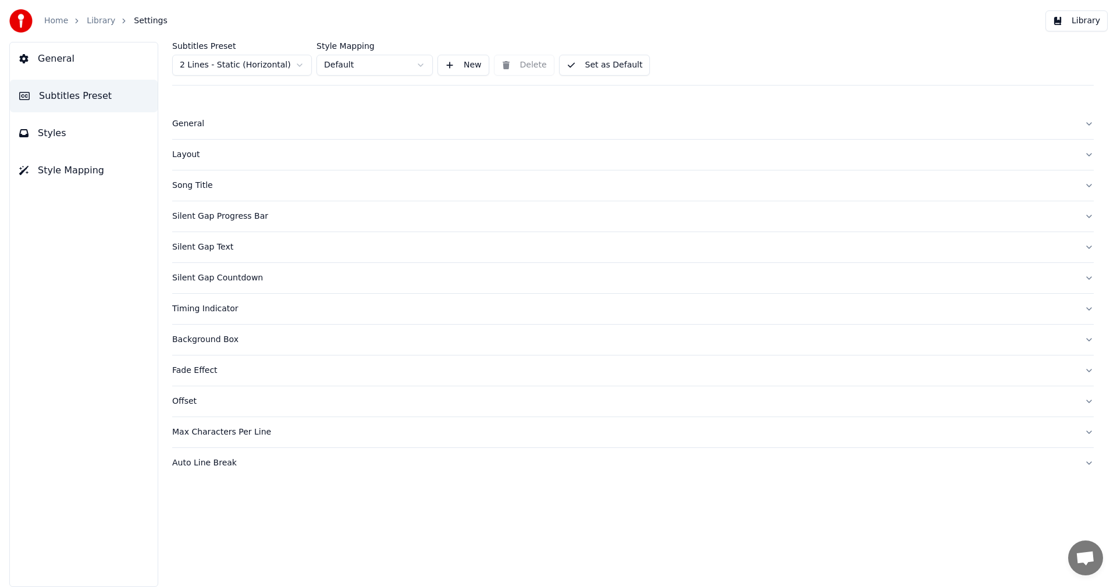
click at [188, 124] on div "General" at bounding box center [623, 124] width 903 height 12
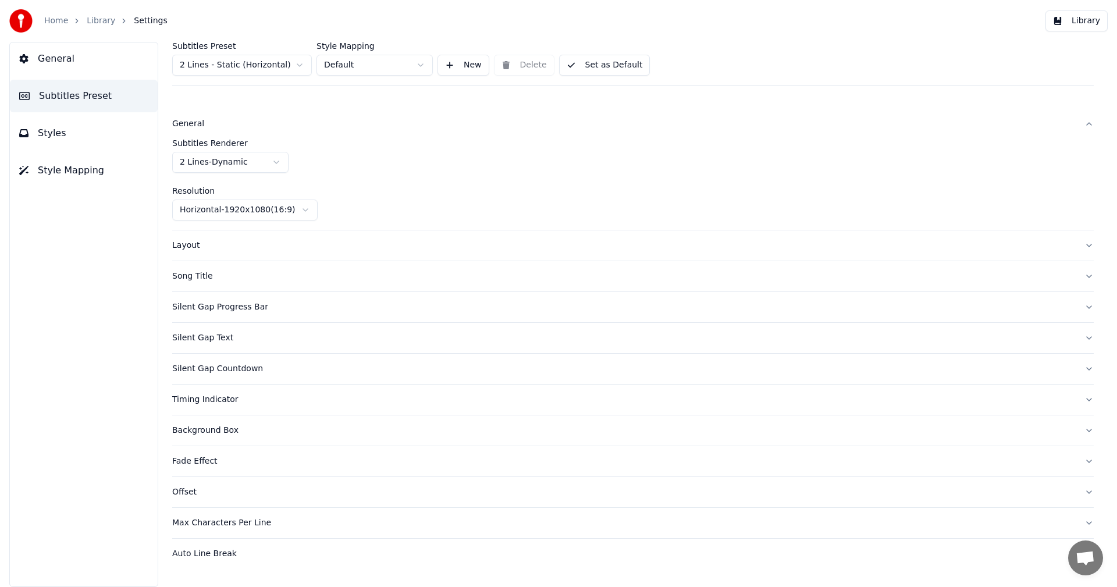
click at [188, 124] on div "General" at bounding box center [623, 124] width 903 height 12
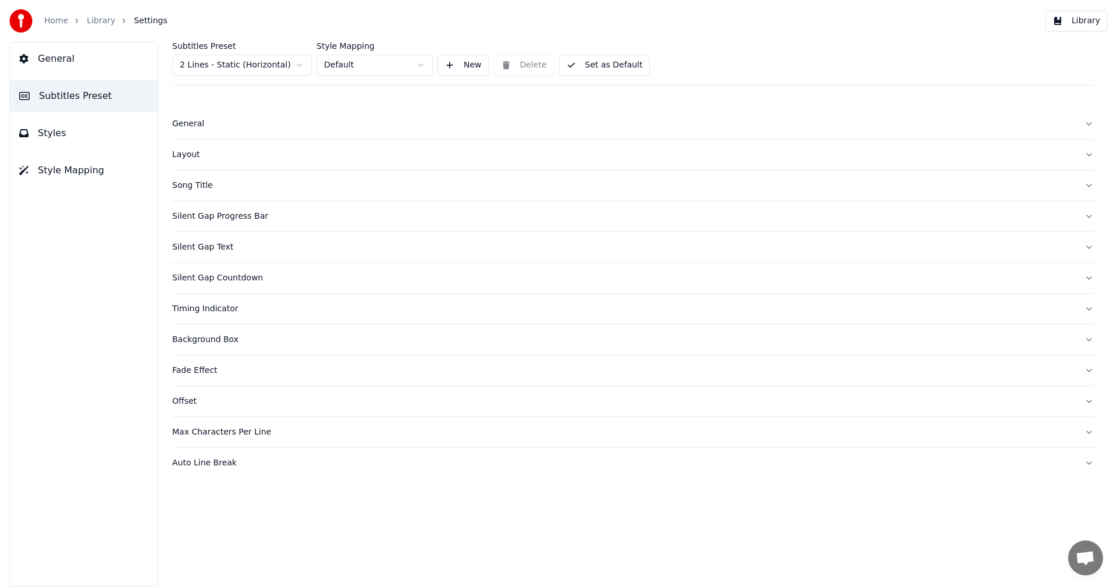
click at [190, 157] on div "Layout" at bounding box center [623, 155] width 903 height 12
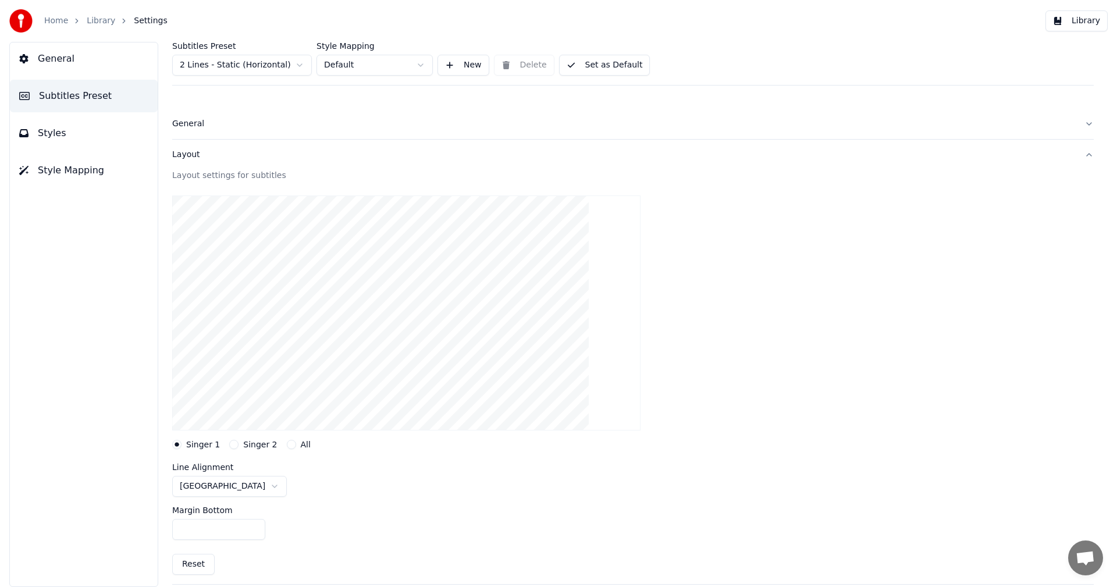
click at [189, 155] on div "Layout" at bounding box center [623, 155] width 903 height 12
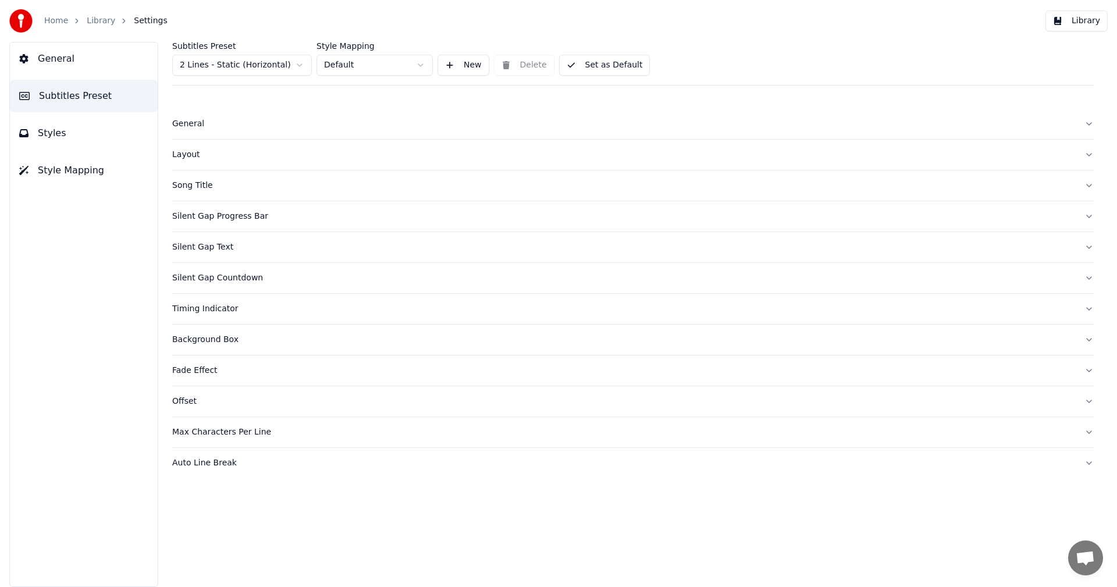
click at [189, 155] on div "Layout" at bounding box center [623, 155] width 903 height 12
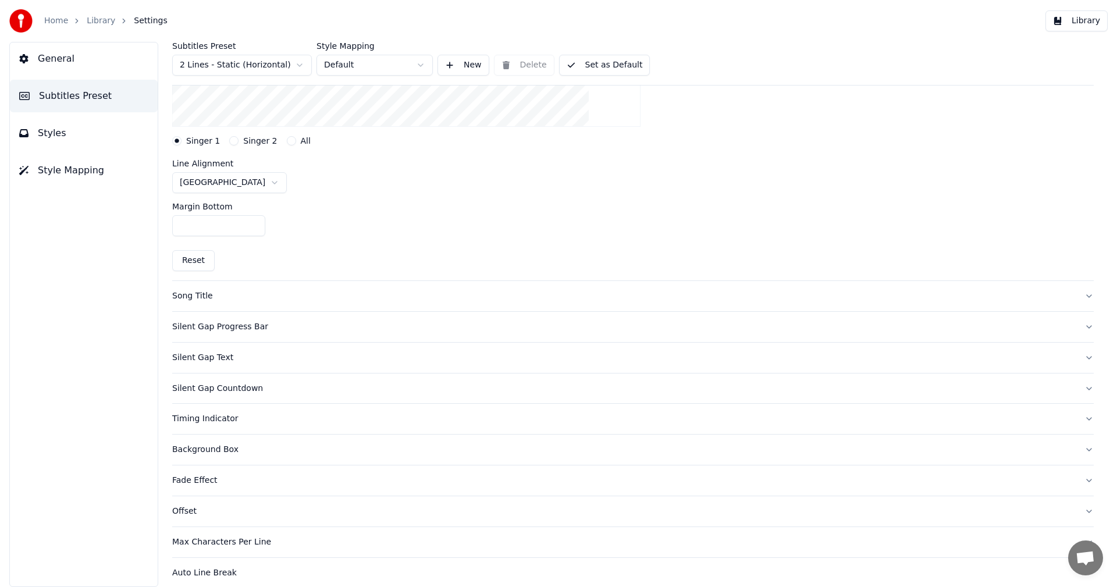
scroll to position [314, 0]
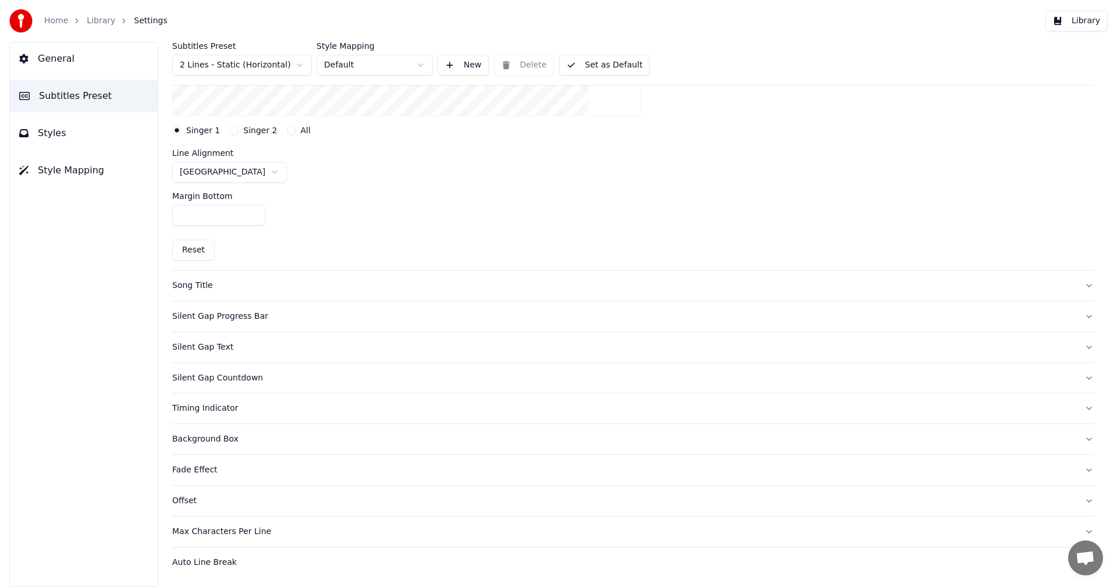
click at [244, 321] on div "Silent Gap Progress Bar" at bounding box center [623, 317] width 903 height 12
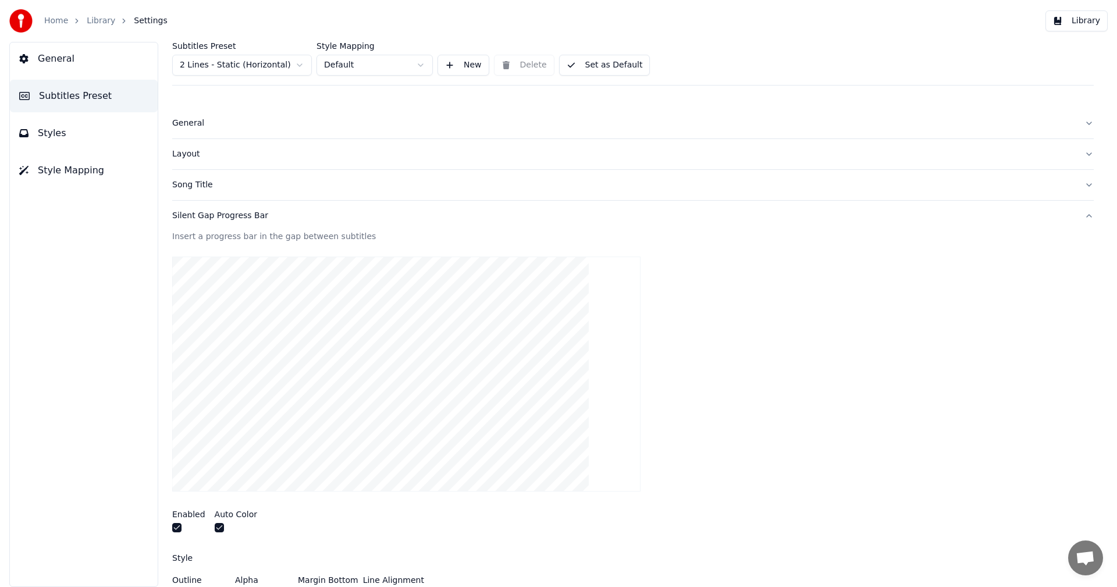
scroll to position [0, 0]
click at [198, 187] on div "Song Title" at bounding box center [623, 186] width 903 height 12
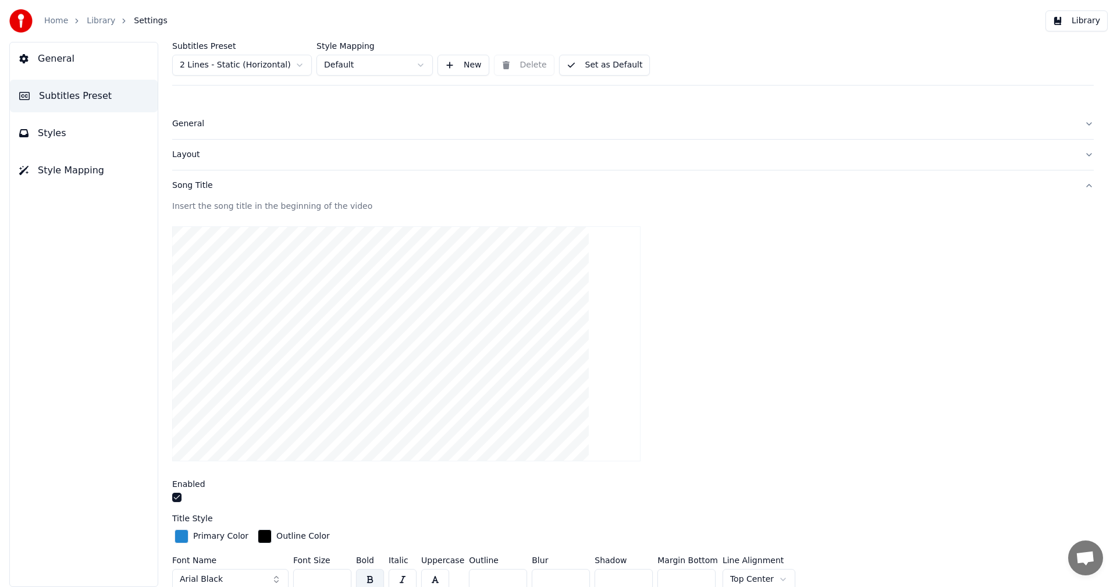
click at [187, 183] on div "Song Title" at bounding box center [623, 186] width 903 height 12
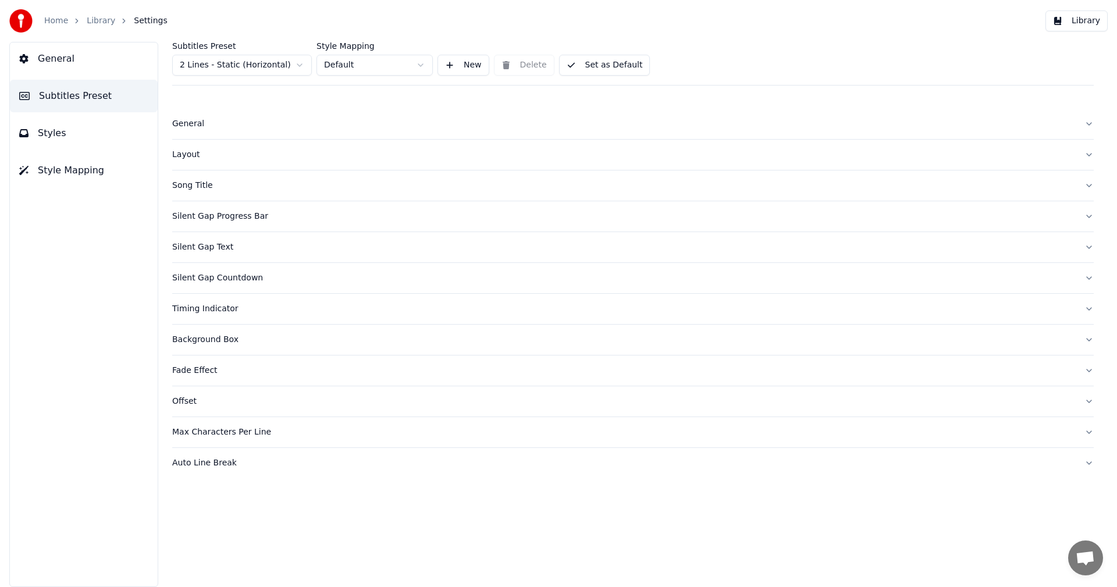
click at [203, 366] on div "Fade Effect" at bounding box center [623, 371] width 903 height 12
click at [190, 125] on div "General" at bounding box center [623, 124] width 903 height 12
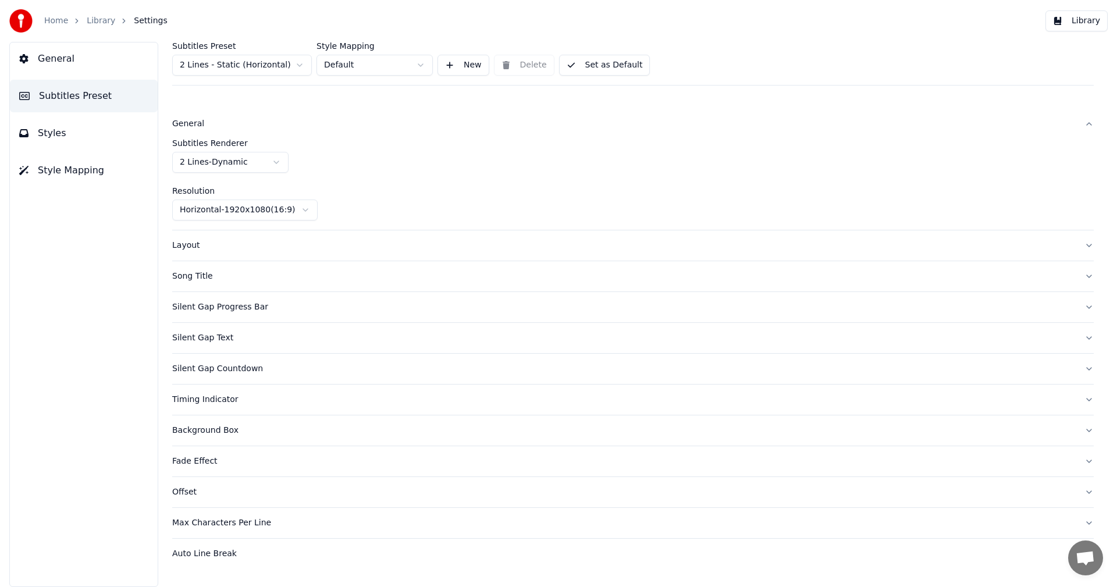
click at [257, 207] on html "Home Library Settings Library General Subtitles Preset Styles Style Mapping Sub…" at bounding box center [558, 293] width 1117 height 587
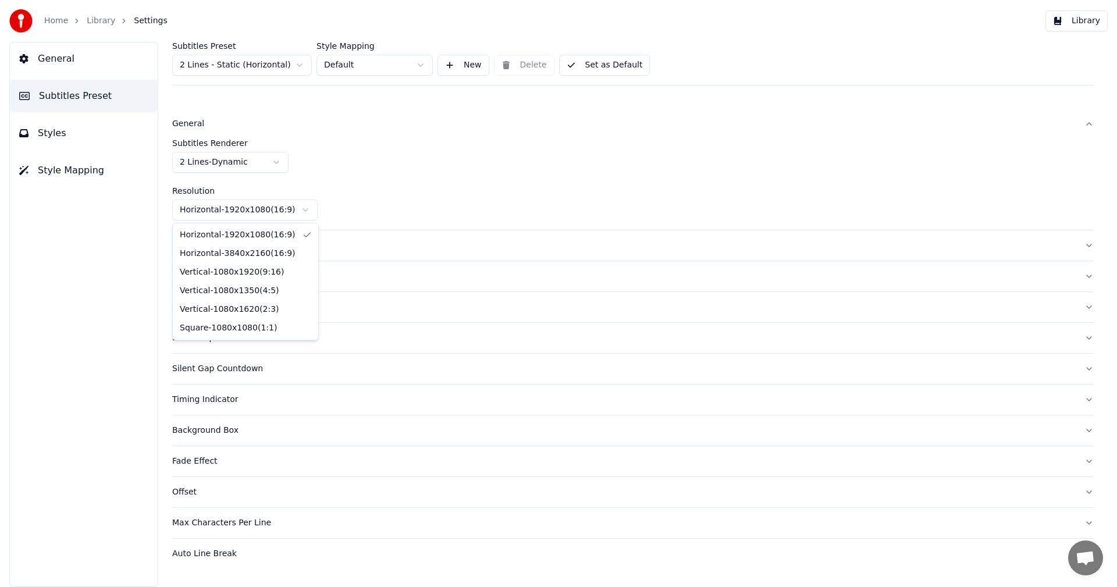
click at [257, 207] on html "Home Library Settings Library General Subtitles Preset Styles Style Mapping Sub…" at bounding box center [558, 293] width 1117 height 587
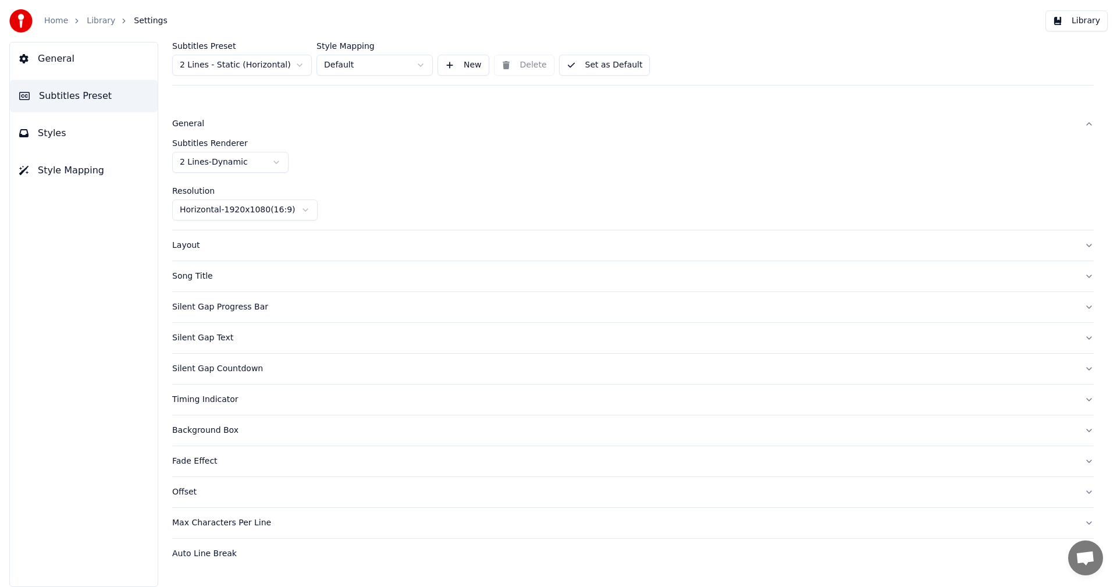
click at [257, 206] on html "Home Library Settings Library General Subtitles Preset Styles Style Mapping Sub…" at bounding box center [558, 293] width 1117 height 587
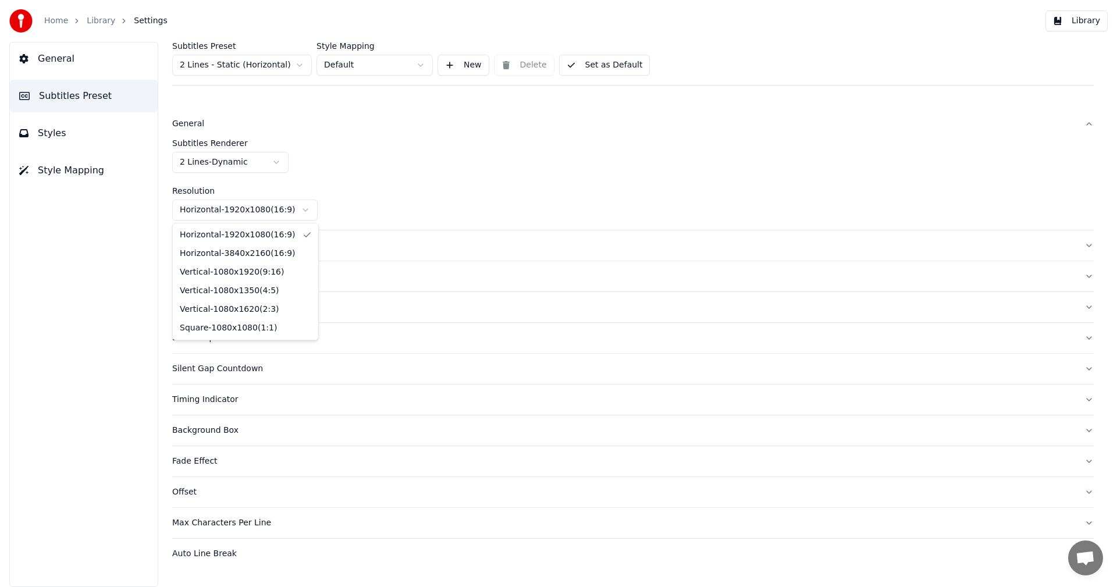
click at [281, 128] on html "Home Library Settings Library General Subtitles Preset Styles Style Mapping Sub…" at bounding box center [558, 293] width 1117 height 587
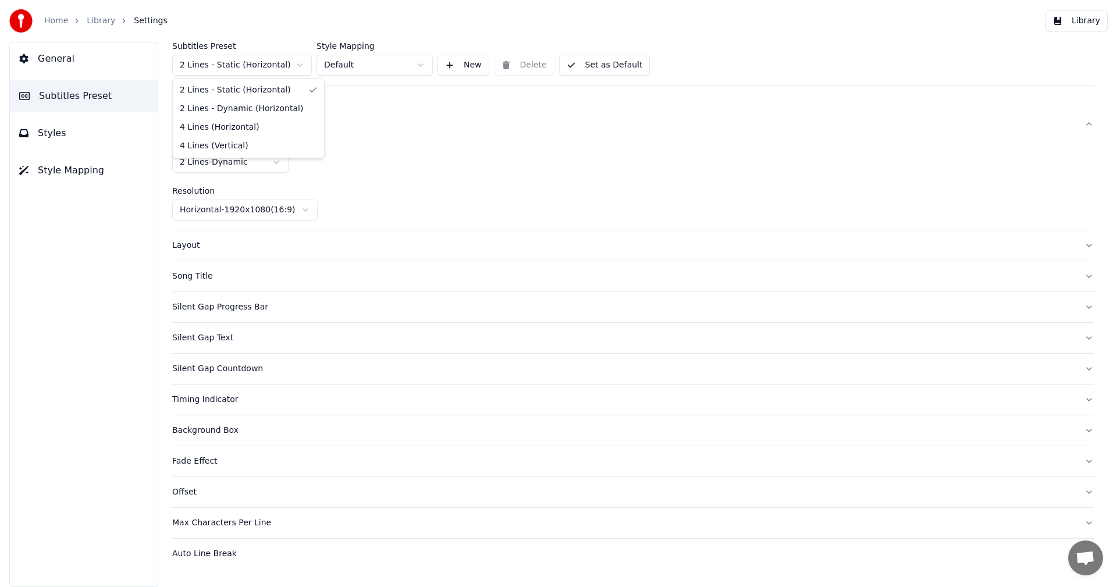
click at [298, 66] on html "Home Library Settings Library General Subtitles Preset Styles Style Mapping Sub…" at bounding box center [558, 293] width 1117 height 587
click at [249, 62] on html "Home Library Settings Library General Subtitles Preset Styles Style Mapping Sub…" at bounding box center [558, 293] width 1117 height 587
click at [268, 161] on html "Home Library Settings Library General Subtitles Preset Styles Style Mapping Sub…" at bounding box center [558, 293] width 1117 height 587
click at [473, 61] on button "New" at bounding box center [464, 65] width 52 height 21
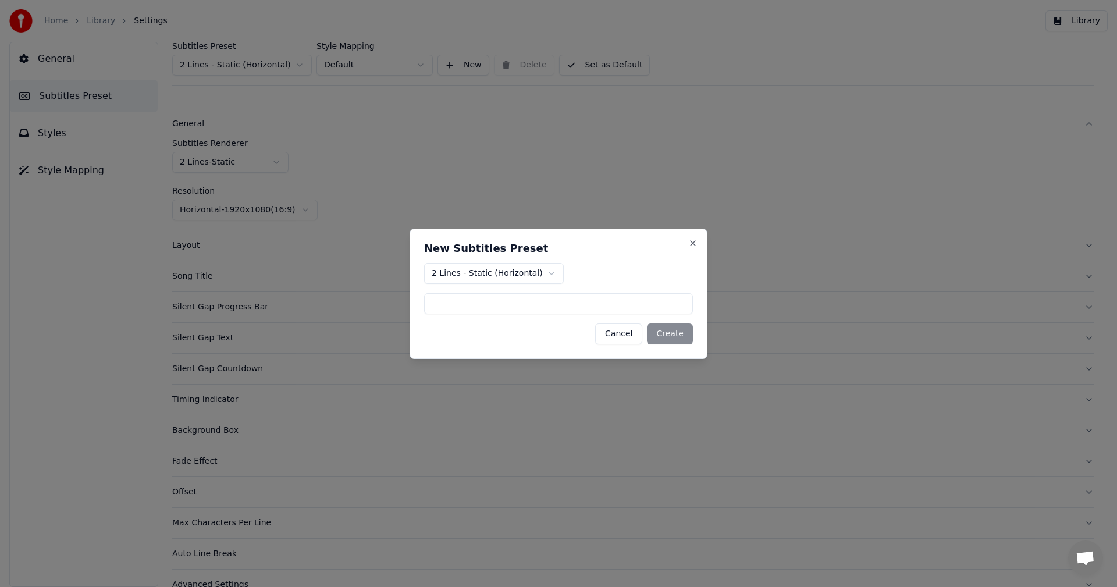
click at [621, 334] on button "Cancel" at bounding box center [618, 334] width 47 height 21
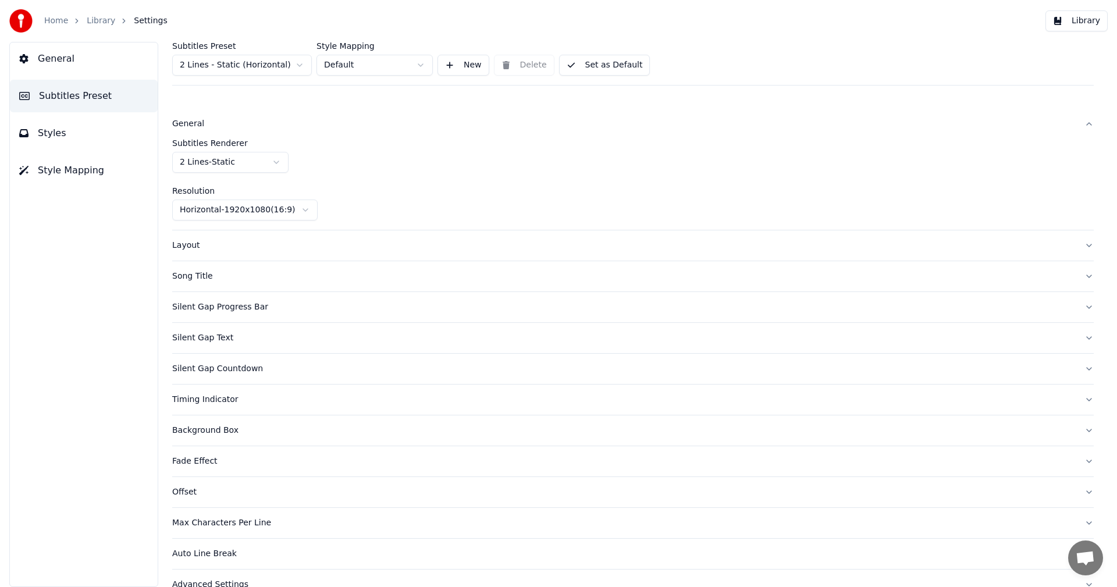
click at [81, 132] on button "Styles" at bounding box center [84, 133] width 148 height 33
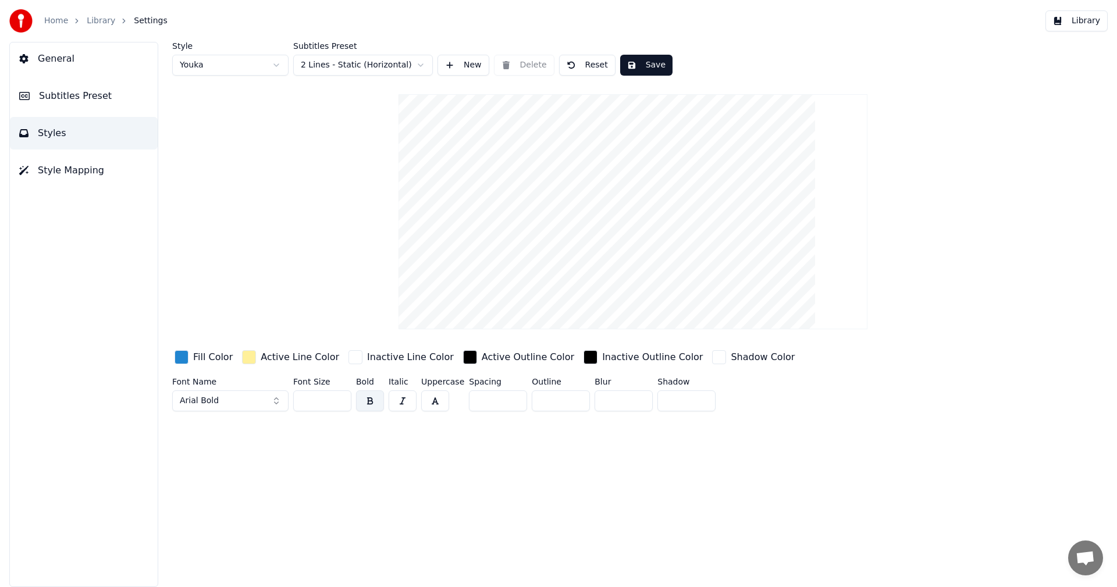
click at [382, 68] on html "Home Library Settings Library General Subtitles Preset Styles Style Mapping Sty…" at bounding box center [558, 293] width 1117 height 587
click at [382, 67] on html "Home Library Settings Library General Subtitles Preset Styles Style Mapping Sty…" at bounding box center [558, 293] width 1117 height 587
click at [648, 62] on button "Save" at bounding box center [646, 65] width 52 height 21
click at [92, 22] on link "Library" at bounding box center [101, 21] width 29 height 12
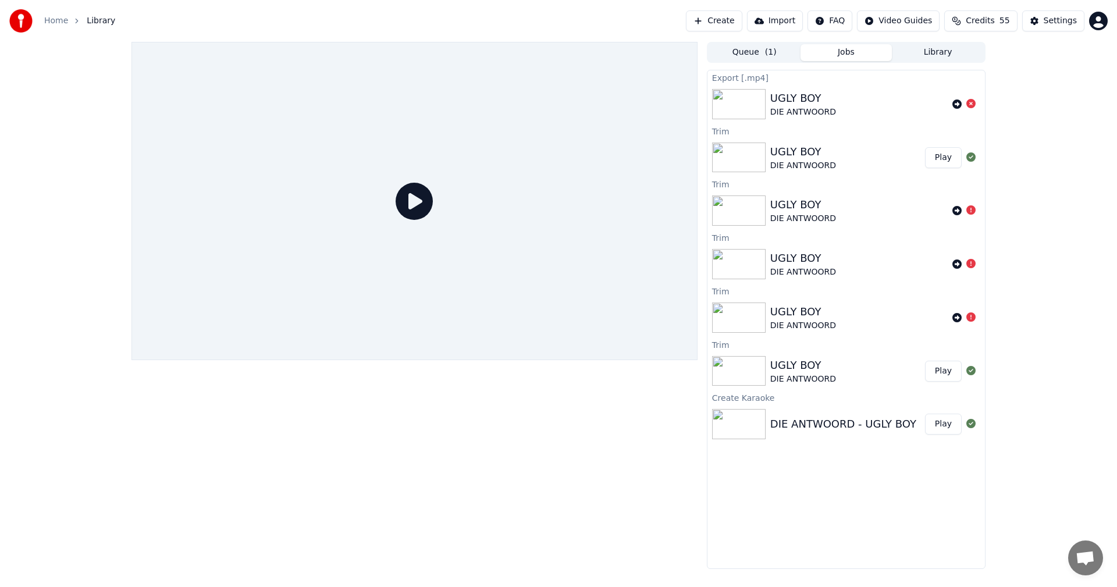
click at [858, 93] on div "UGLY BOY DIE ANTWOORD" at bounding box center [860, 104] width 178 height 28
click at [832, 165] on div "UGLY BOY DIE ANTWOORD" at bounding box center [848, 158] width 155 height 28
click at [944, 157] on button "Play" at bounding box center [943, 157] width 37 height 21
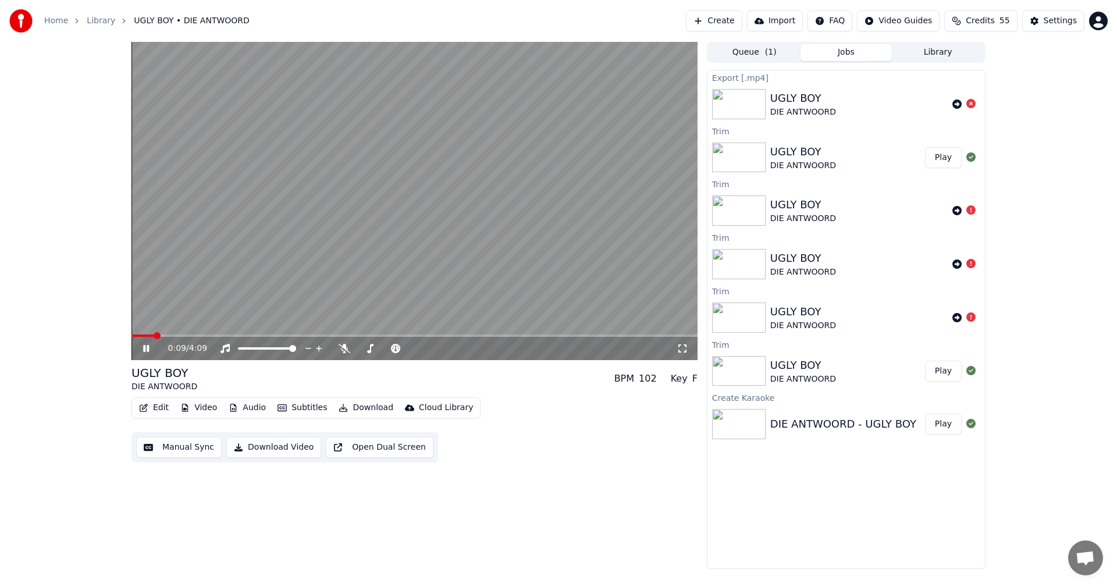
click at [358, 408] on button "Download" at bounding box center [366, 408] width 64 height 16
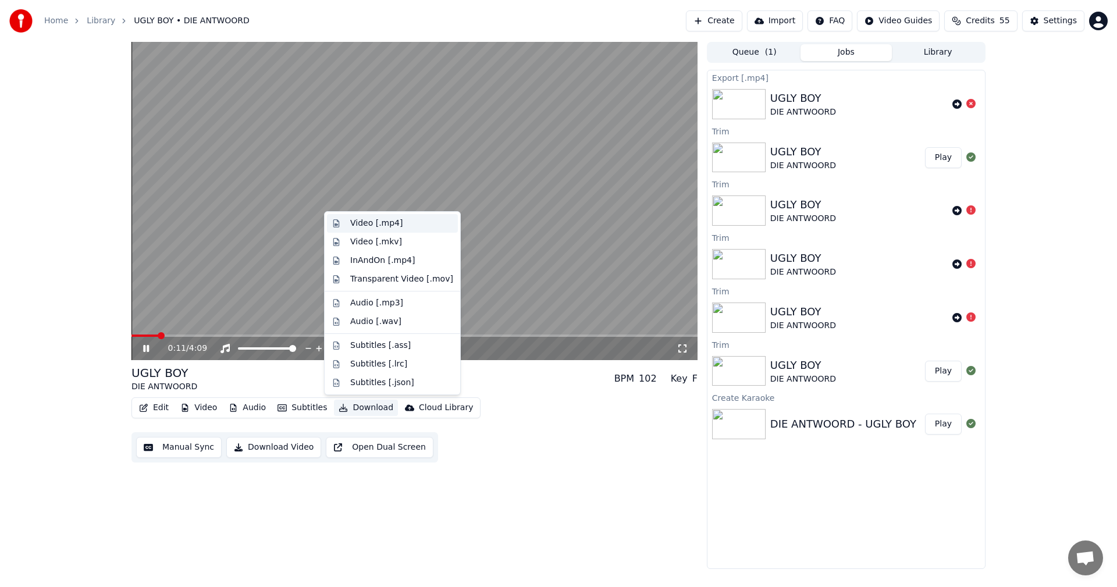
click at [392, 221] on div "Video [.mp4]" at bounding box center [376, 224] width 52 height 12
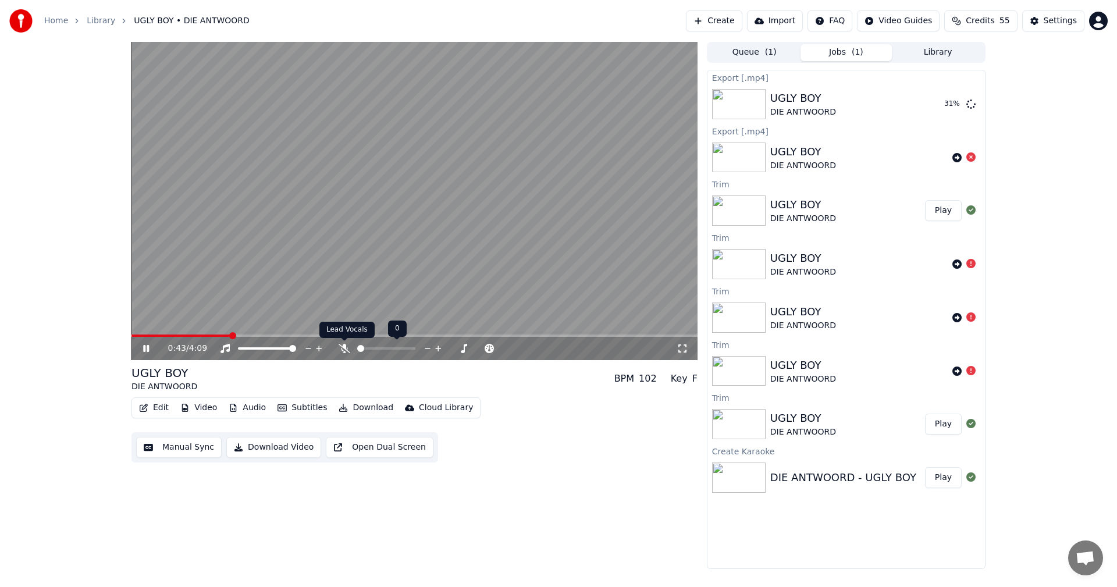
click at [341, 350] on icon at bounding box center [345, 348] width 12 height 9
click at [343, 350] on icon at bounding box center [345, 348] width 12 height 9
click at [146, 346] on icon at bounding box center [154, 348] width 27 height 9
click at [722, 21] on button "Create" at bounding box center [714, 20] width 56 height 21
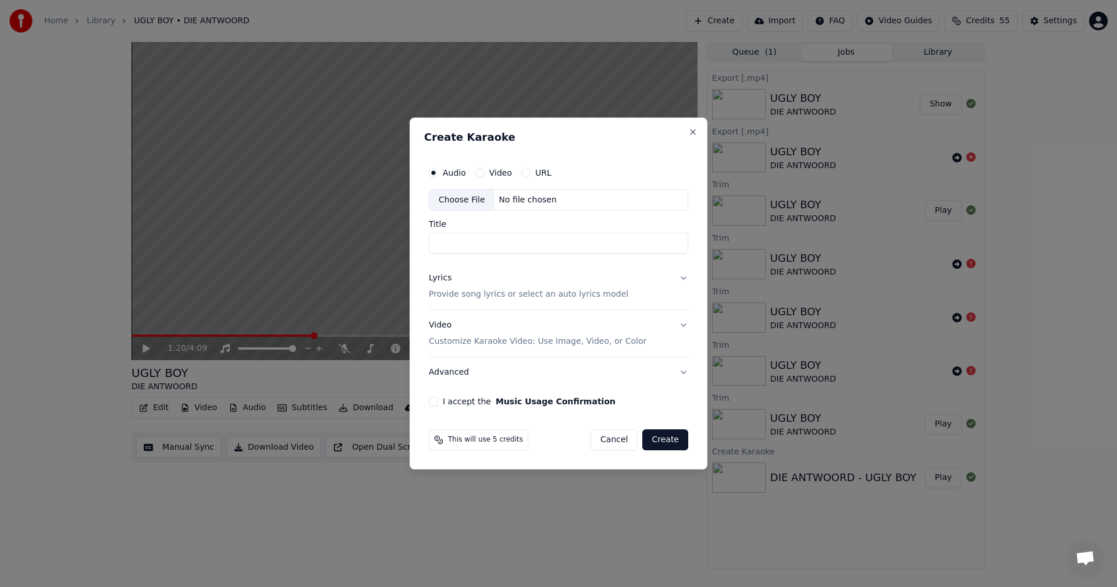
click at [472, 197] on div "Choose File" at bounding box center [462, 200] width 65 height 21
click at [694, 133] on button "Close" at bounding box center [693, 131] width 9 height 9
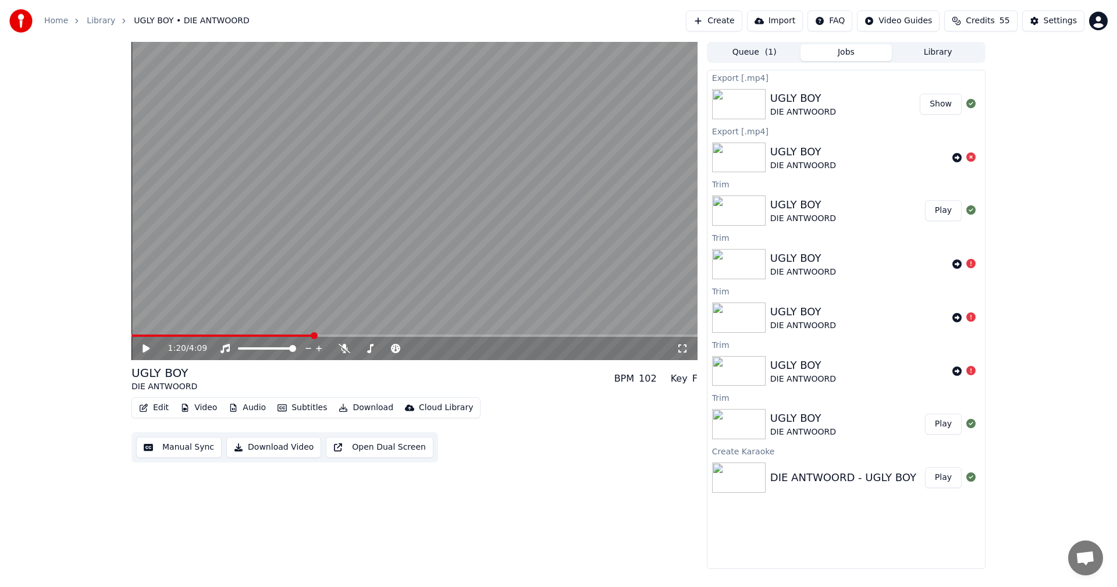
click at [93, 21] on link "Library" at bounding box center [101, 21] width 29 height 12
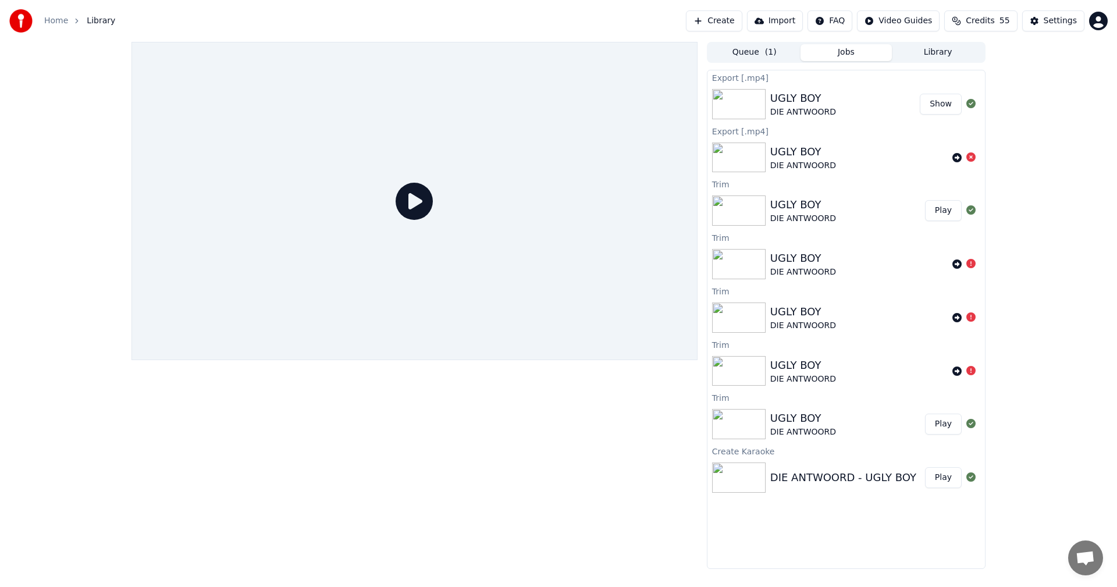
click at [59, 22] on link "Home" at bounding box center [56, 21] width 24 height 12
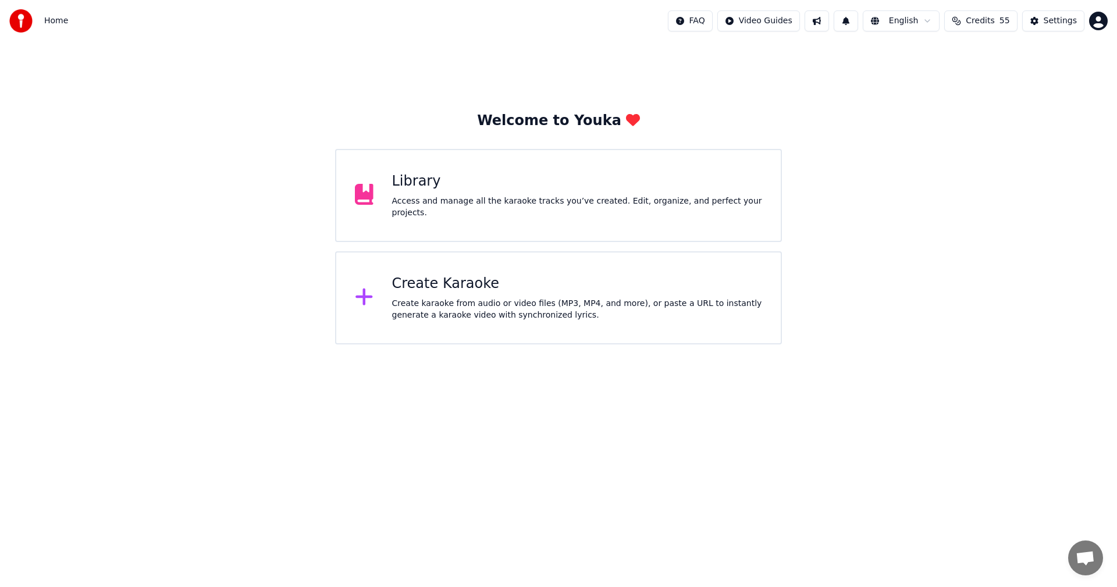
click at [505, 292] on div "Create Karaoke" at bounding box center [577, 284] width 371 height 19
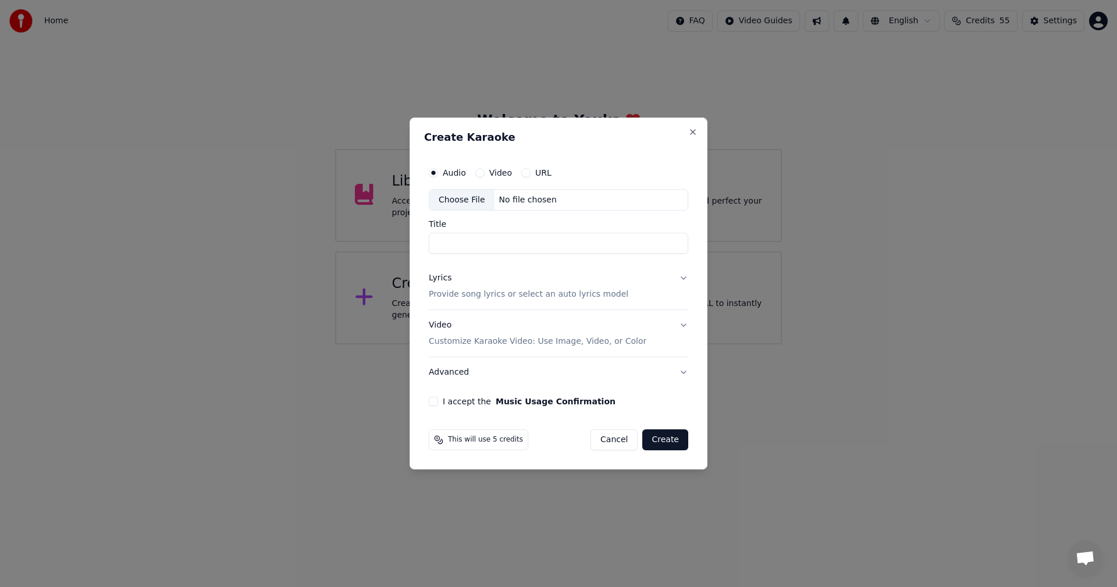
click at [469, 200] on div "Choose File" at bounding box center [462, 200] width 65 height 21
